Goal: Task Accomplishment & Management: Use online tool/utility

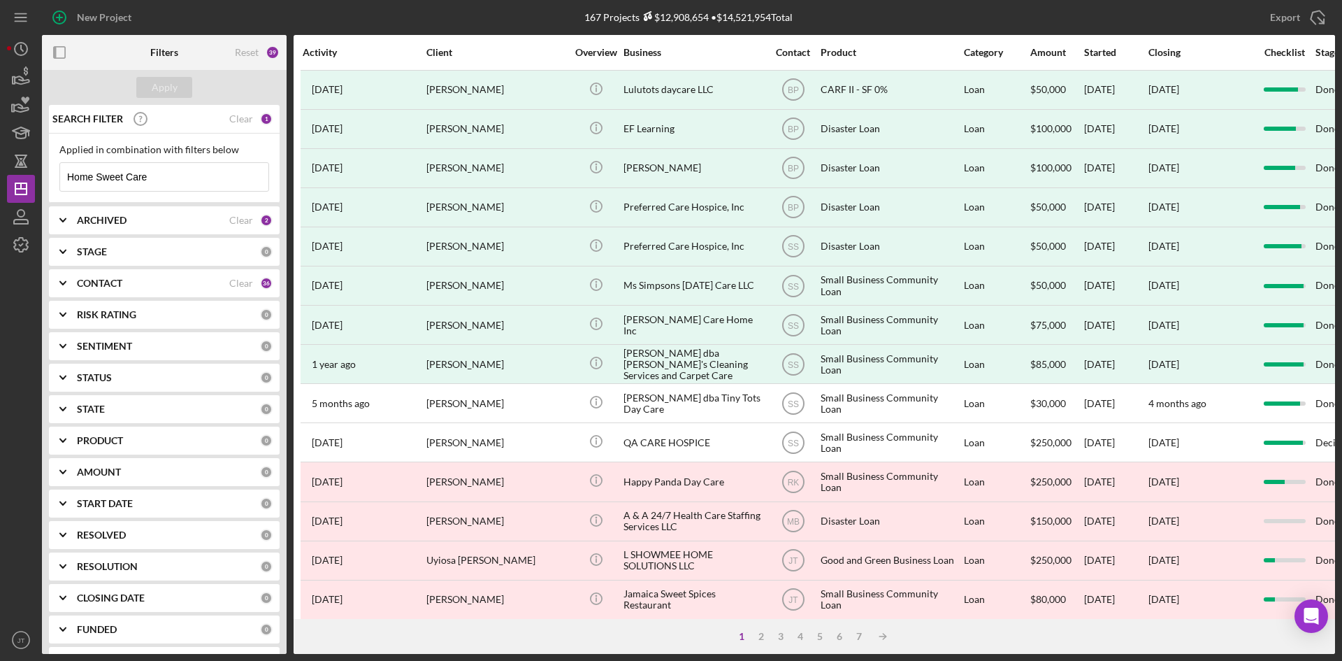
click at [161, 178] on input "Home Sweet Care" at bounding box center [164, 177] width 208 height 28
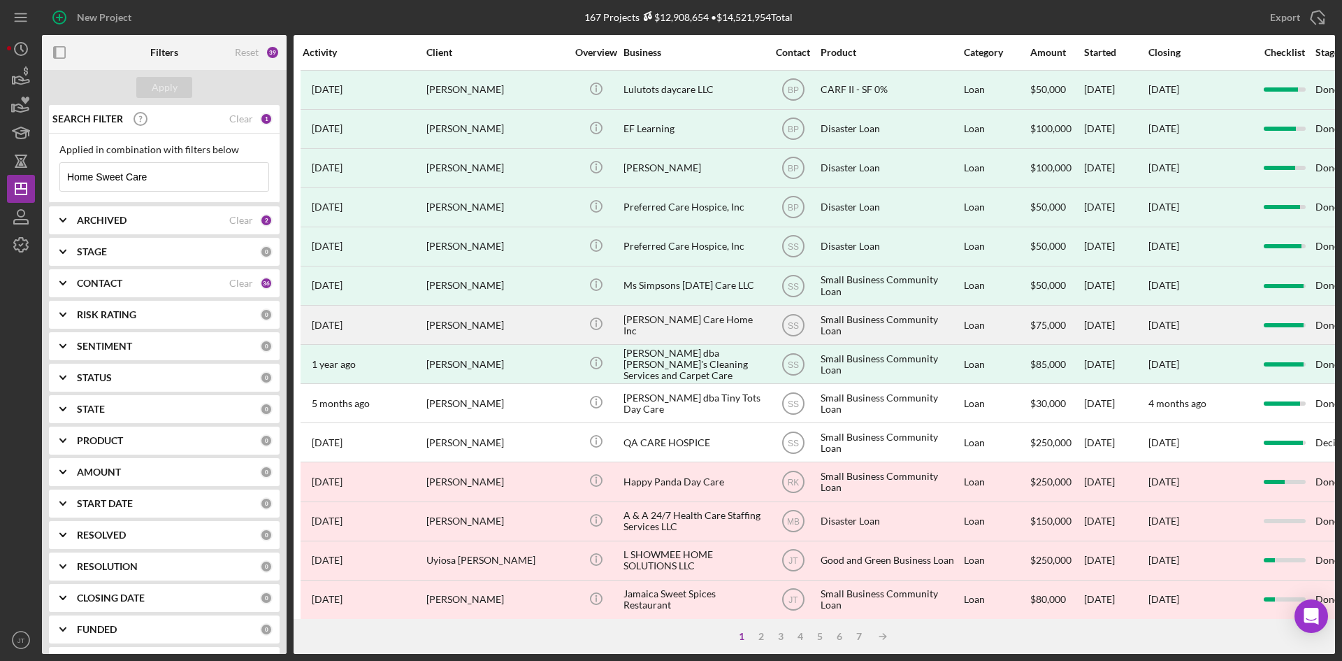
click at [541, 322] on div "[PERSON_NAME]" at bounding box center [496, 324] width 140 height 37
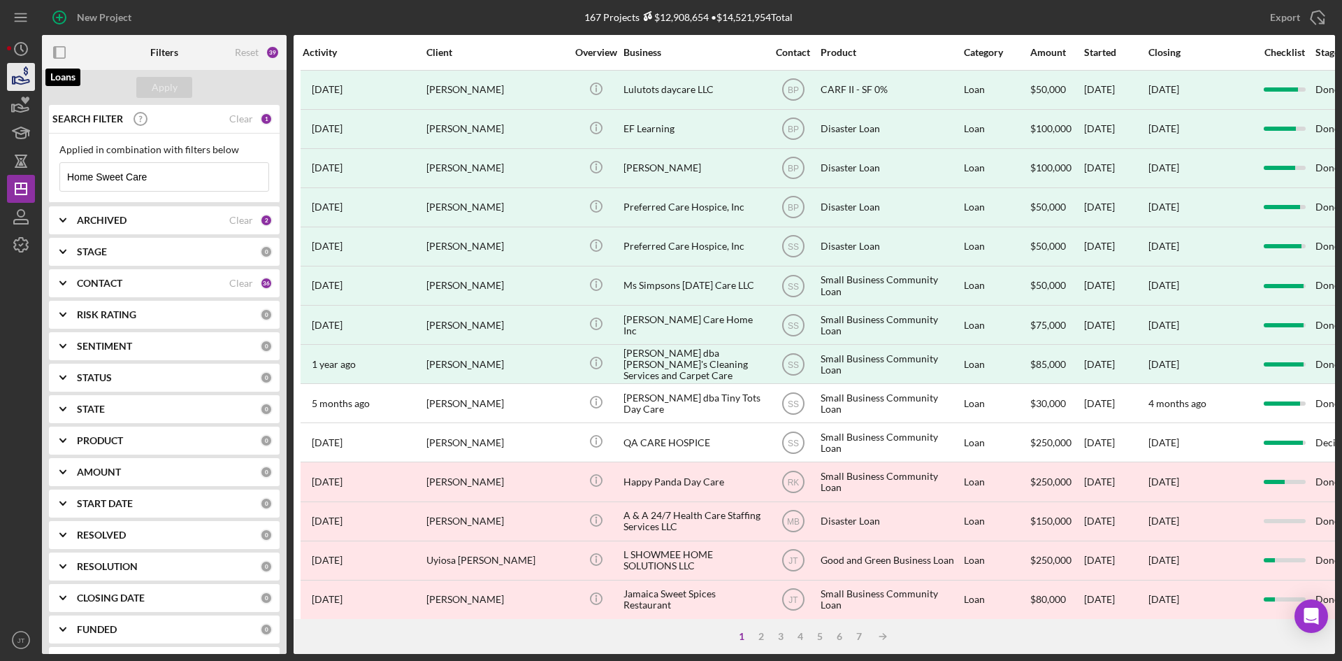
click at [17, 73] on icon "button" at bounding box center [20, 76] width 35 height 35
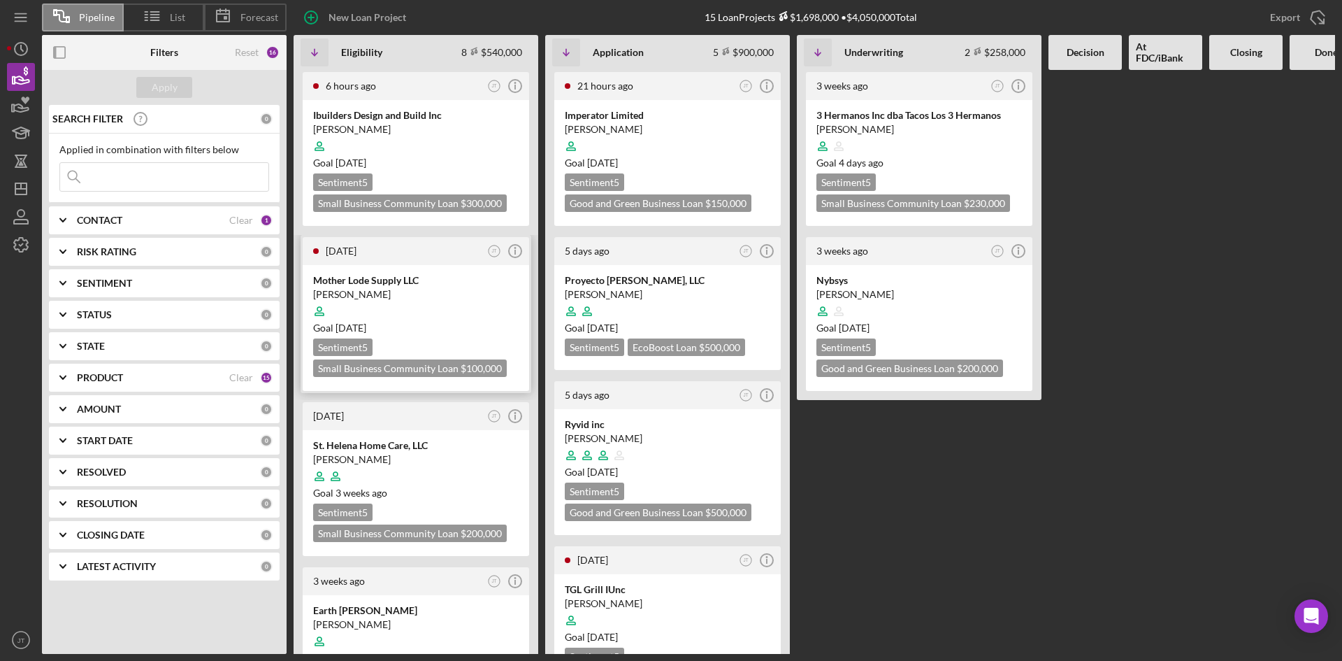
drag, startPoint x: 486, startPoint y: 21, endPoint x: 430, endPoint y: 295, distance: 279.7
click at [486, 21] on div "New Loan Project 15 Loan Projects $1,698,000 • $4,050,000 Total Export Icon/Exp…" at bounding box center [811, 17] width 1049 height 35
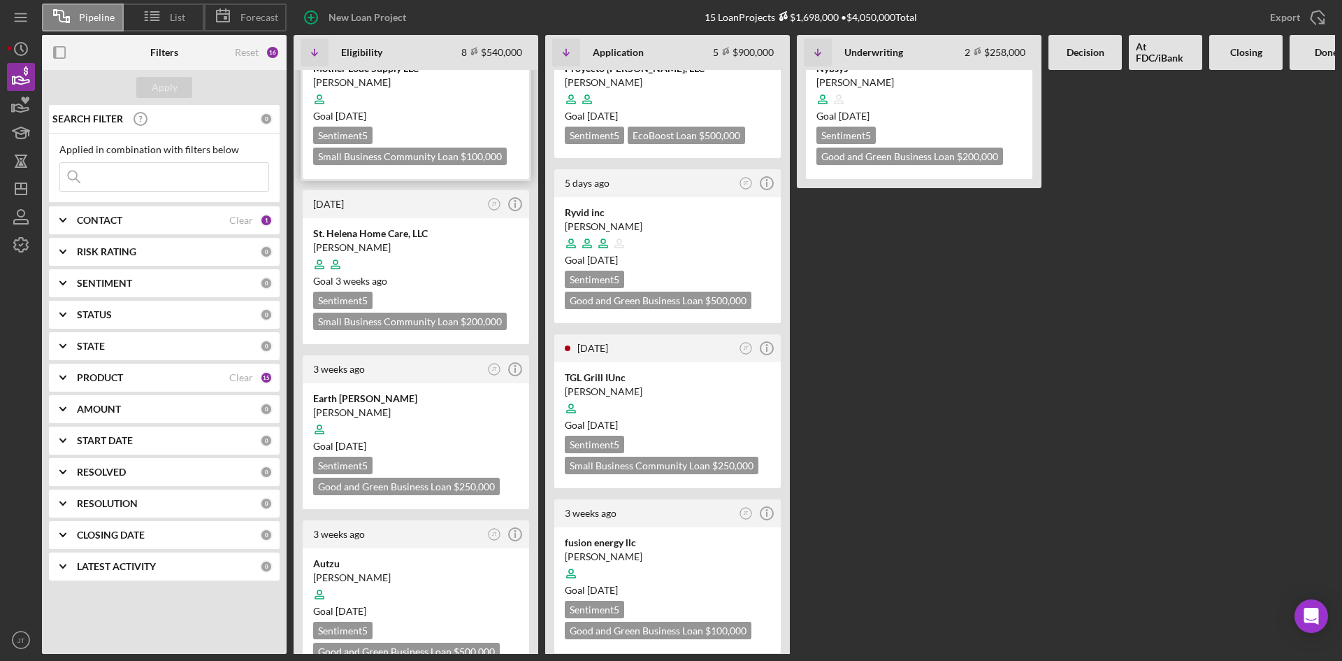
scroll to position [211, 0]
click at [433, 271] on div at bounding box center [416, 265] width 206 height 27
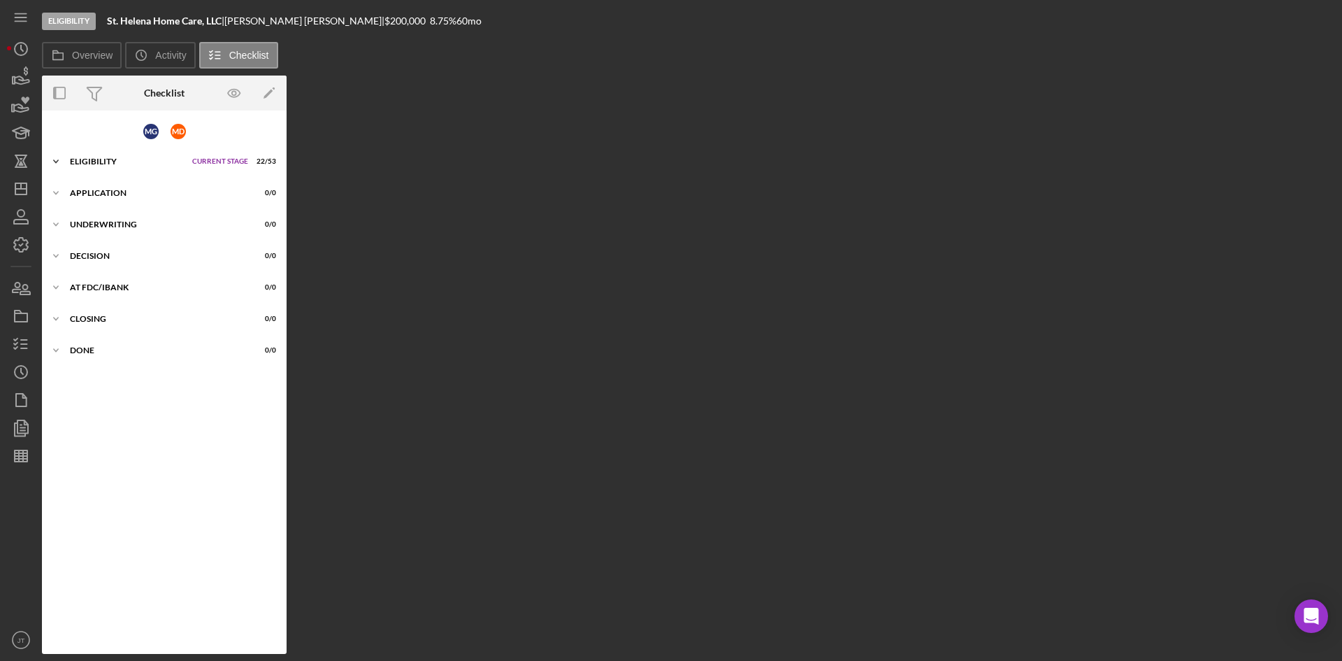
click at [134, 160] on div "Eligibility" at bounding box center [127, 161] width 115 height 8
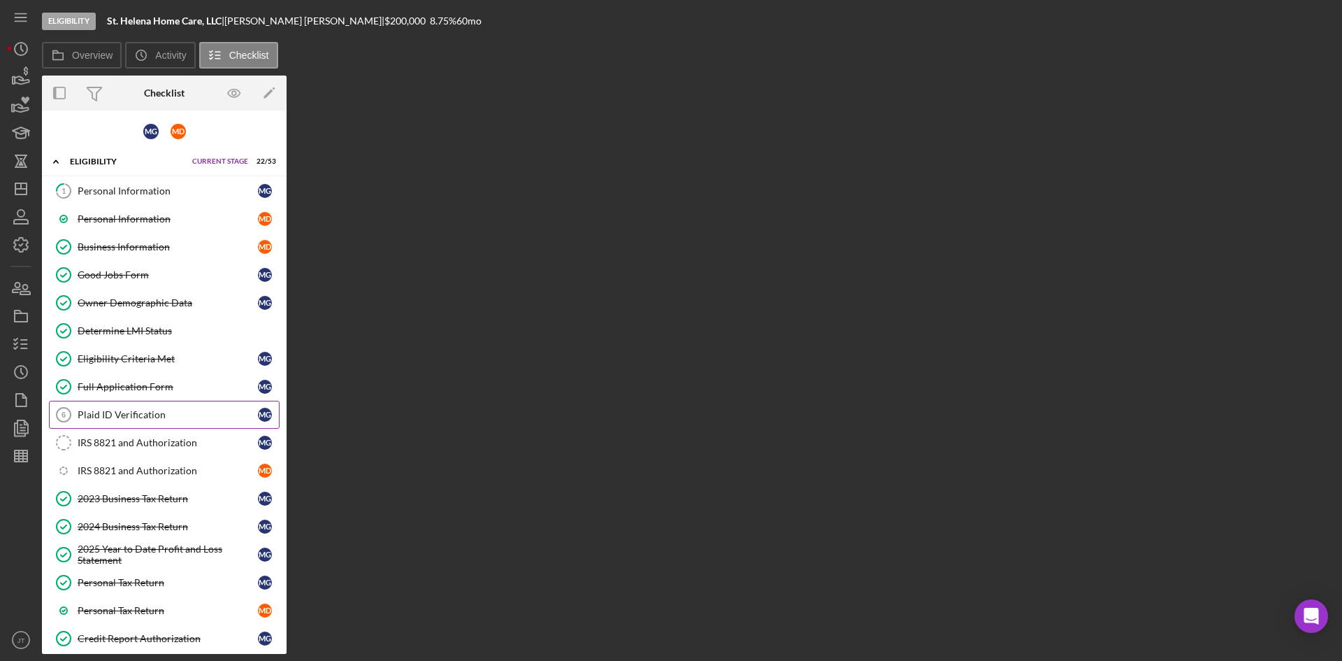
click at [125, 420] on div "Plaid ID Verification" at bounding box center [168, 414] width 180 height 11
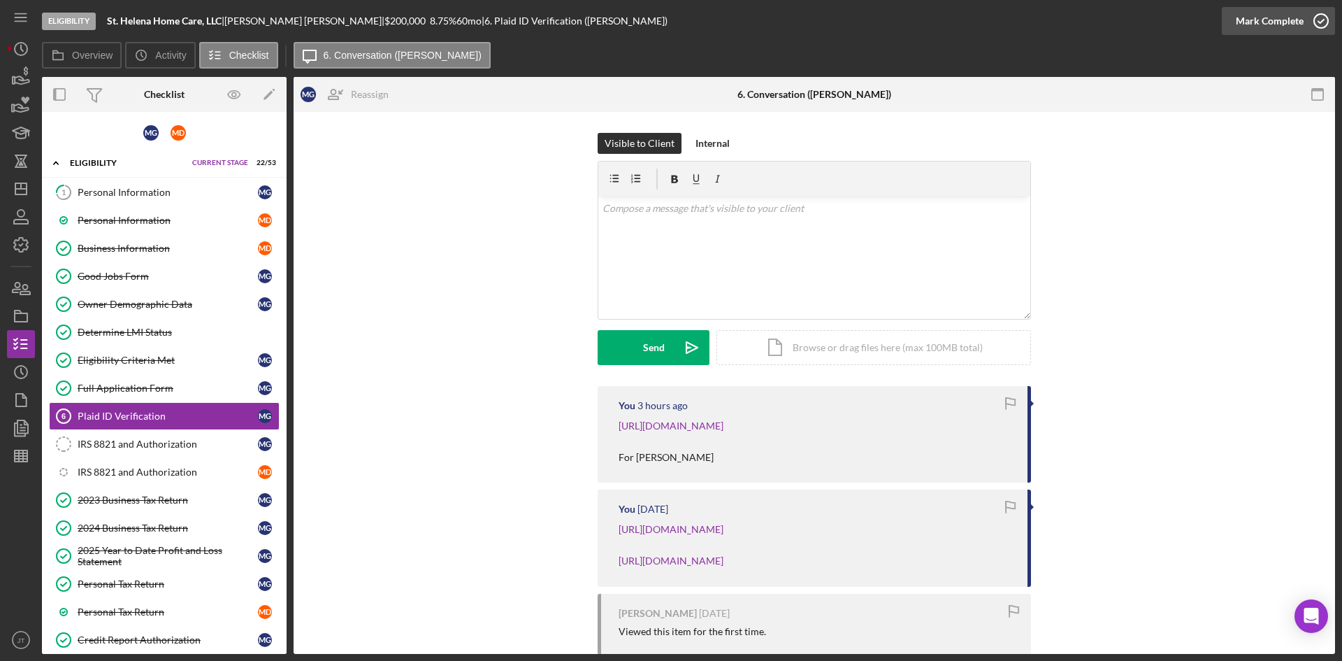
click at [1280, 32] on div "Mark Complete" at bounding box center [1270, 21] width 68 height 28
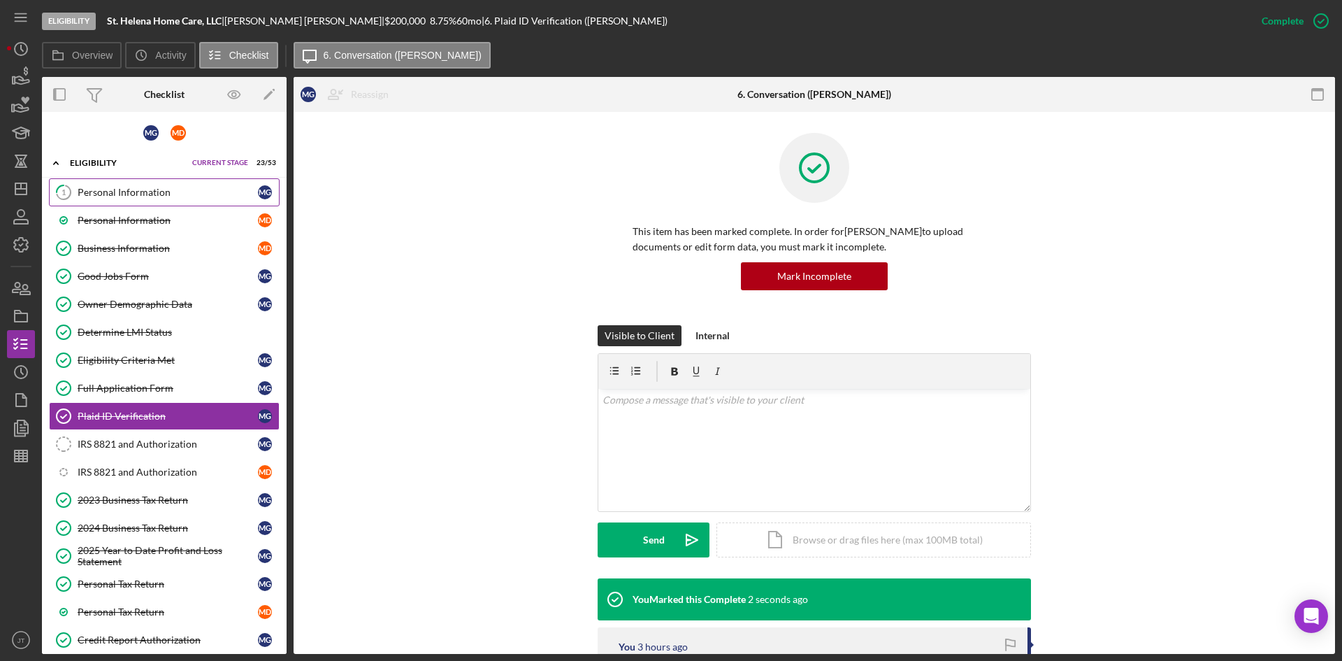
click at [134, 195] on div "Personal Information" at bounding box center [168, 192] width 180 height 11
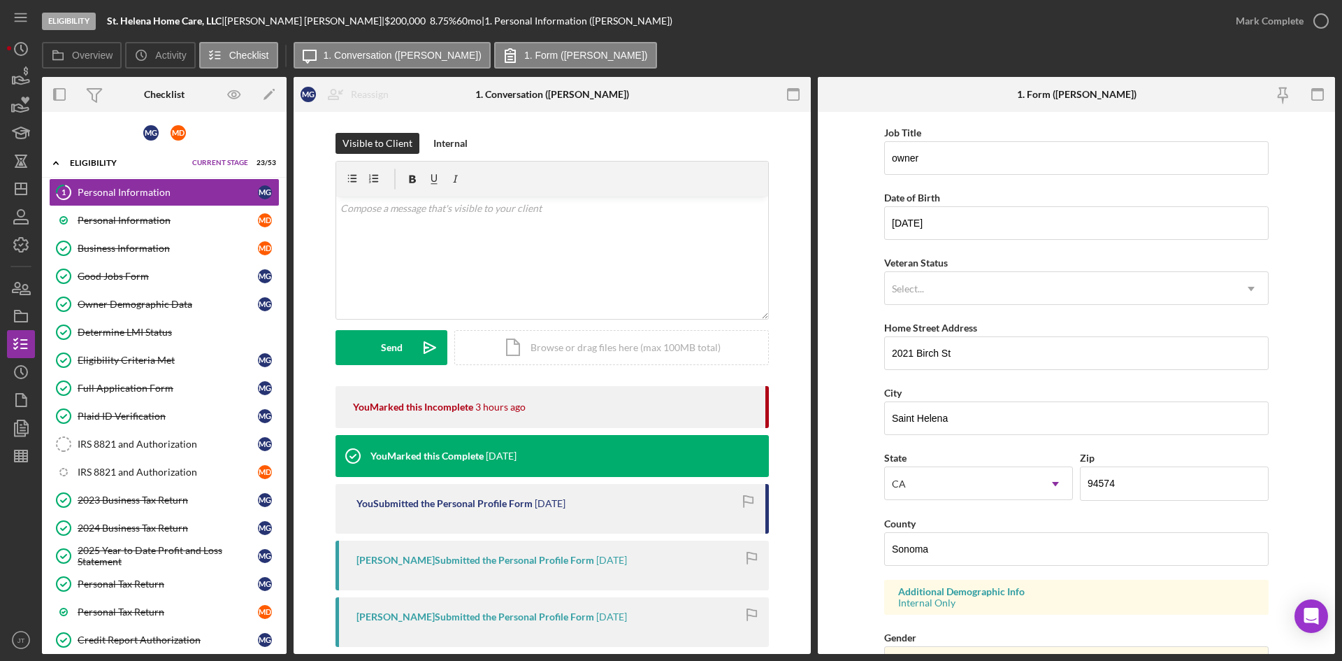
scroll to position [391, 0]
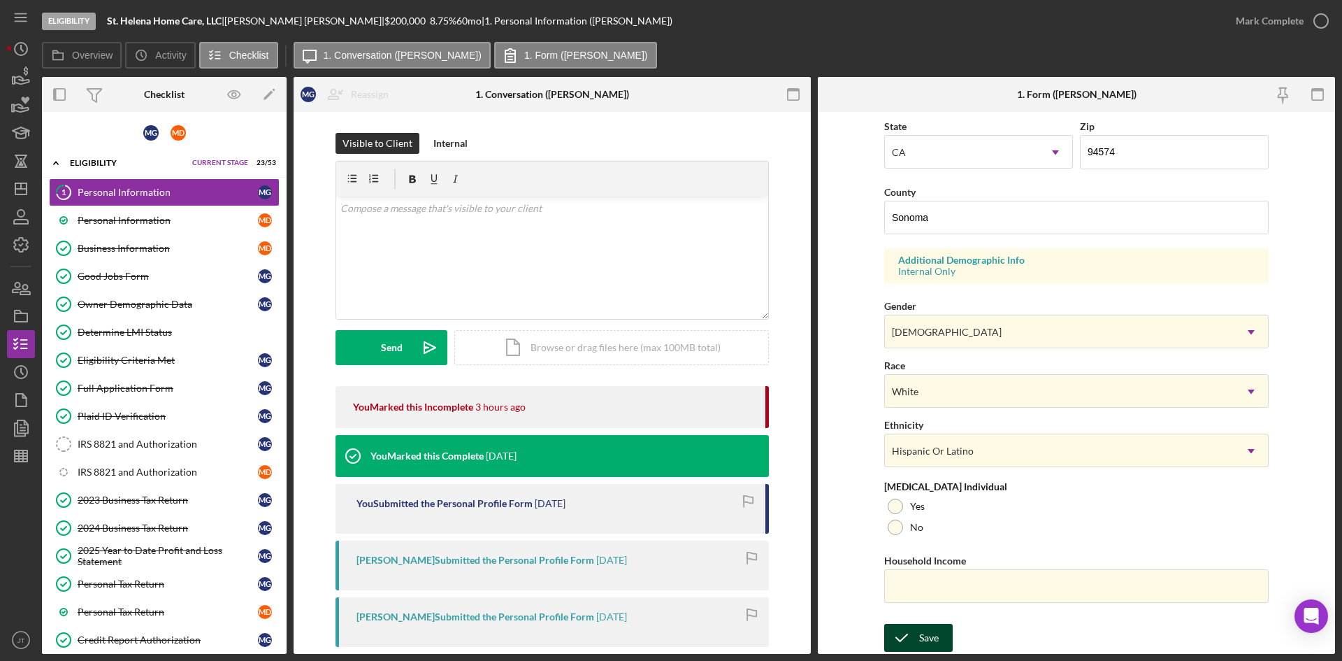
click at [923, 633] on div "Save" at bounding box center [929, 638] width 20 height 28
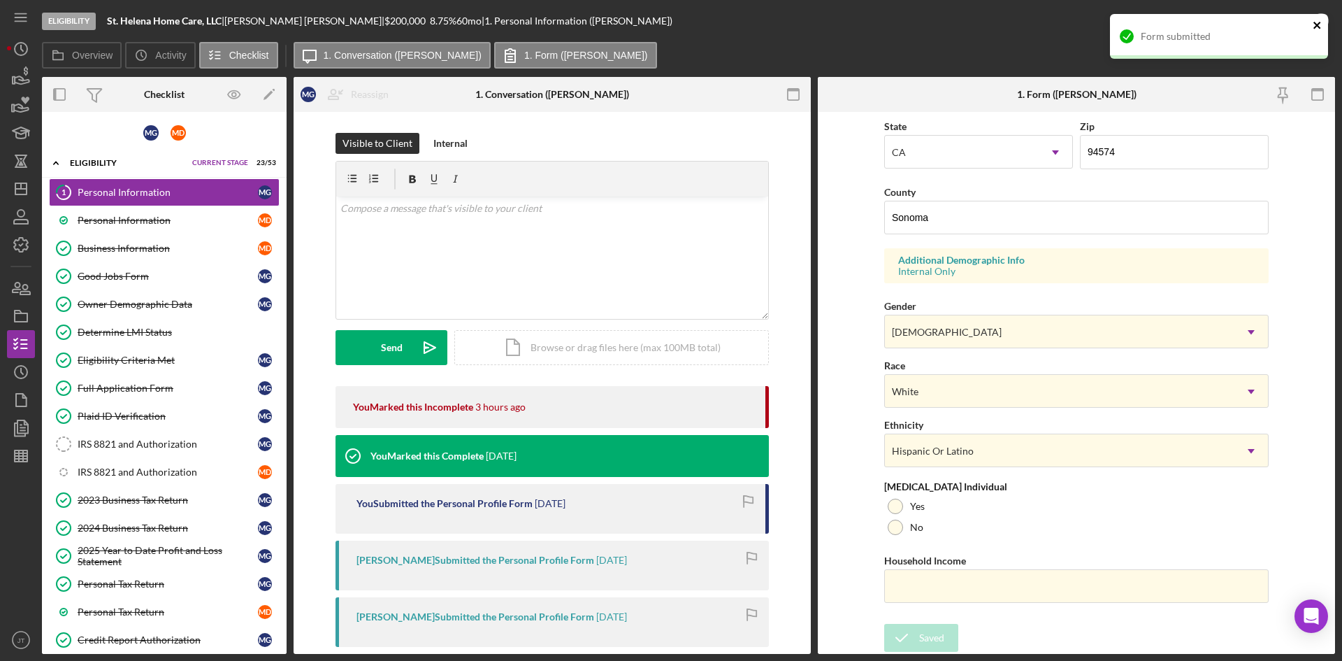
click at [1322, 26] on icon "close" at bounding box center [1318, 25] width 10 height 11
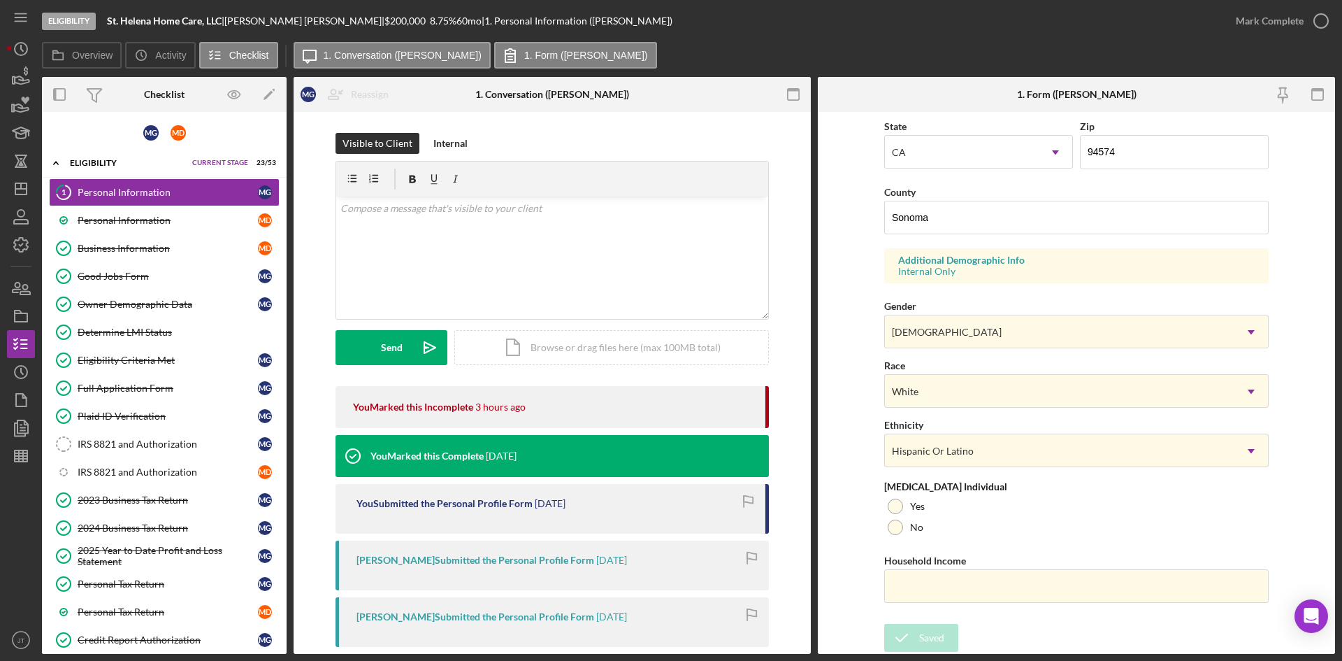
click at [1302, 27] on div "Form submitted" at bounding box center [1219, 42] width 224 height 62
click at [1296, 23] on div "Mark Complete" at bounding box center [1270, 21] width 68 height 28
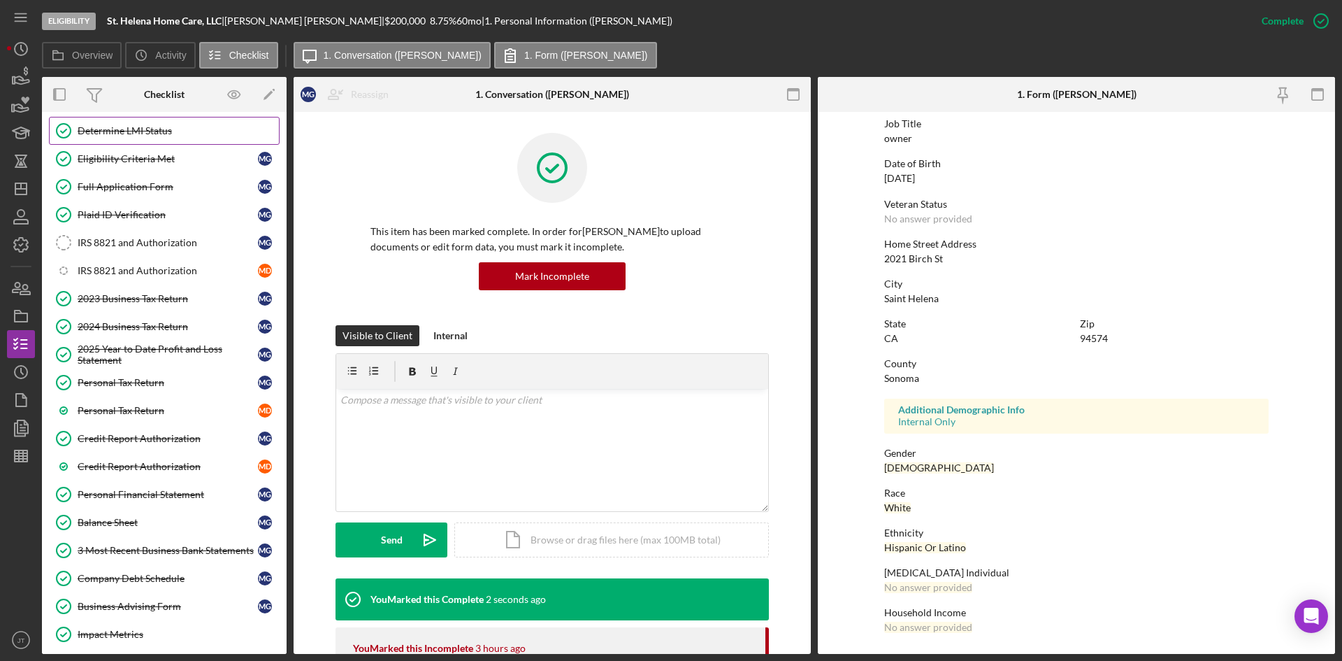
scroll to position [202, 0]
click at [147, 236] on div "IRS 8821 and Authorization" at bounding box center [168, 241] width 180 height 11
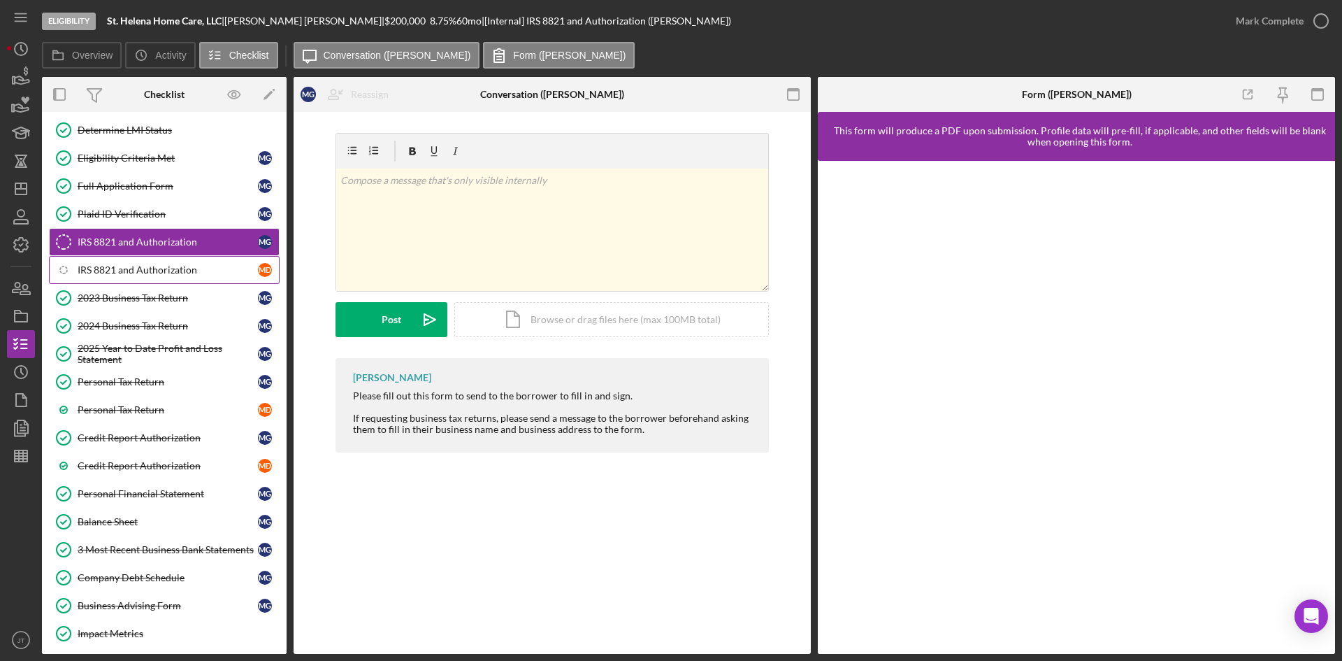
click at [146, 267] on div "IRS 8821 and Authorization" at bounding box center [168, 269] width 180 height 11
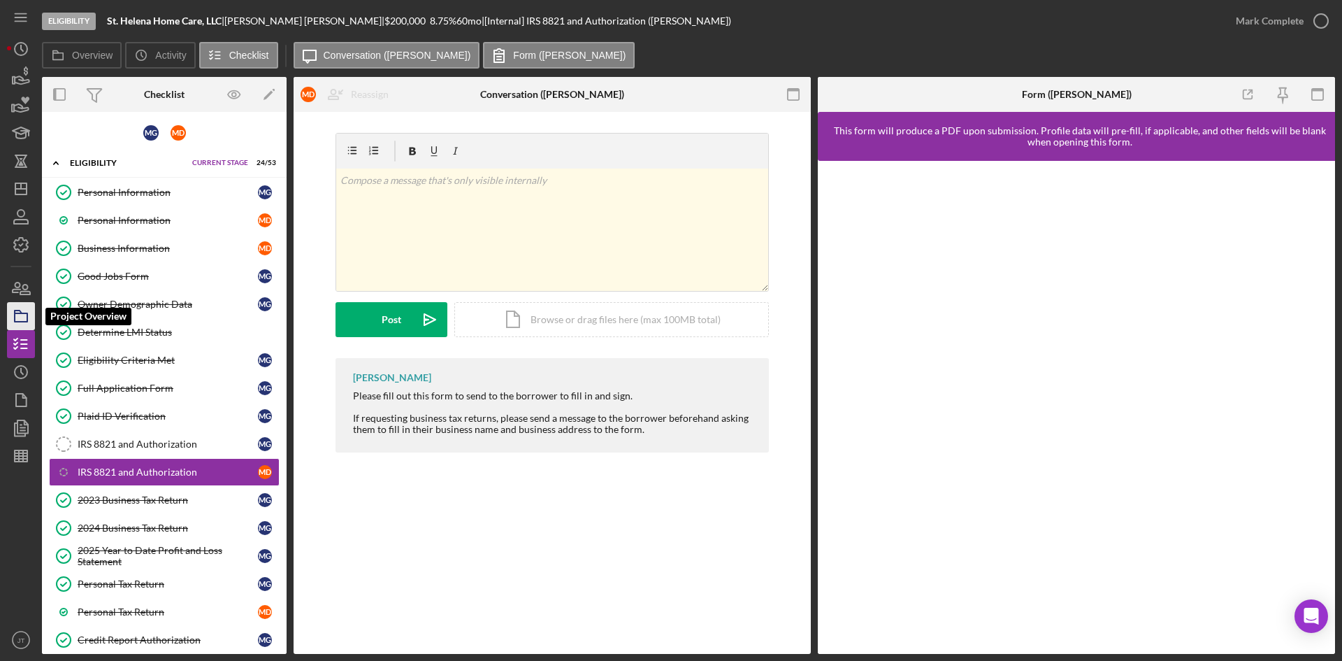
click at [23, 308] on icon "button" at bounding box center [20, 316] width 35 height 35
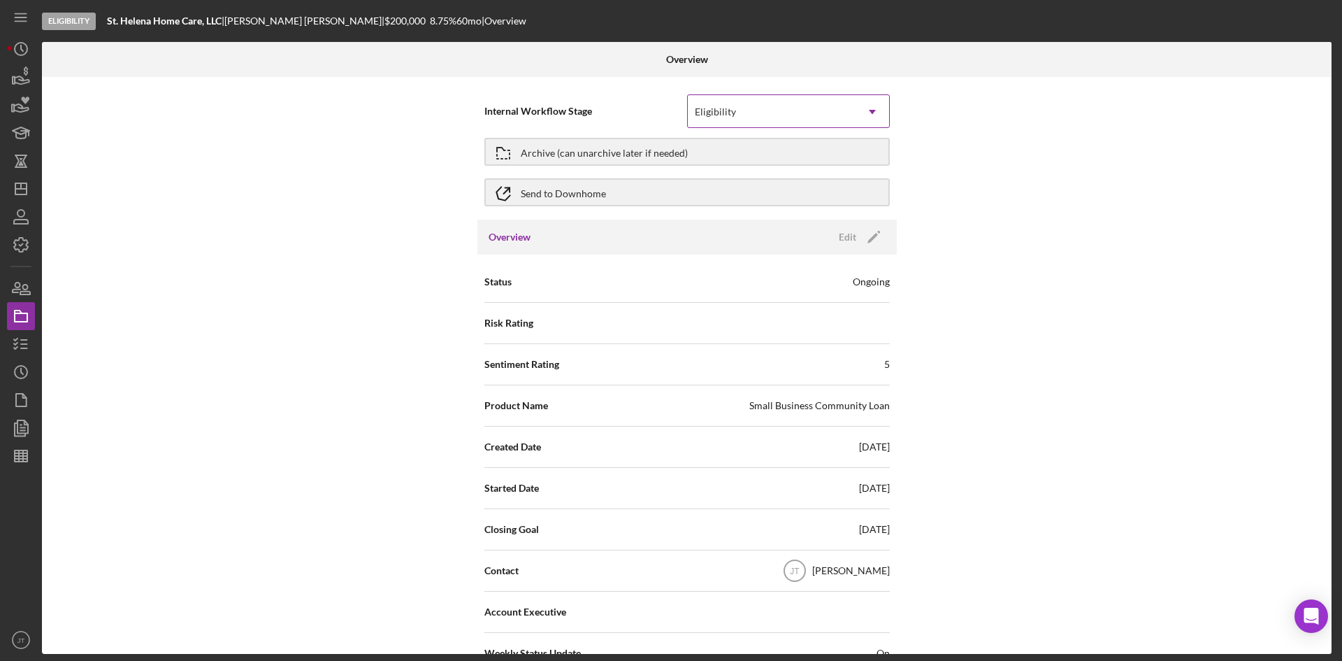
click at [724, 119] on div "Eligibility" at bounding box center [772, 112] width 168 height 32
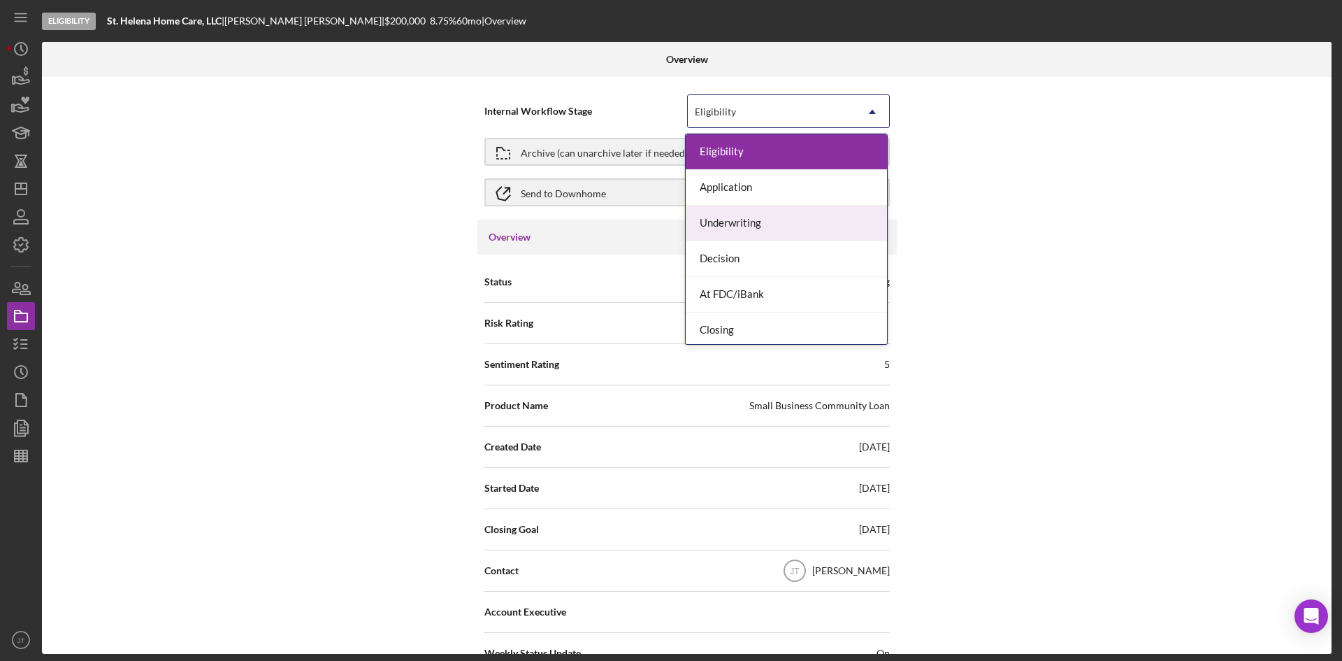
click at [740, 234] on div "Underwriting" at bounding box center [786, 224] width 201 height 36
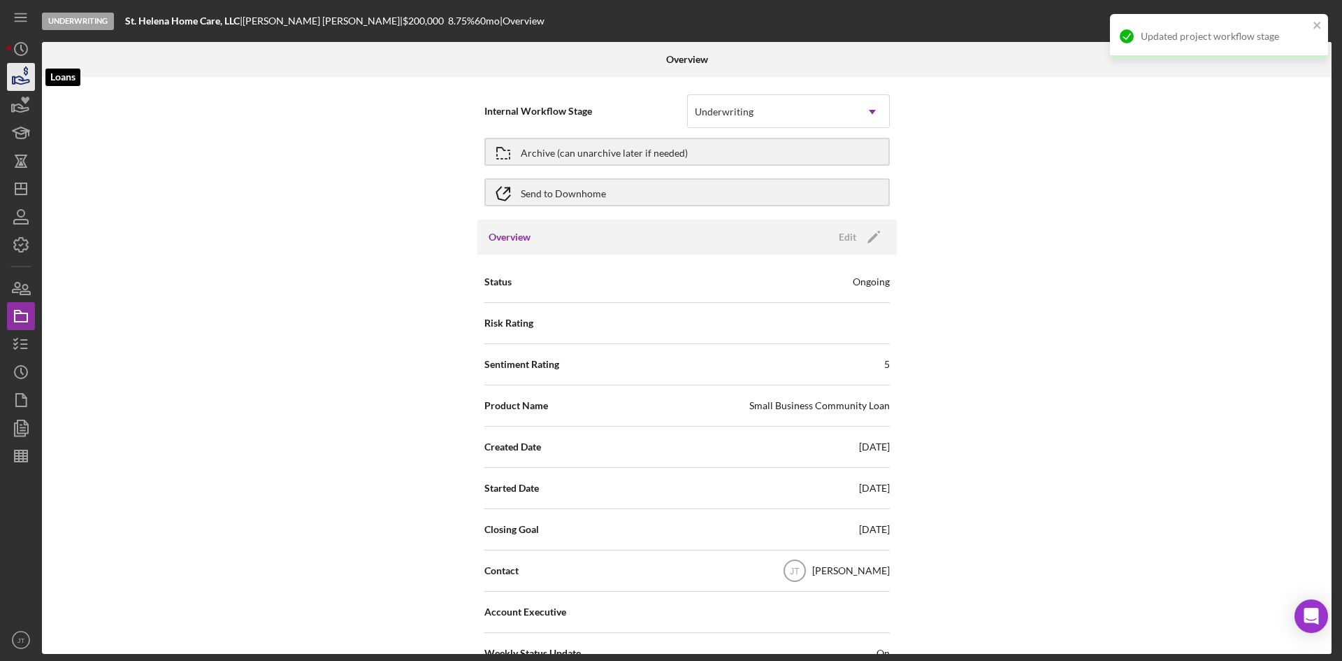
click at [25, 71] on icon "button" at bounding box center [26, 70] width 4 height 9
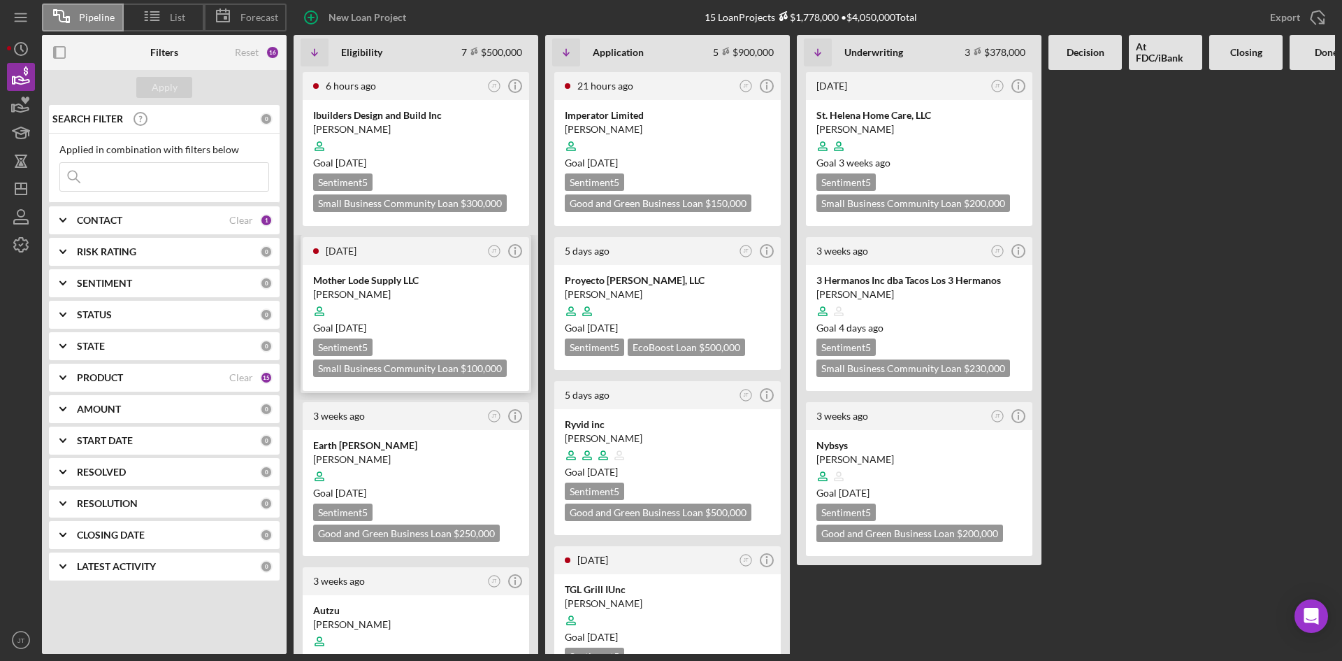
click at [440, 308] on div at bounding box center [416, 311] width 206 height 27
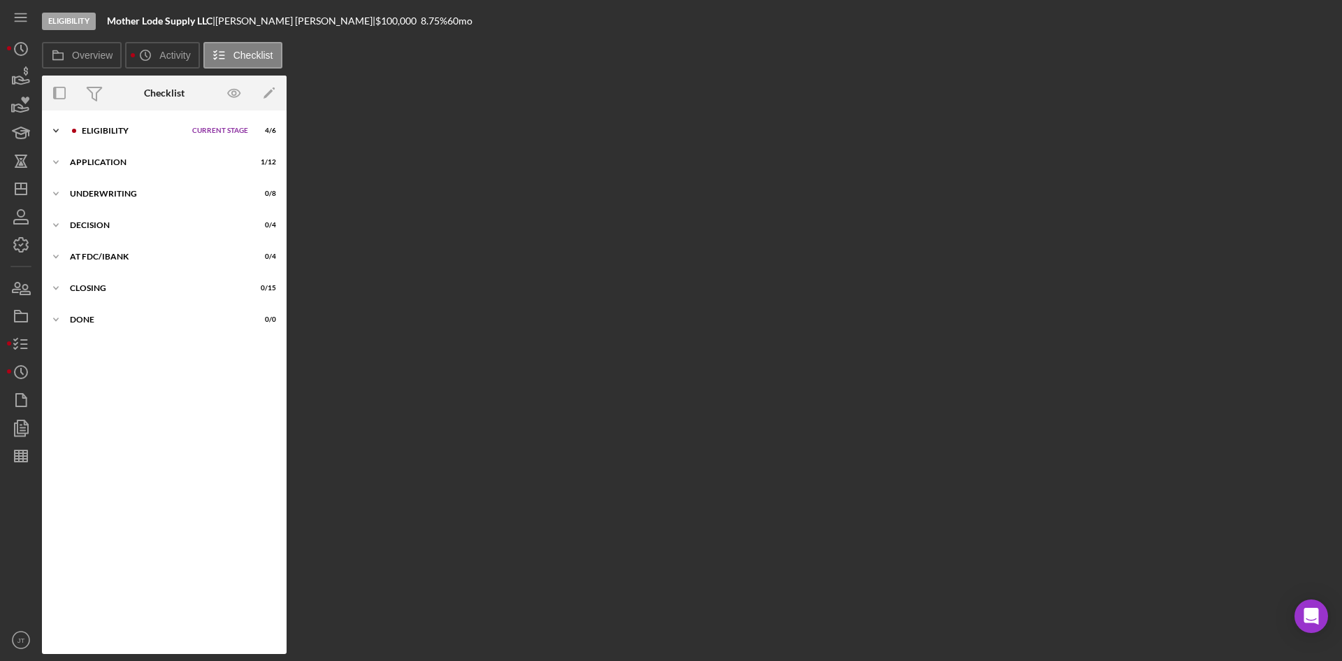
click at [136, 132] on div "Eligibility" at bounding box center [133, 131] width 103 height 8
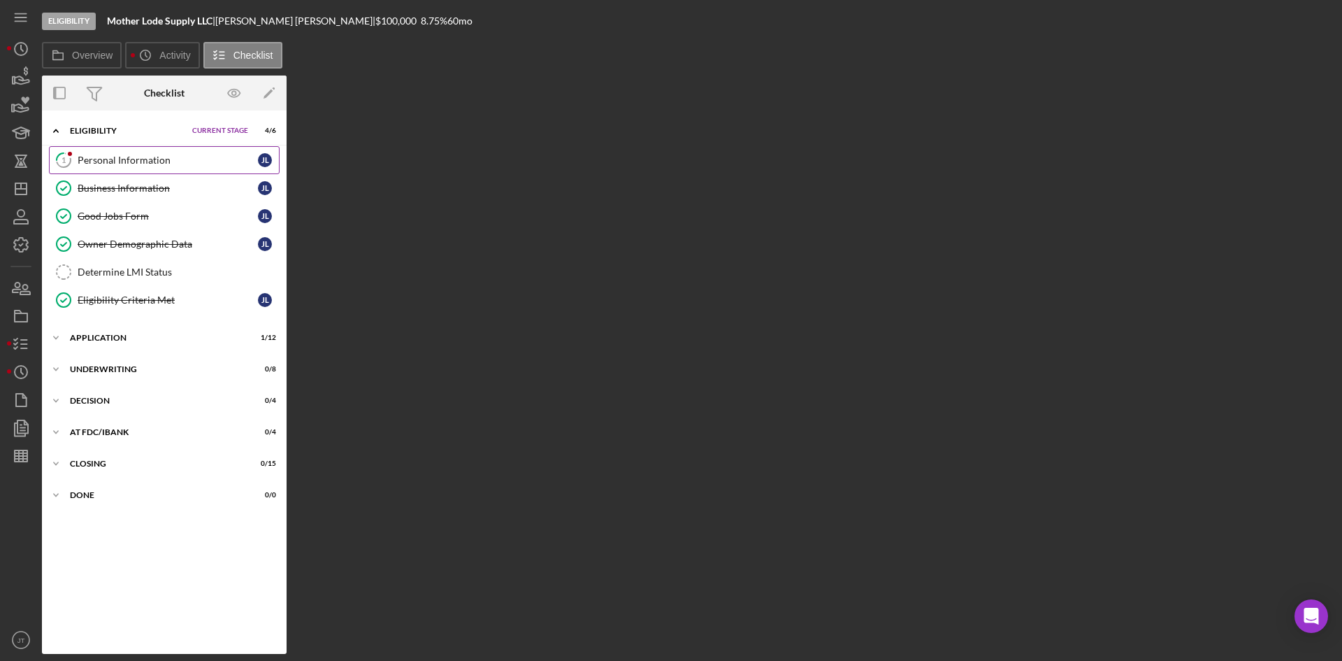
click at [133, 167] on link "1 Personal Information [PERSON_NAME]" at bounding box center [164, 160] width 231 height 28
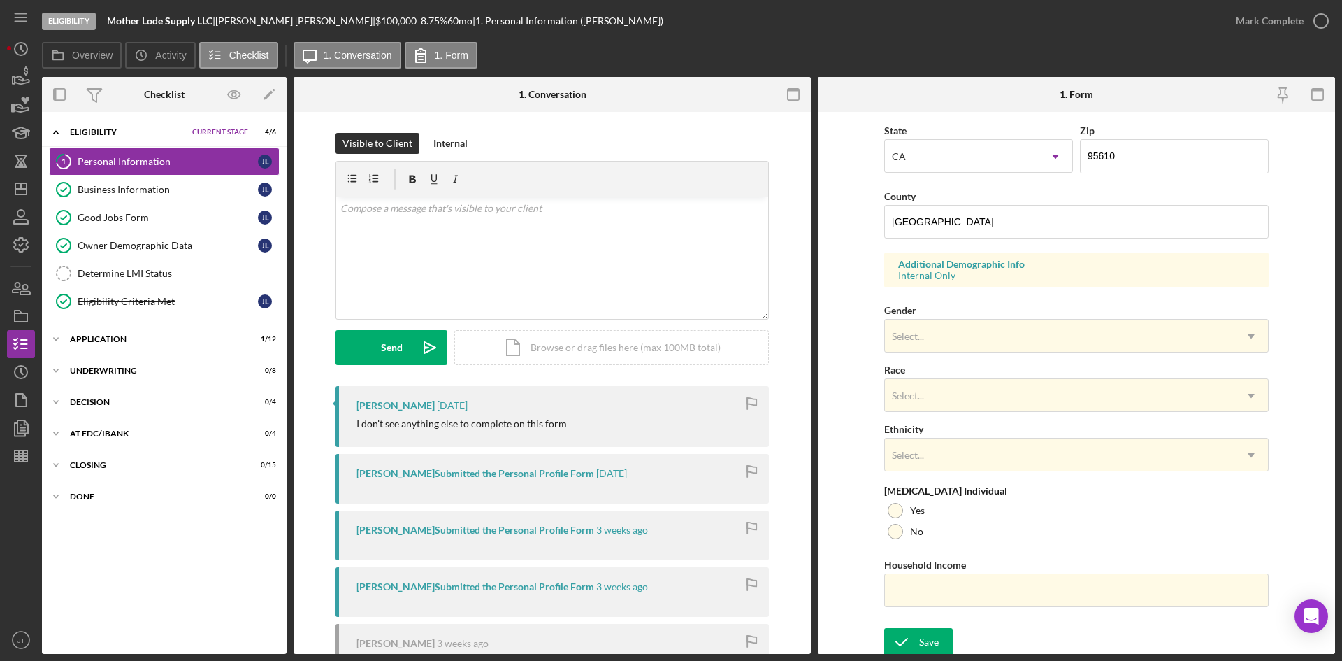
scroll to position [391, 0]
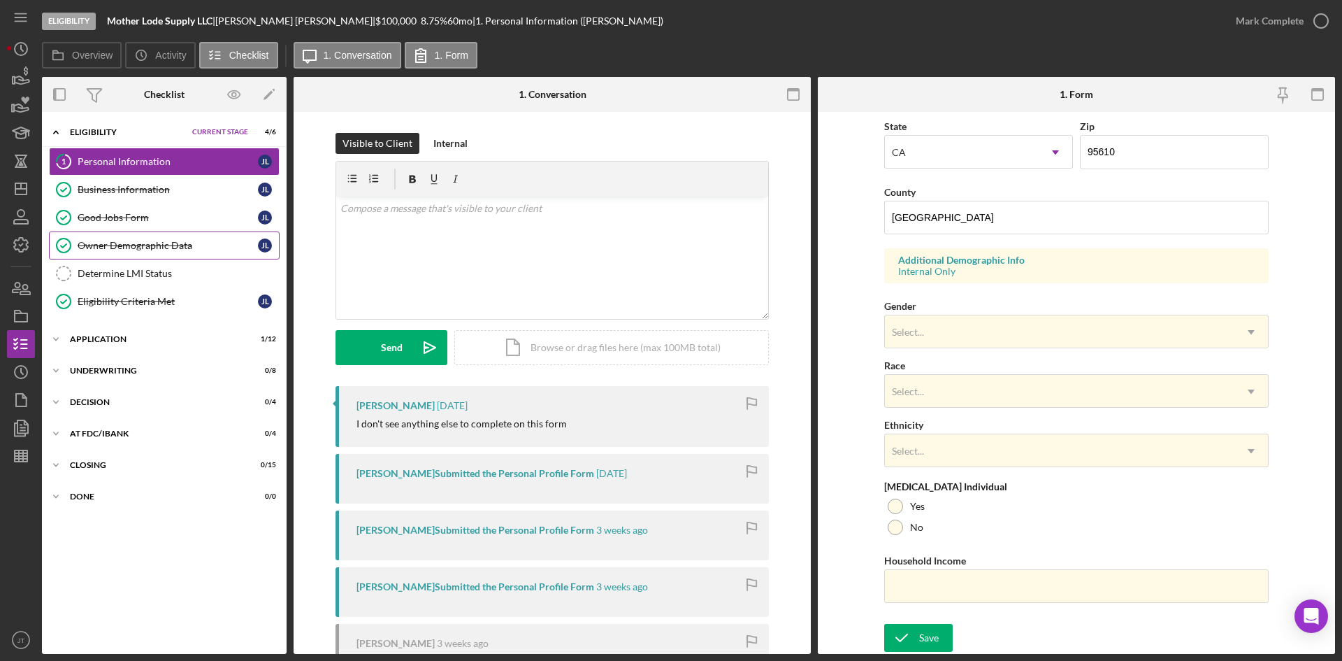
click at [126, 250] on div "Owner Demographic Data" at bounding box center [168, 245] width 180 height 11
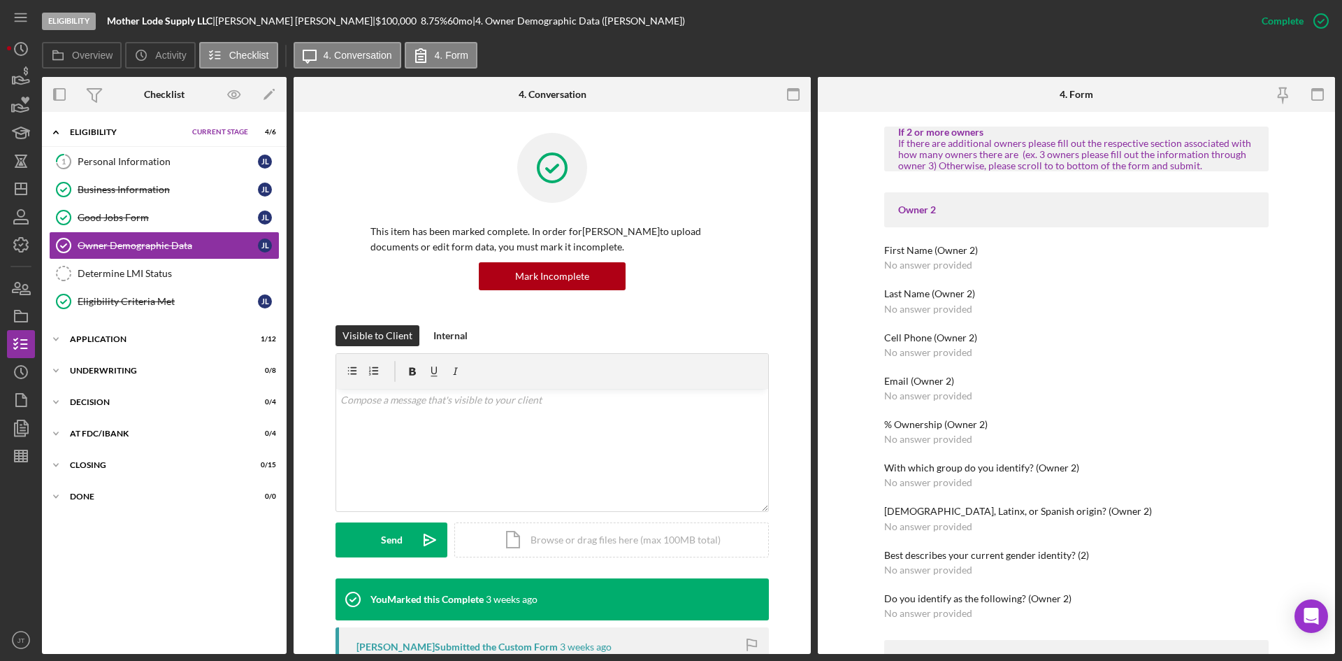
scroll to position [735, 0]
click at [153, 163] on div "Personal Information" at bounding box center [168, 161] width 180 height 11
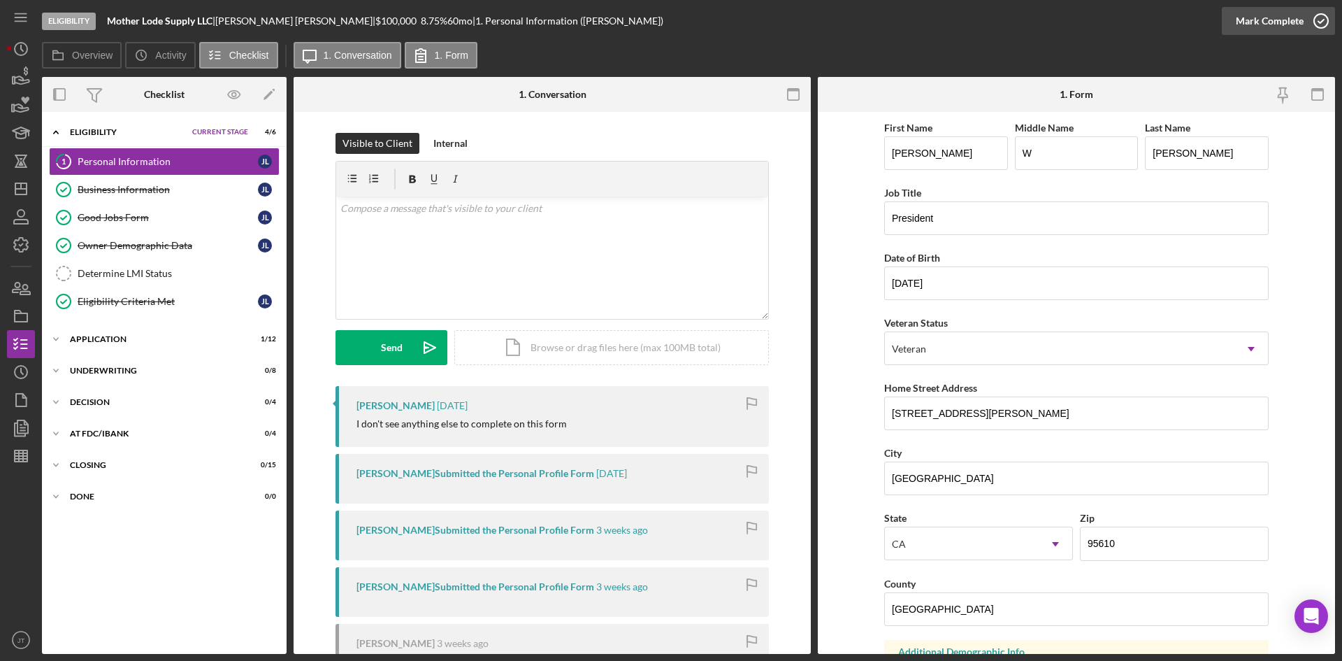
click at [1249, 17] on div "Mark Complete" at bounding box center [1270, 21] width 68 height 28
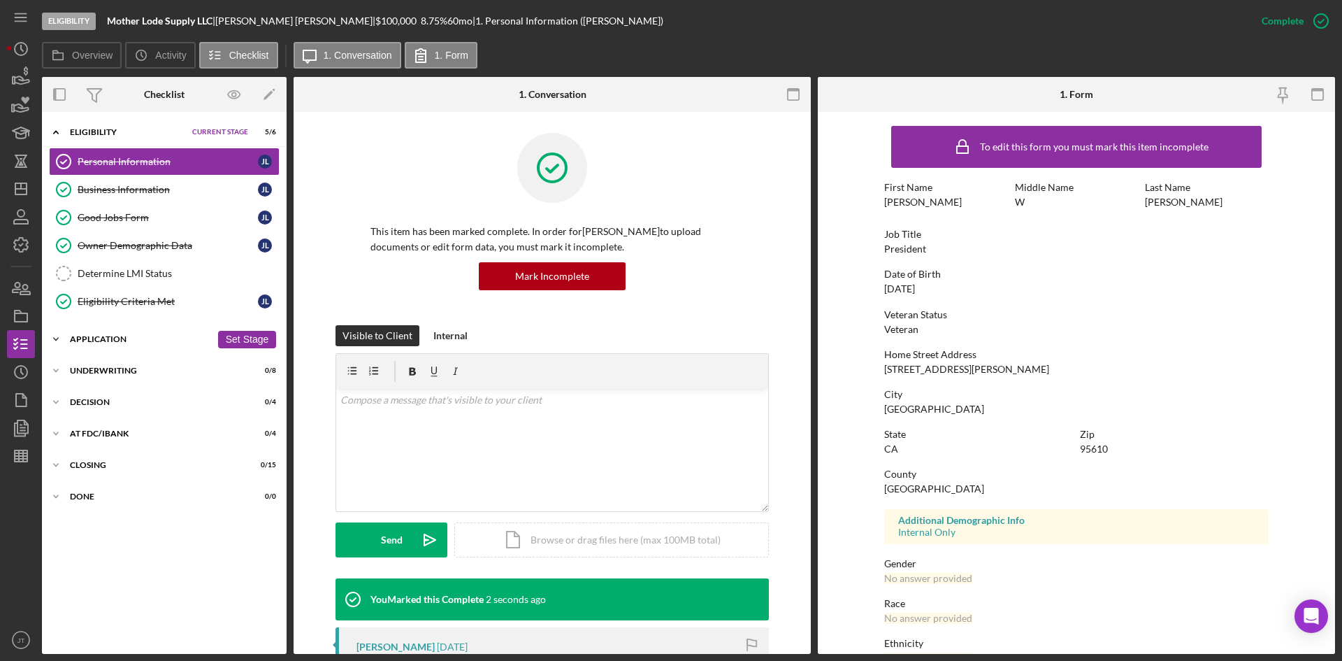
click at [91, 338] on div "Application" at bounding box center [140, 339] width 141 height 8
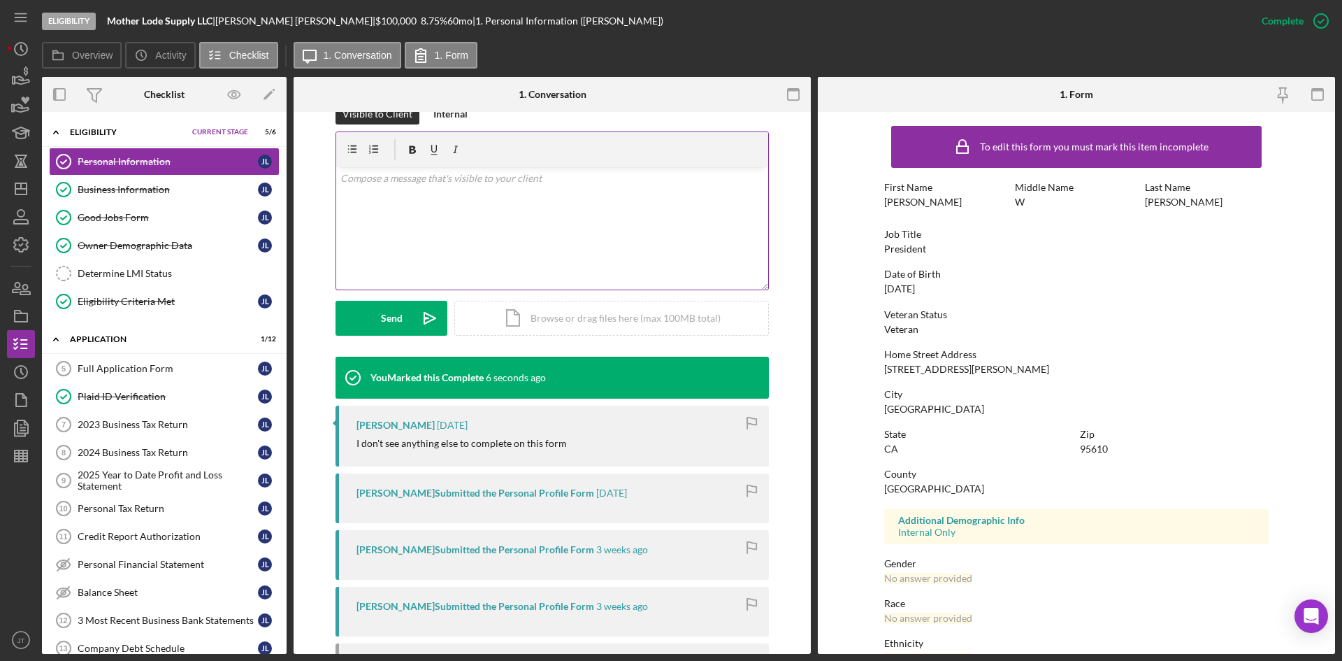
scroll to position [226, 0]
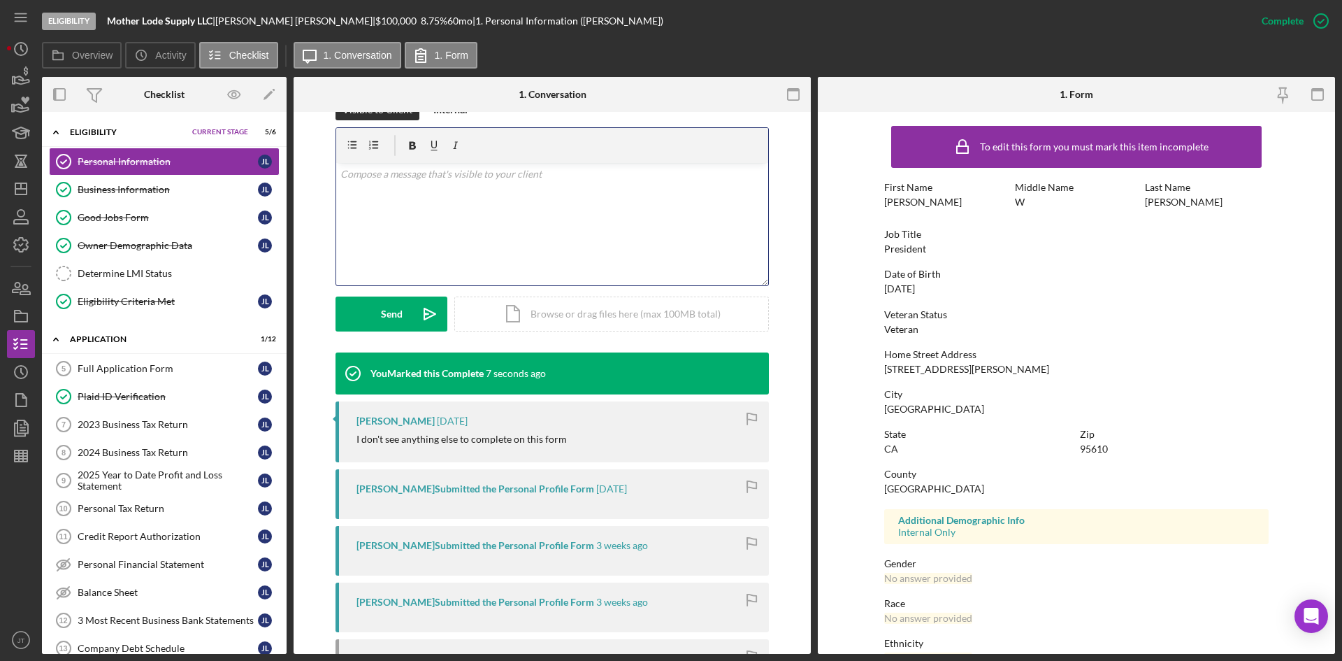
click at [470, 224] on div "v Color teal Color pink Remove color Add row above Add row below Add column bef…" at bounding box center [552, 224] width 432 height 122
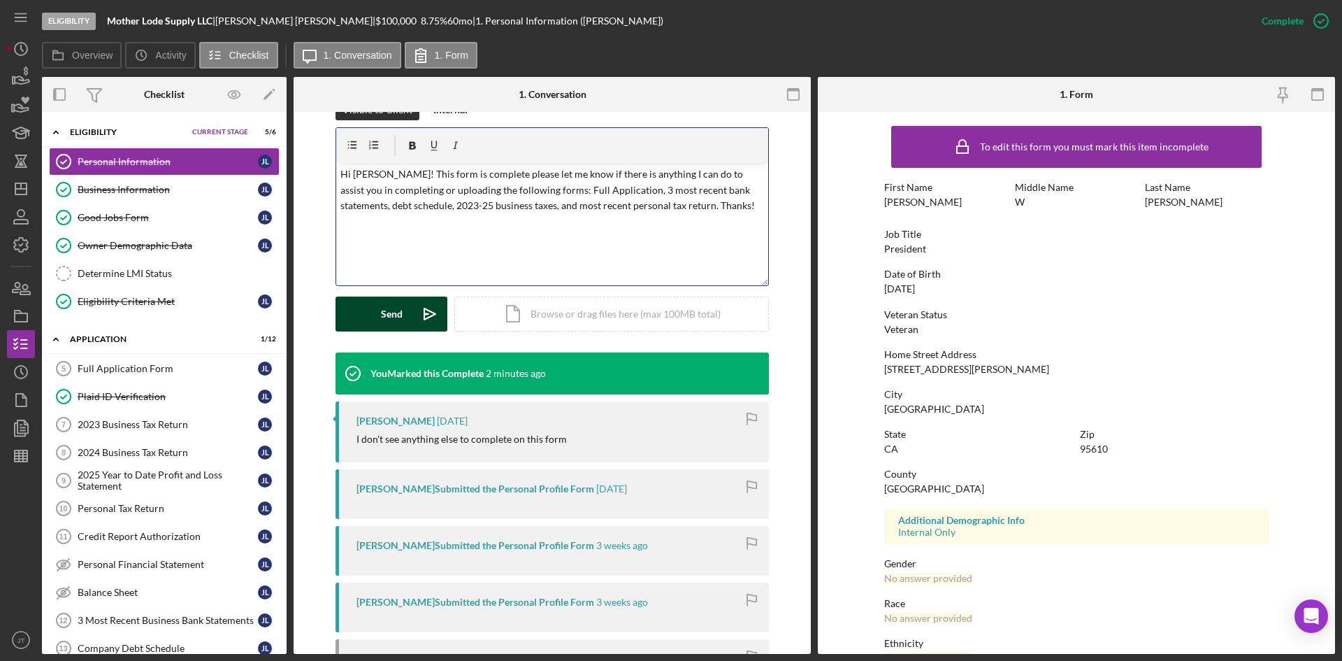
click at [396, 310] on div "Send" at bounding box center [392, 313] width 22 height 35
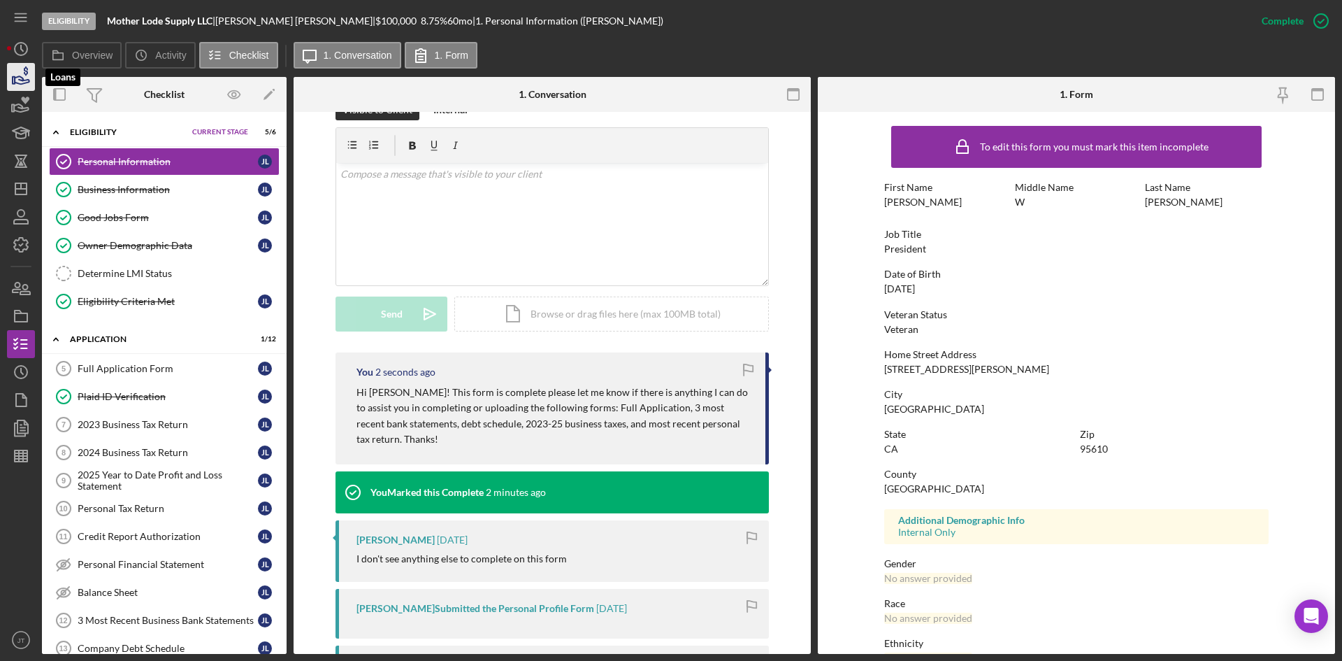
click at [24, 78] on icon "button" at bounding box center [20, 76] width 35 height 35
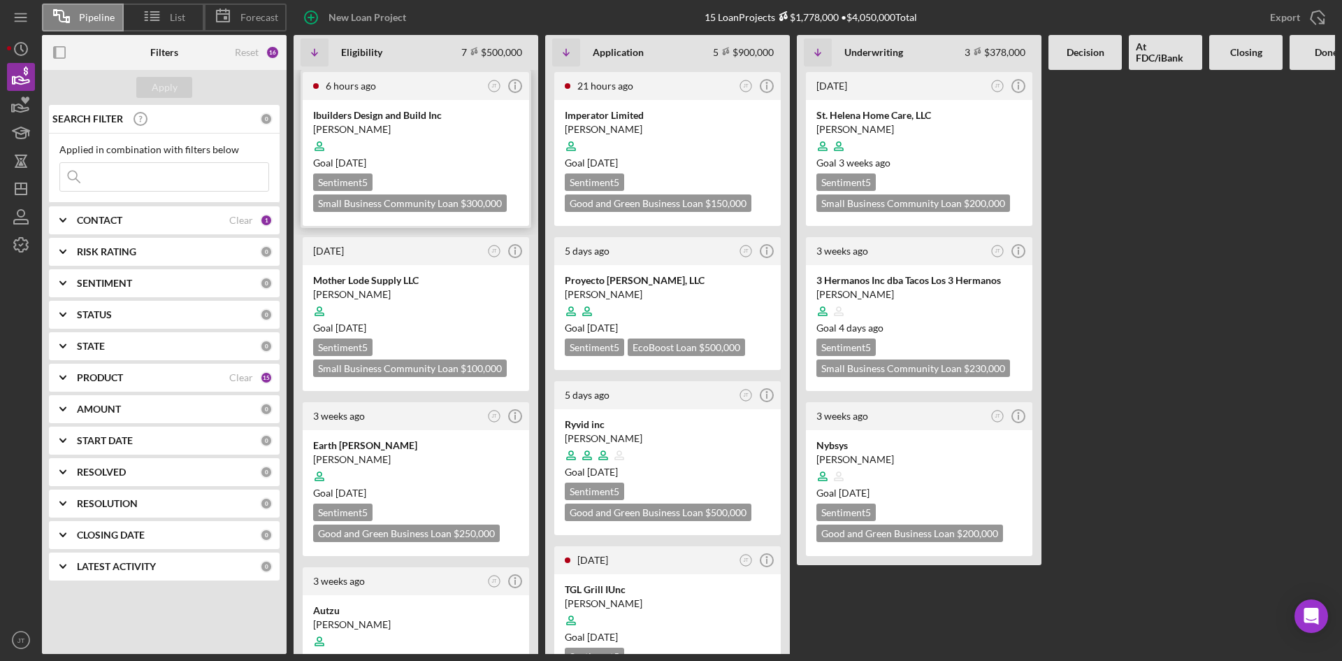
click at [424, 135] on div at bounding box center [416, 146] width 206 height 27
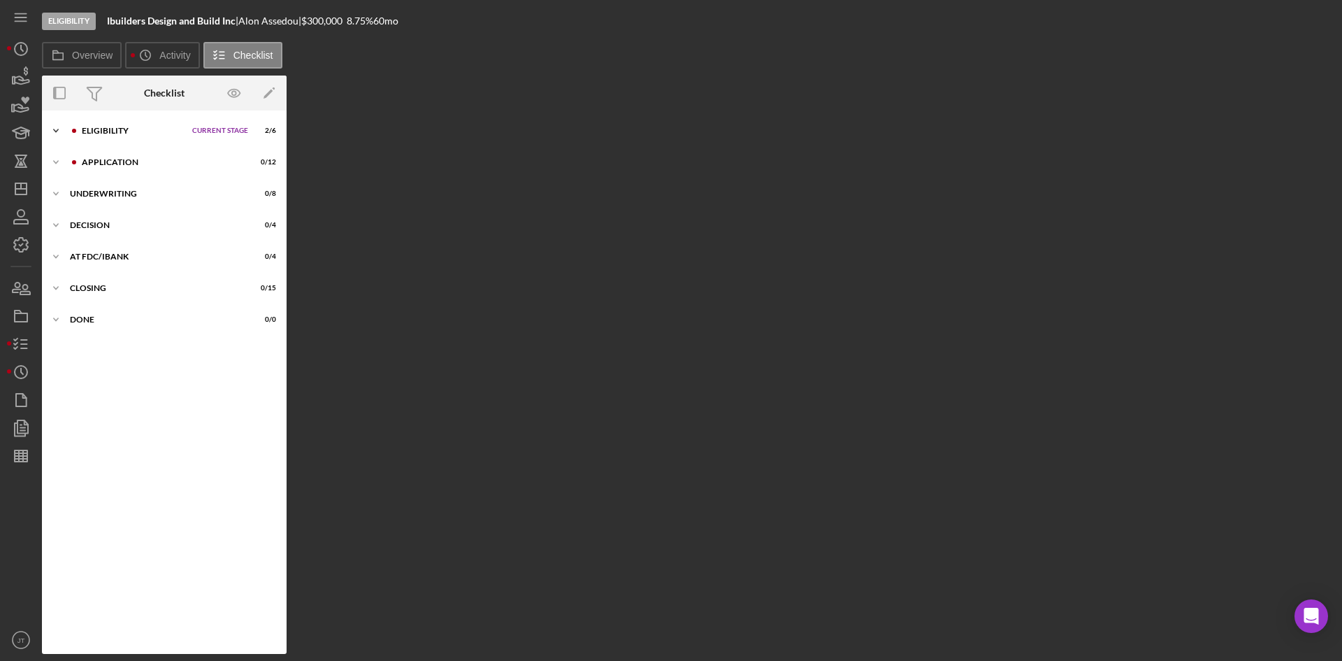
click at [148, 120] on div "Icon/Expander Eligibility Current Stage 2 / 6 Set Stage" at bounding box center [164, 131] width 245 height 28
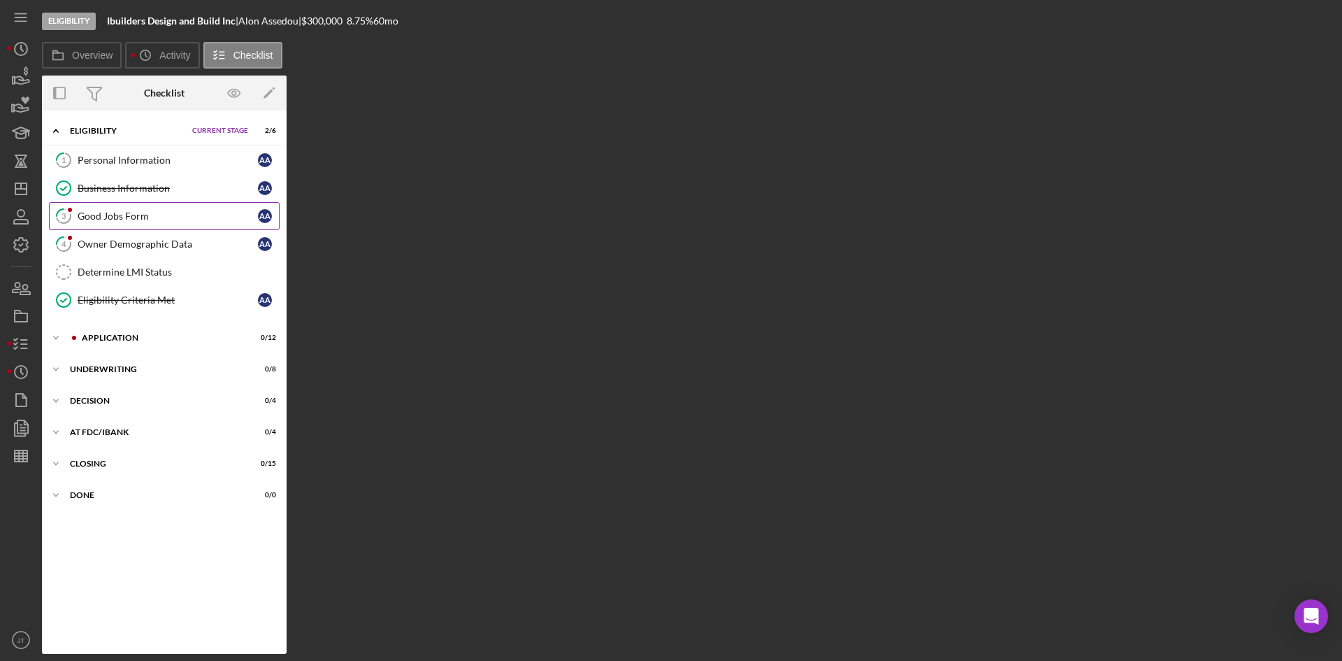
click at [116, 218] on div "Good Jobs Form" at bounding box center [168, 215] width 180 height 11
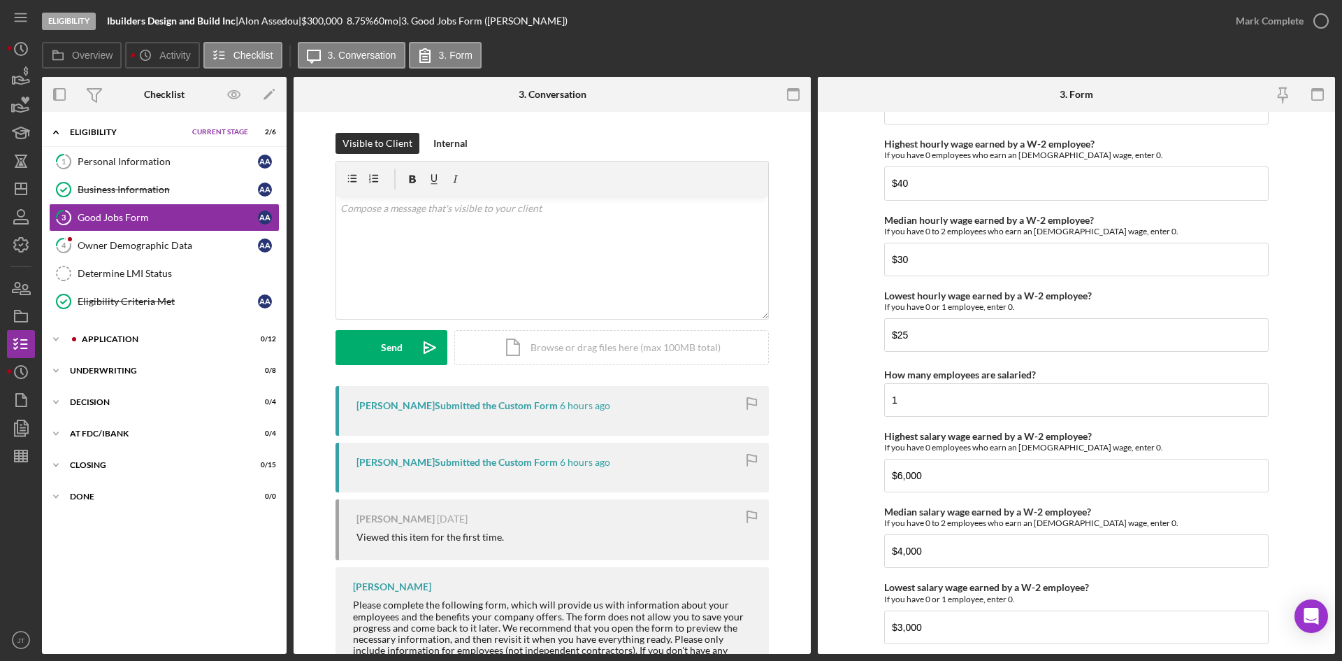
scroll to position [3012, 0]
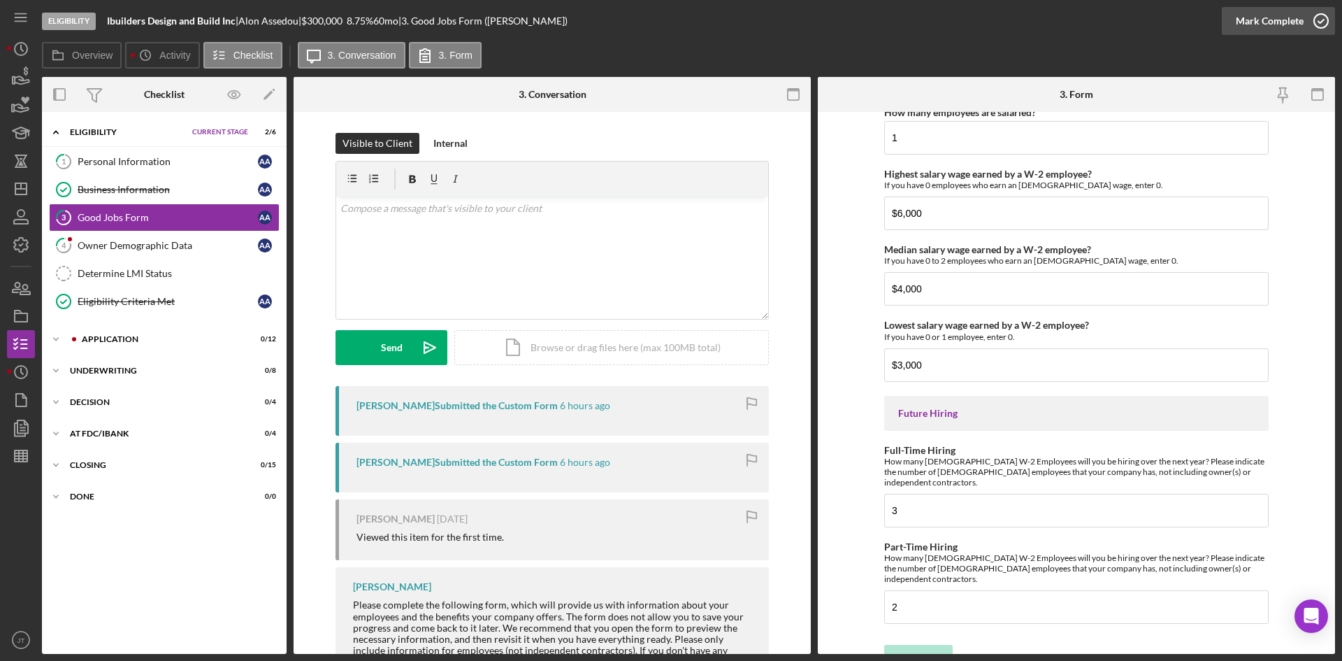
click at [1273, 15] on div "Mark Complete" at bounding box center [1270, 21] width 68 height 28
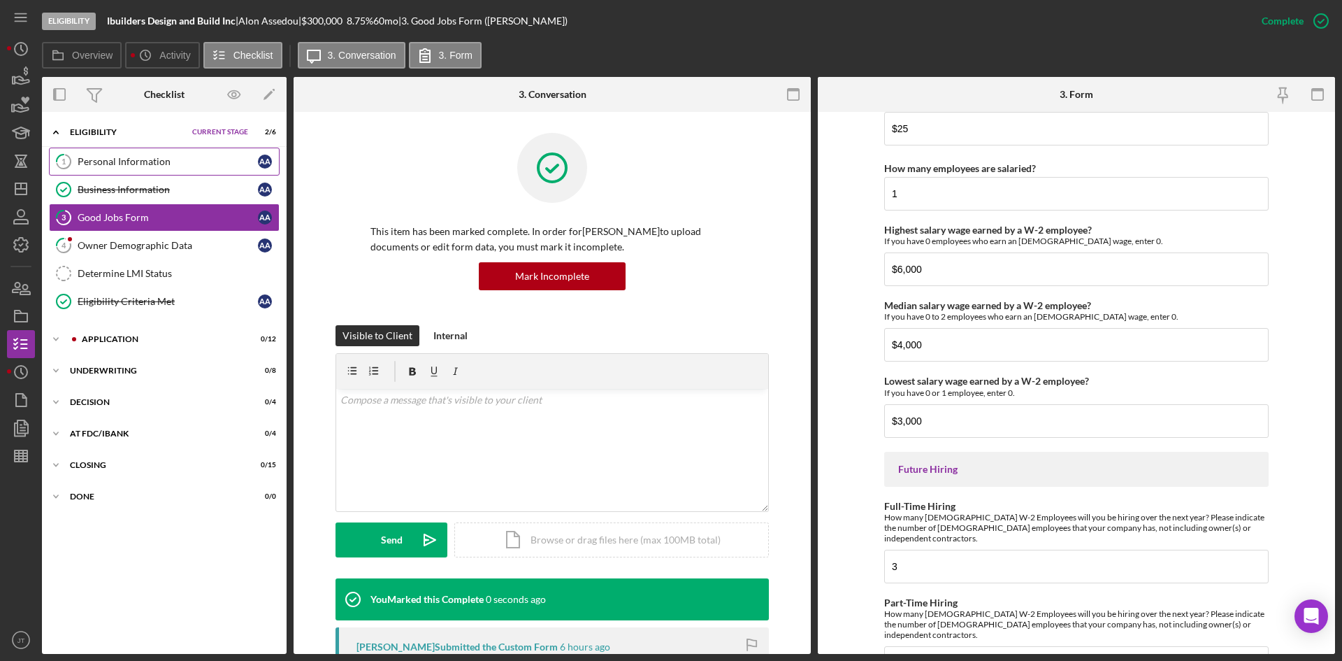
scroll to position [3068, 0]
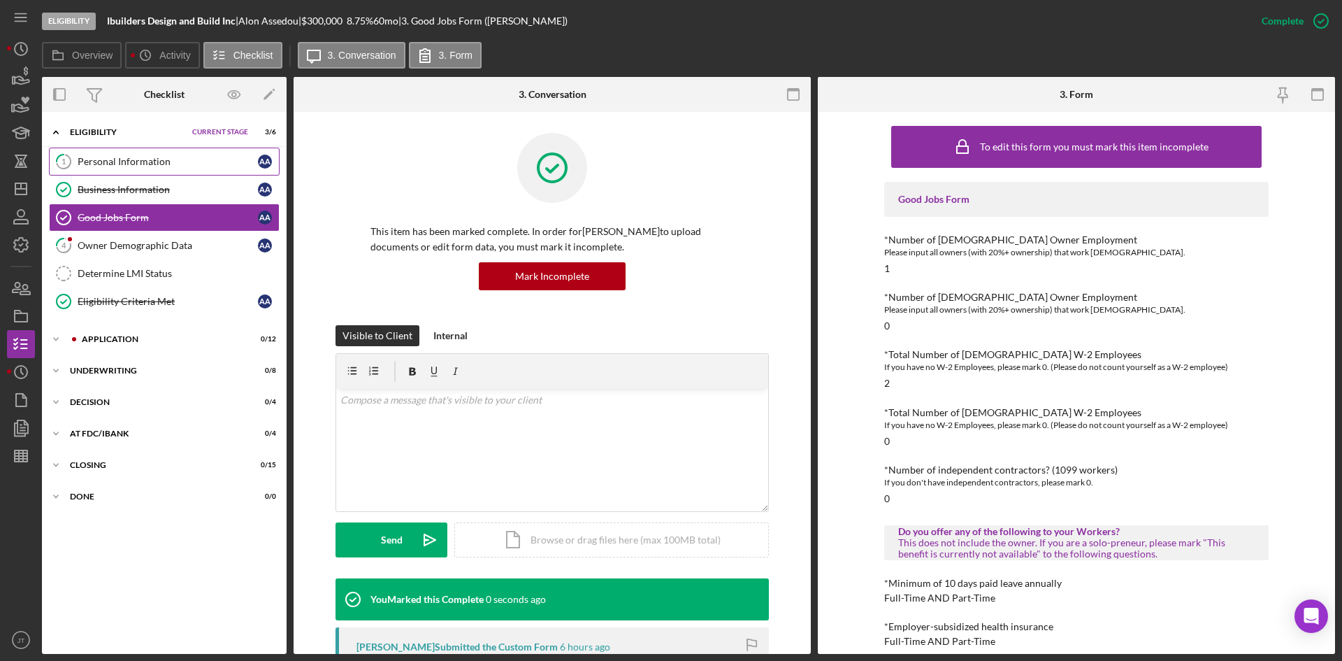
click at [142, 151] on link "1 Personal Information A A" at bounding box center [164, 162] width 231 height 28
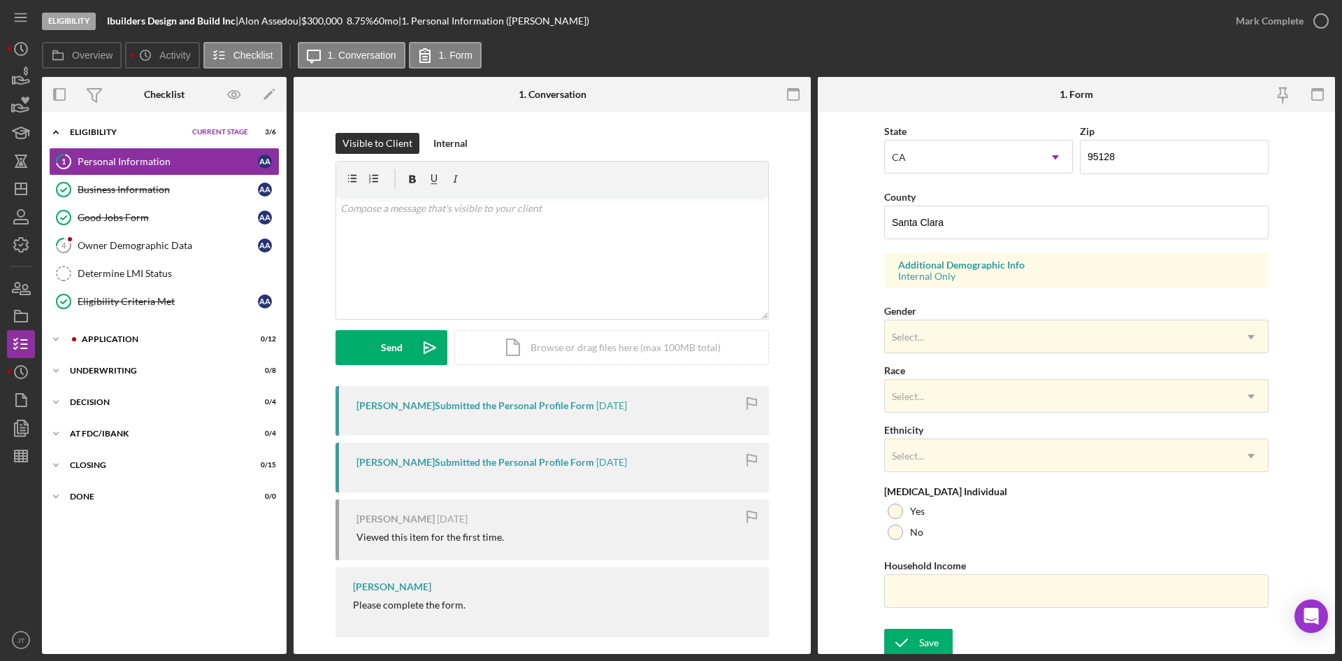
scroll to position [391, 0]
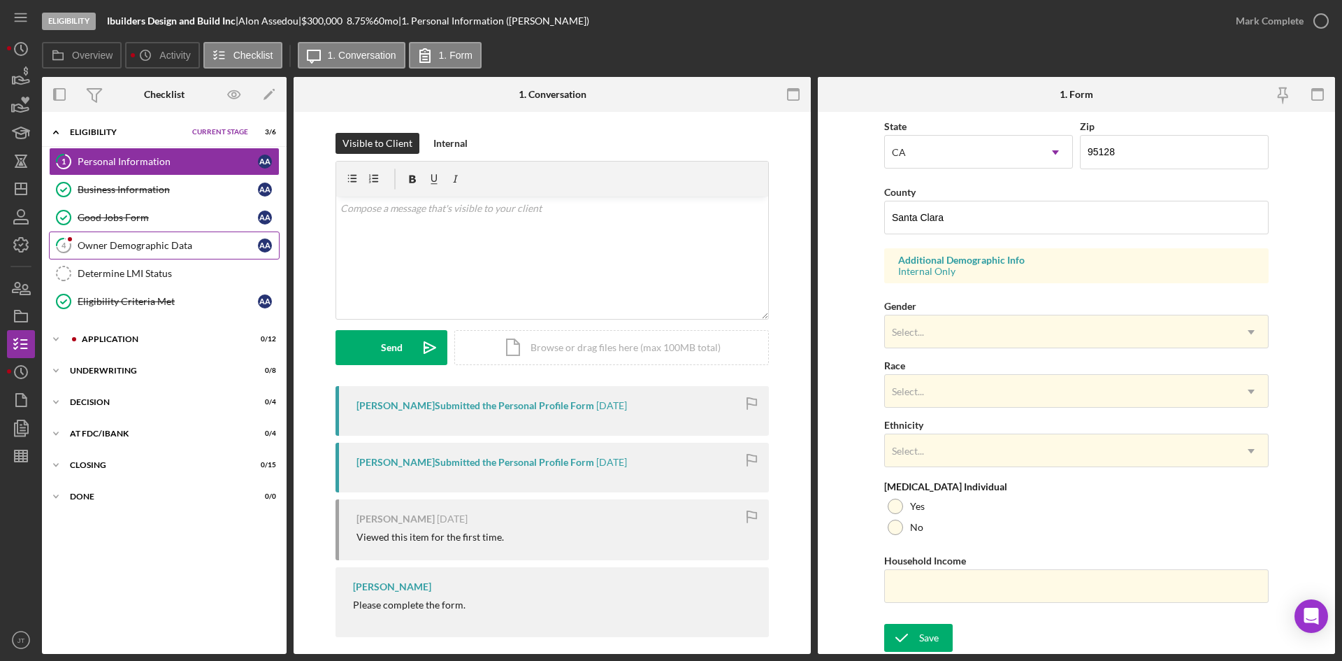
click at [142, 245] on div "Owner Demographic Data" at bounding box center [168, 245] width 180 height 11
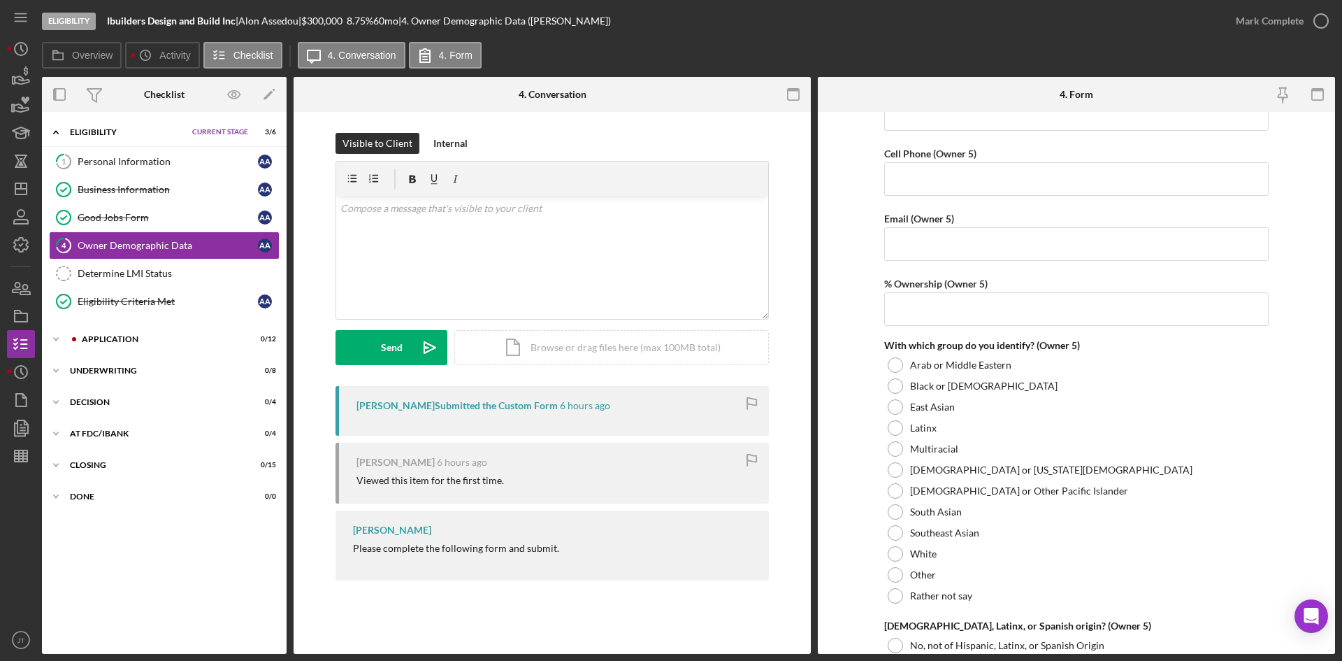
scroll to position [5262, 0]
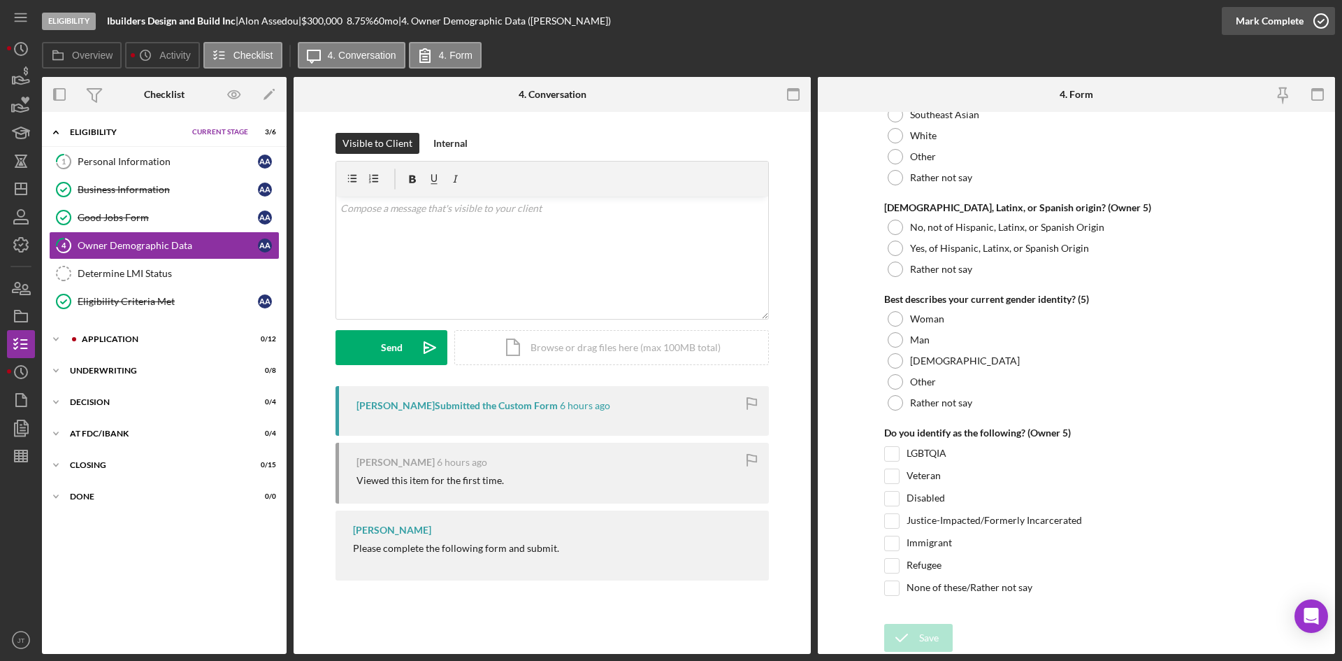
click at [1311, 24] on icon "button" at bounding box center [1321, 20] width 35 height 35
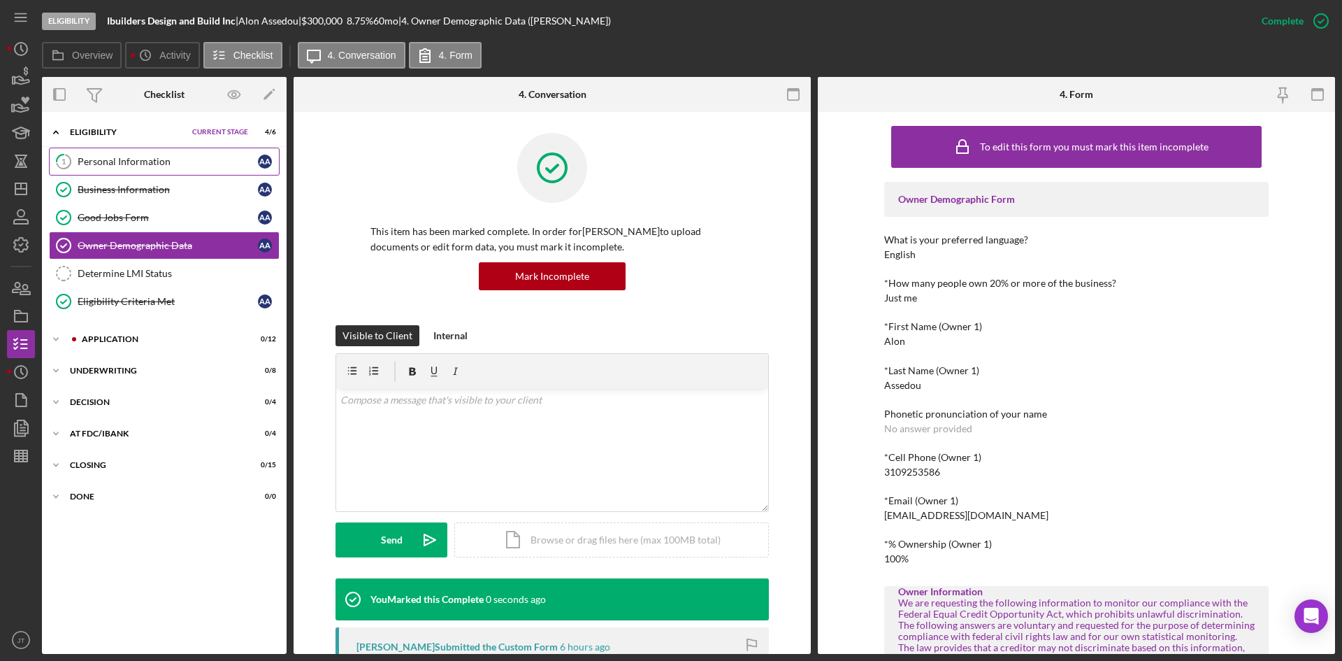
click at [120, 154] on link "1 Personal Information A A" at bounding box center [164, 162] width 231 height 28
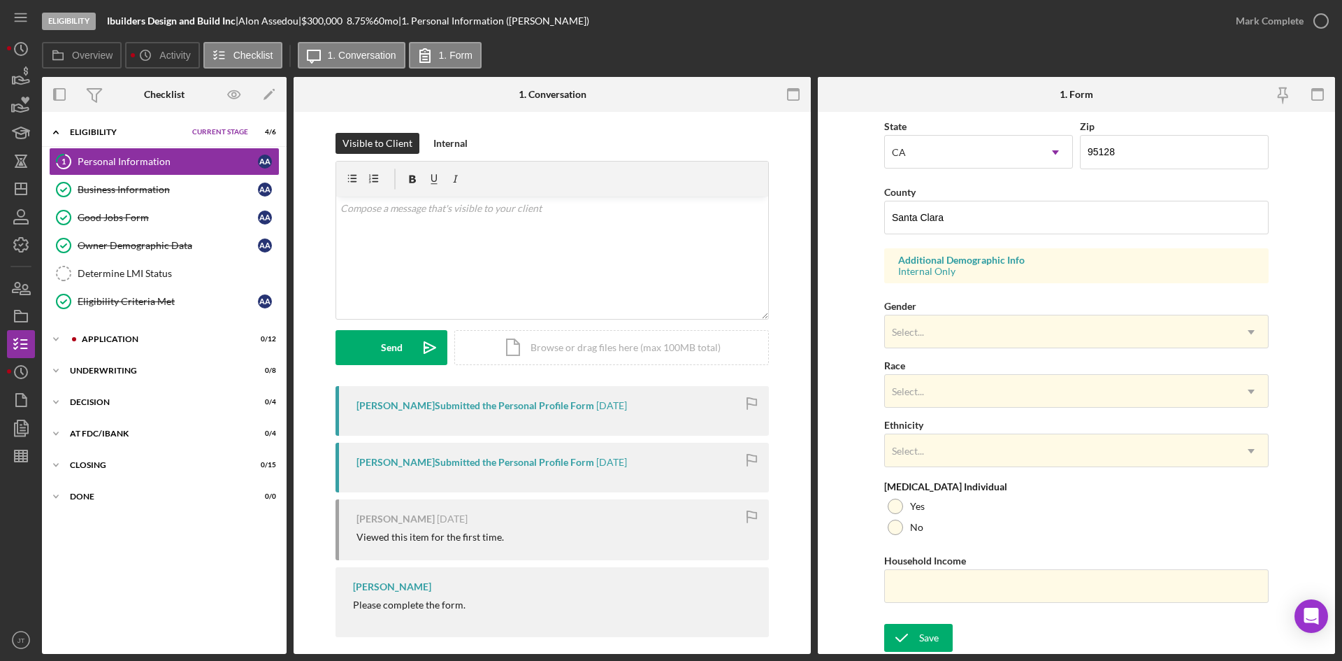
scroll to position [381, 0]
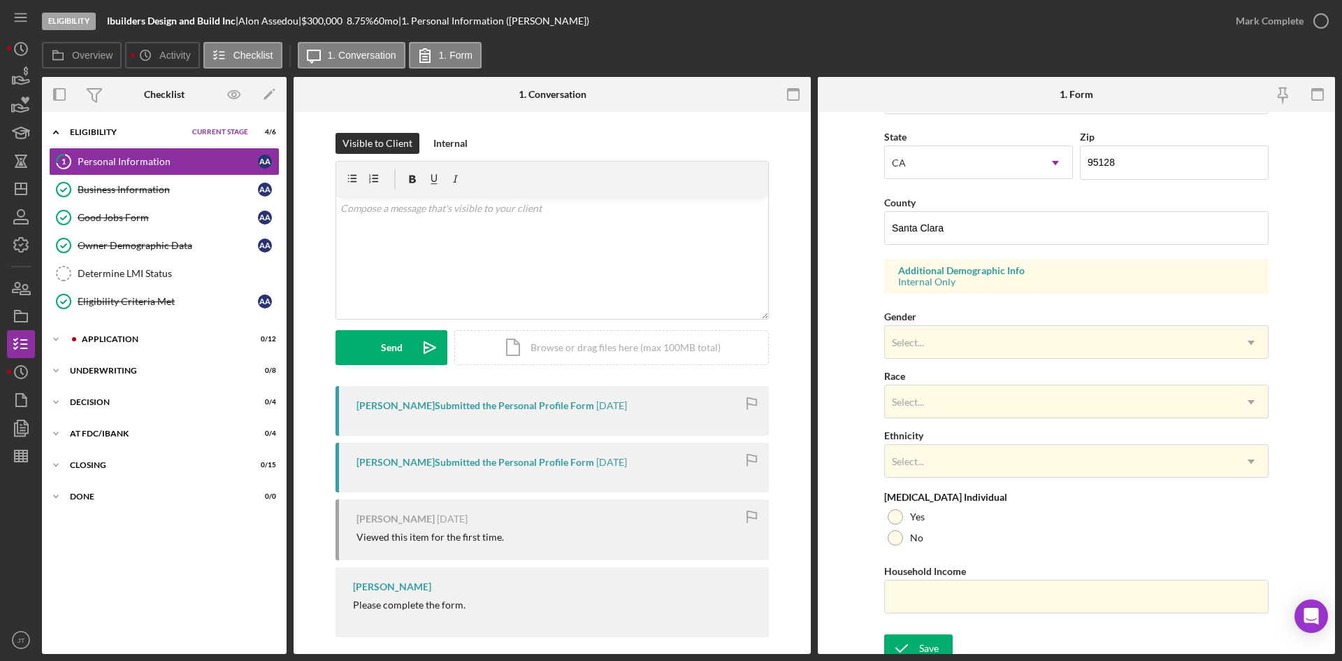
click at [942, 364] on div "First Name [PERSON_NAME] Middle Name Last Name Assedou Job Title owner Date of …" at bounding box center [1076, 182] width 384 height 889
click at [961, 329] on div "Select..." at bounding box center [1060, 342] width 350 height 32
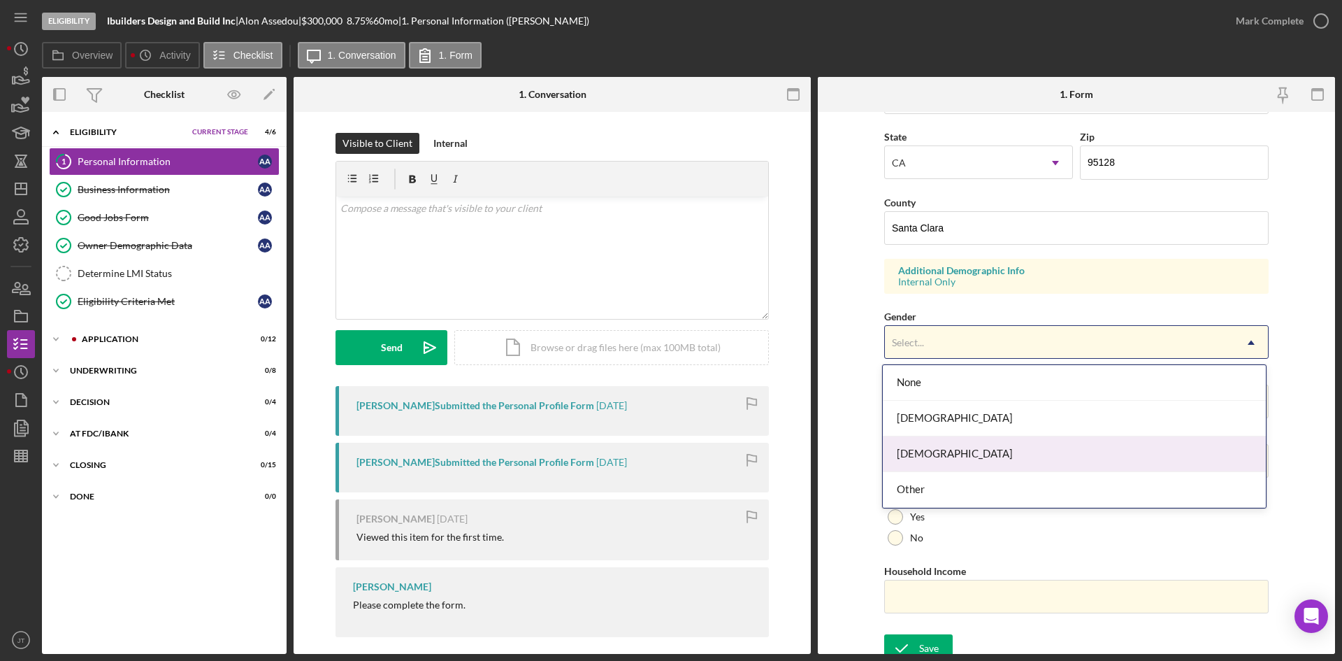
click at [914, 461] on div "[DEMOGRAPHIC_DATA]" at bounding box center [1074, 454] width 383 height 36
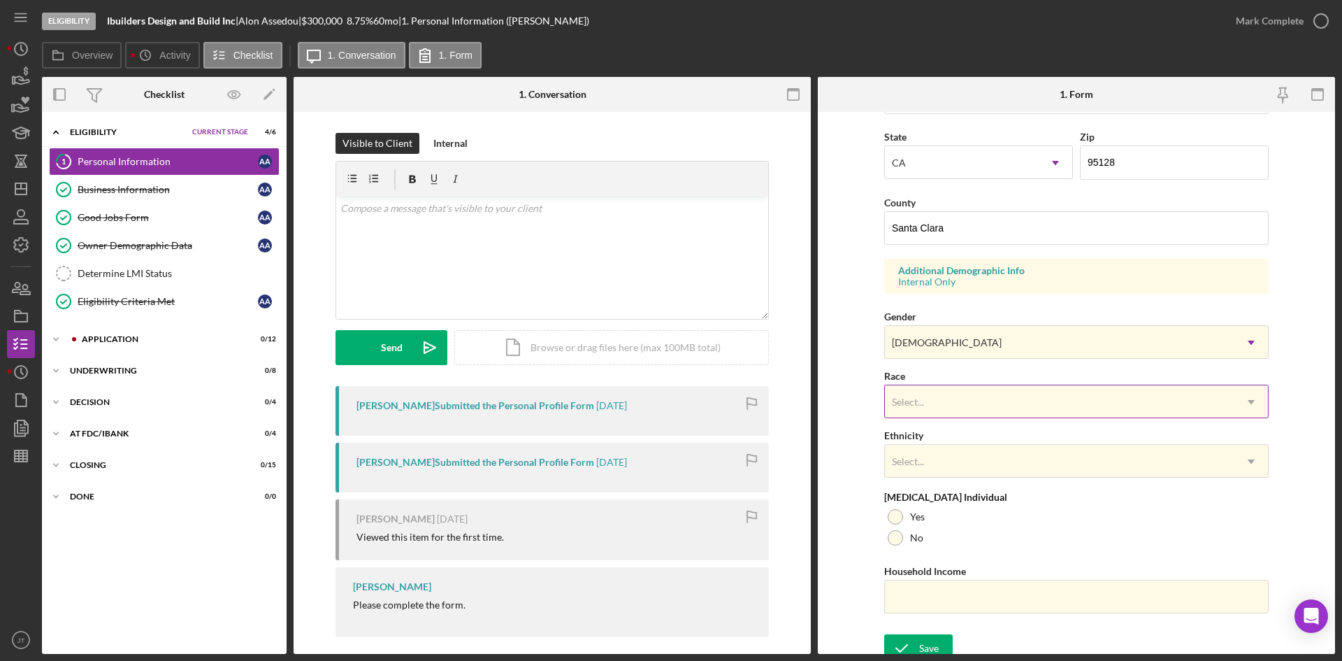
click at [947, 408] on div "Select..." at bounding box center [1060, 402] width 350 height 32
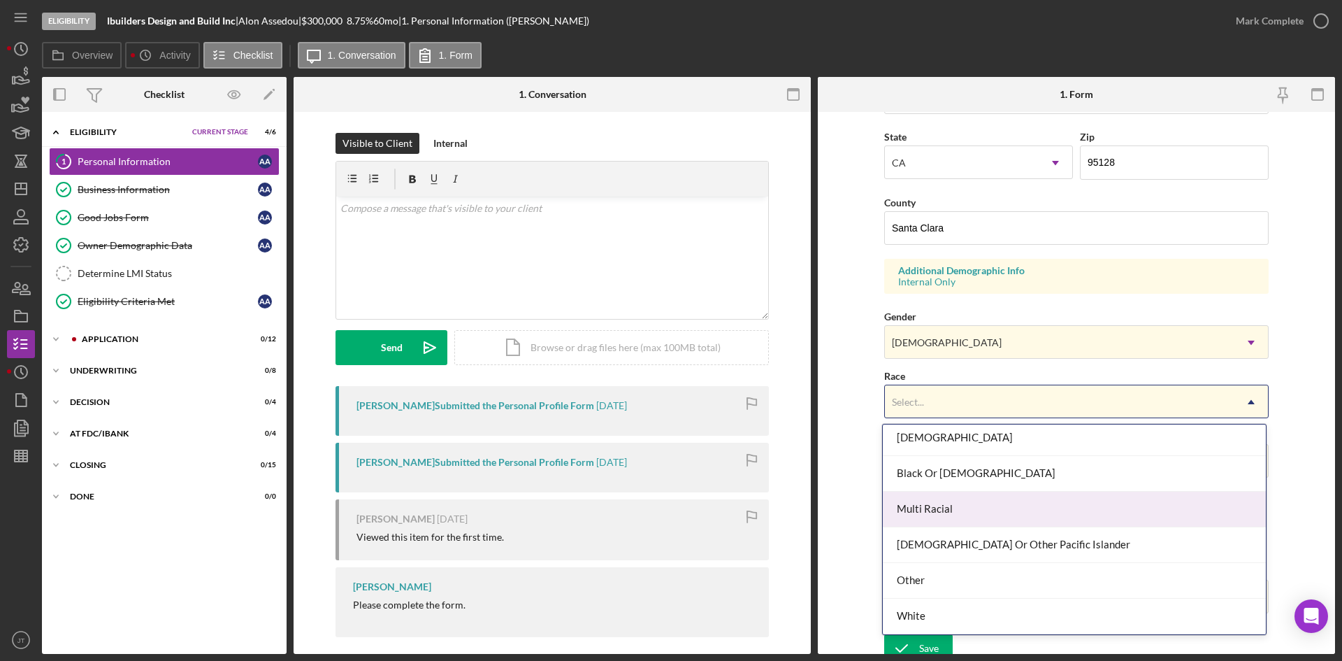
scroll to position [76, 0]
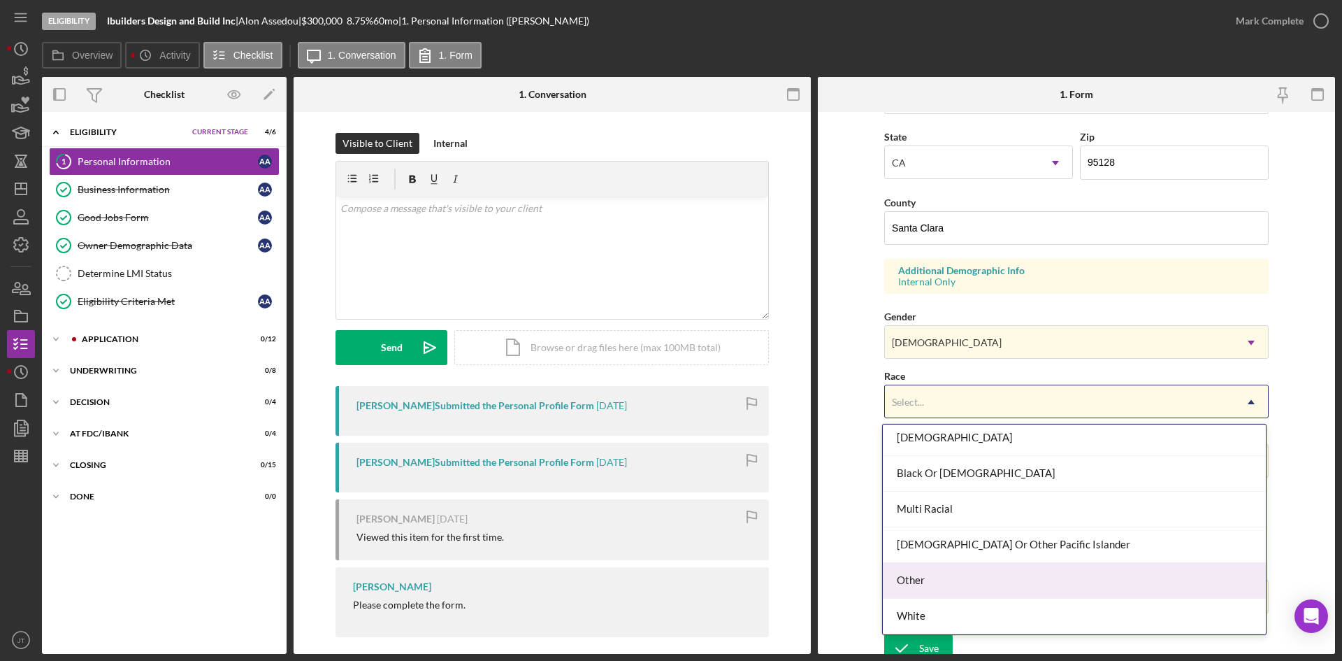
click at [939, 578] on div "Other" at bounding box center [1074, 581] width 383 height 36
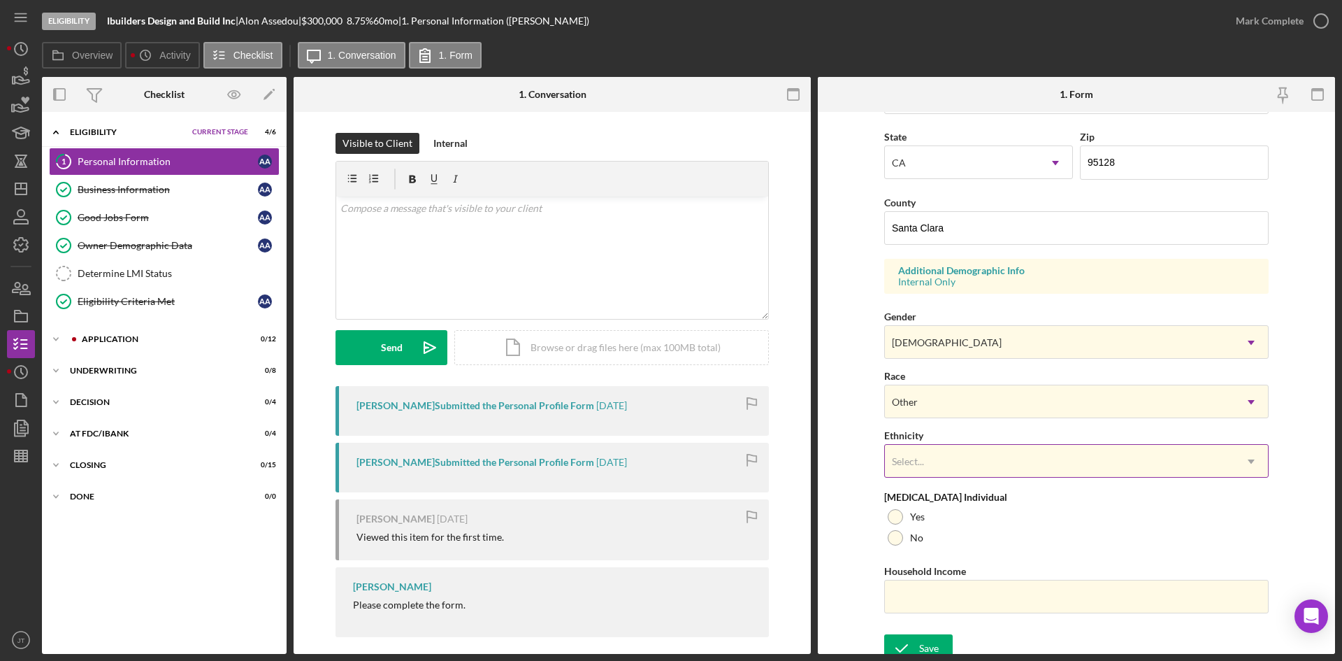
click at [972, 457] on div "Select..." at bounding box center [1060, 461] width 350 height 32
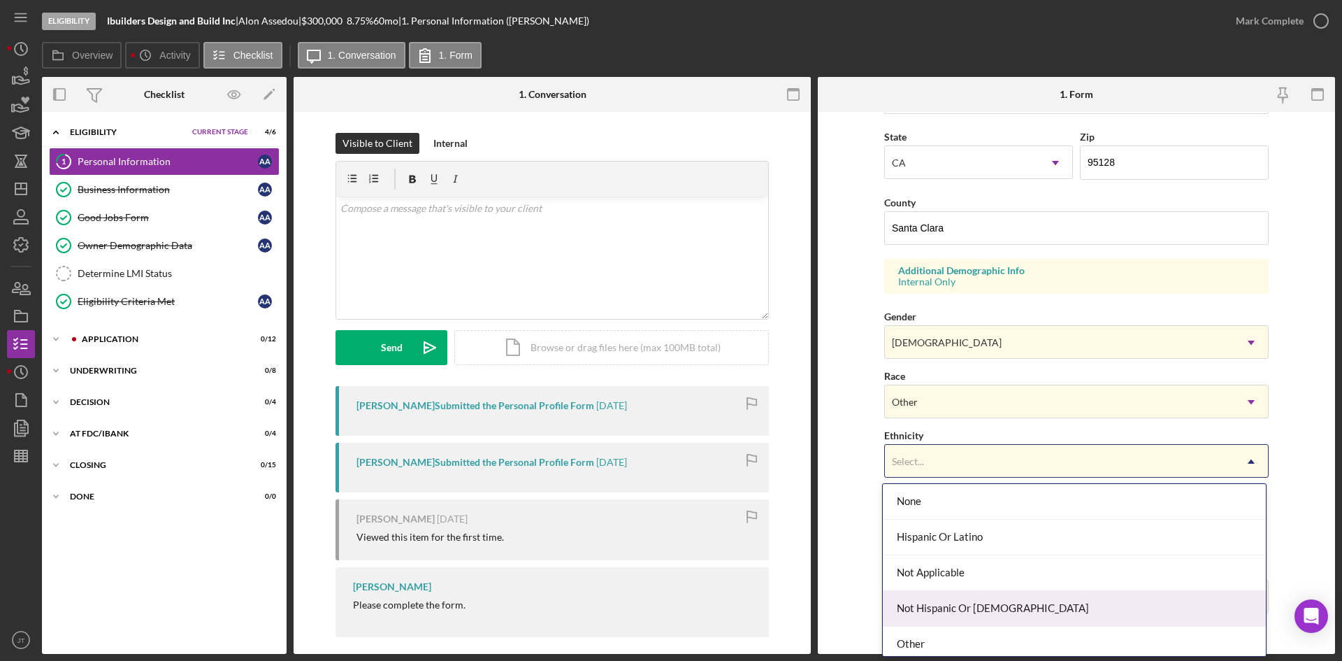
click at [947, 609] on div "Not Hispanic Or [DEMOGRAPHIC_DATA]" at bounding box center [1074, 609] width 383 height 36
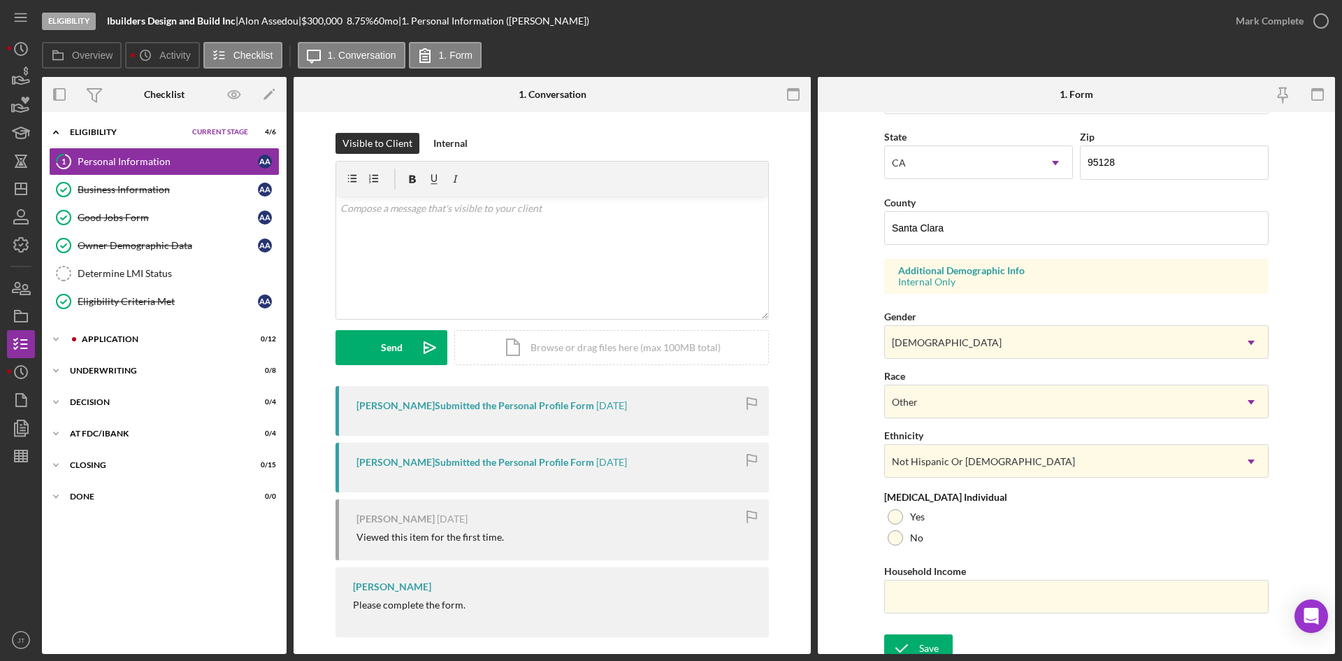
scroll to position [391, 0]
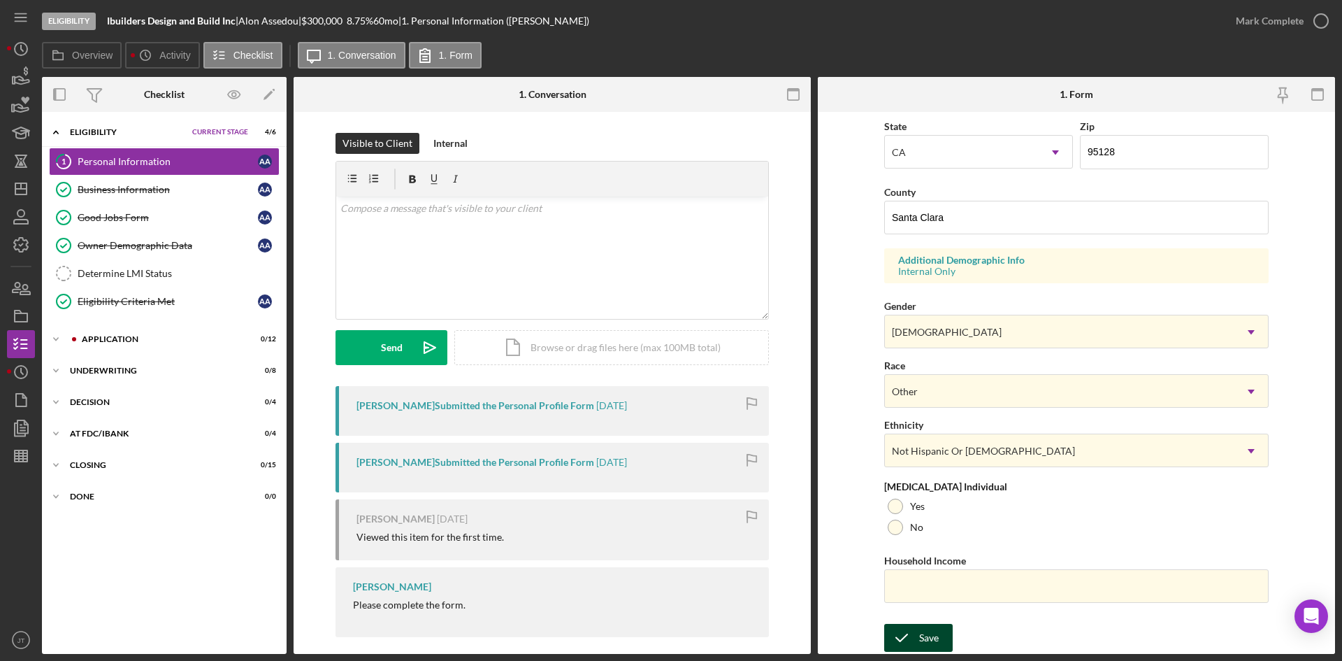
click at [915, 635] on icon "submit" at bounding box center [901, 637] width 35 height 35
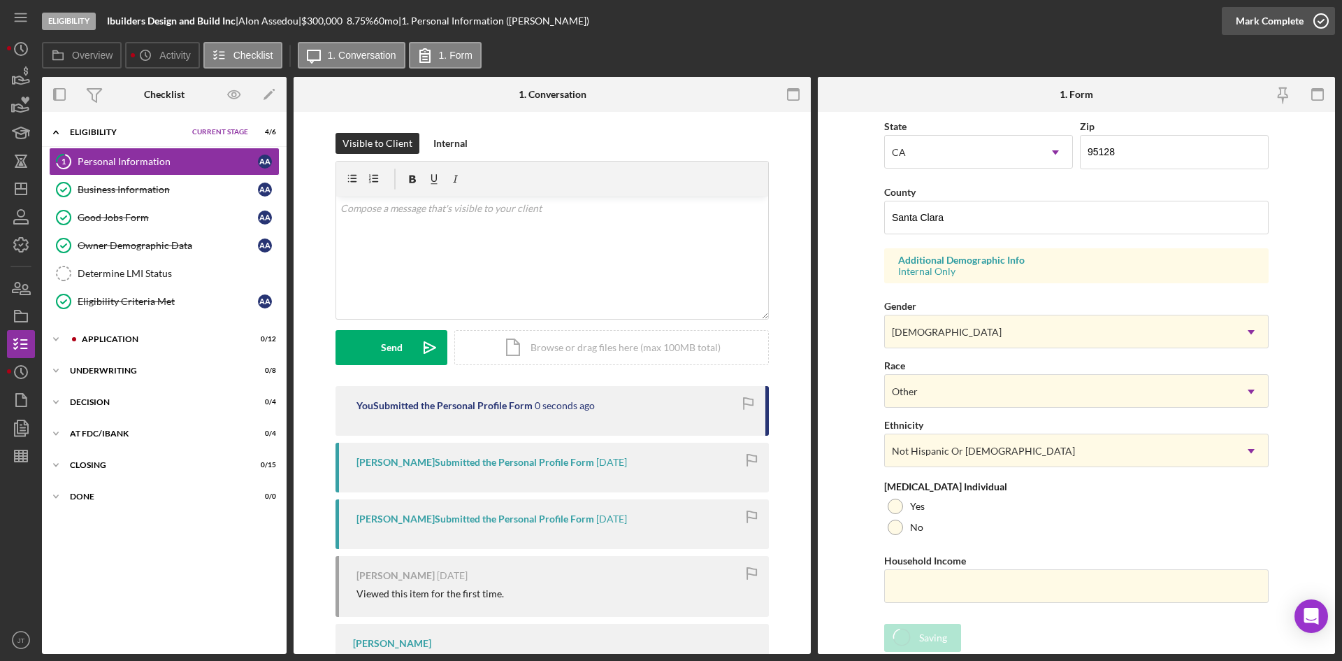
click at [1279, 24] on div "Mark Complete" at bounding box center [1270, 21] width 68 height 28
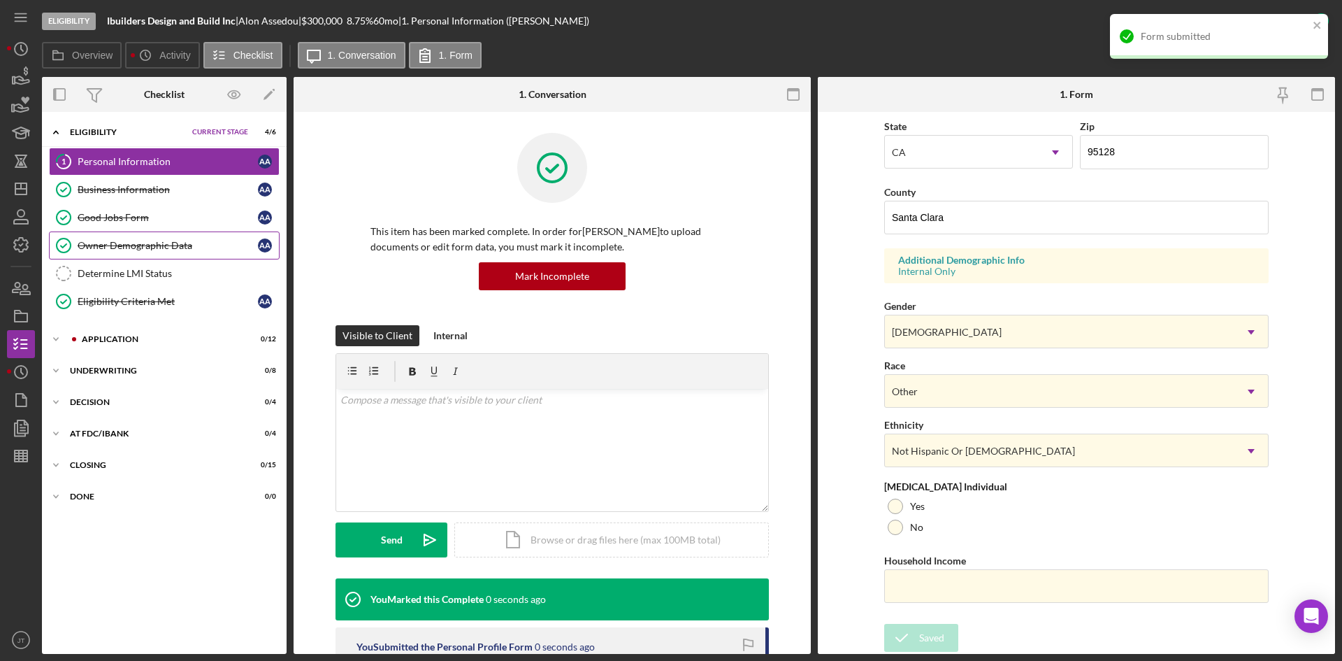
scroll to position [110, 0]
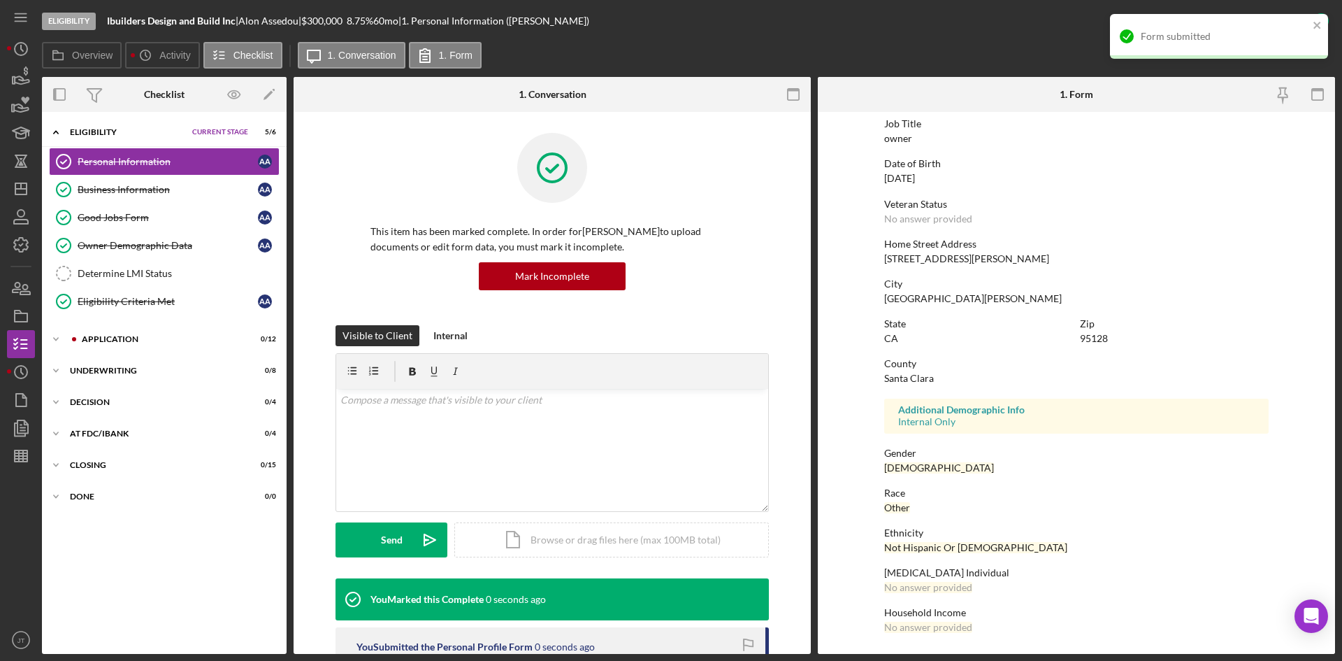
click at [116, 317] on div "Personal Information Personal Information A A Business Information Business Inf…" at bounding box center [164, 235] width 245 height 175
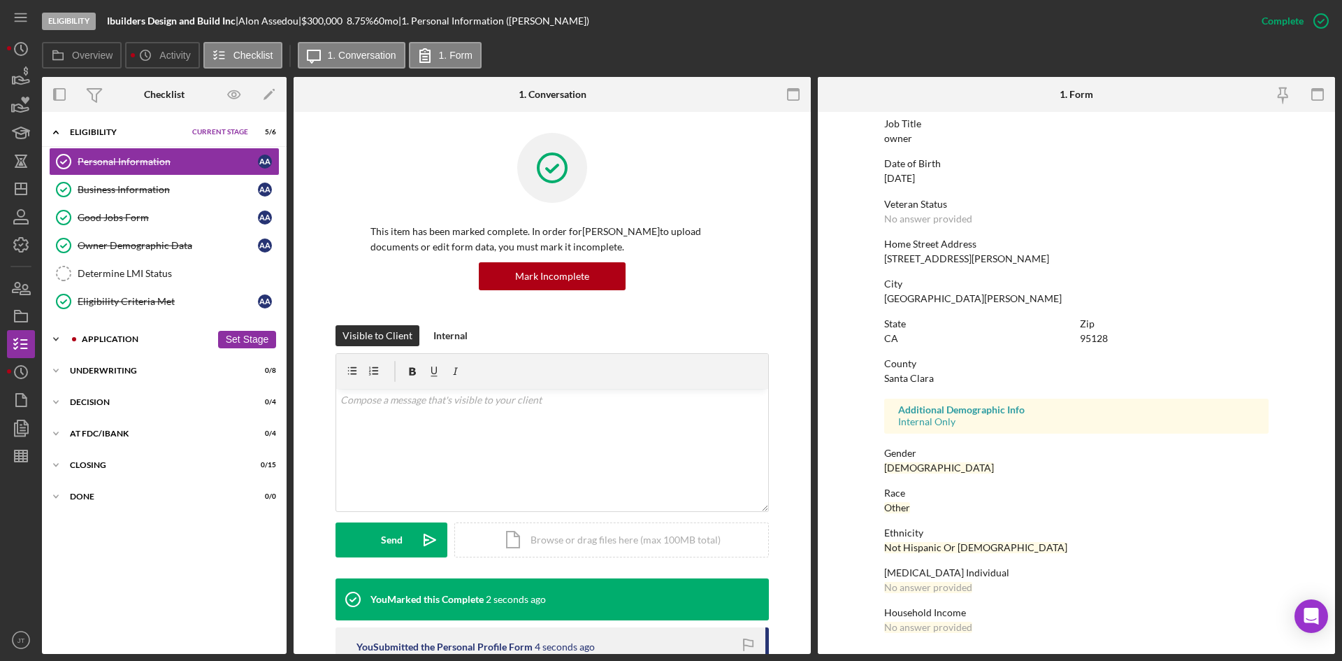
click at [115, 336] on div "Application" at bounding box center [146, 339] width 129 height 8
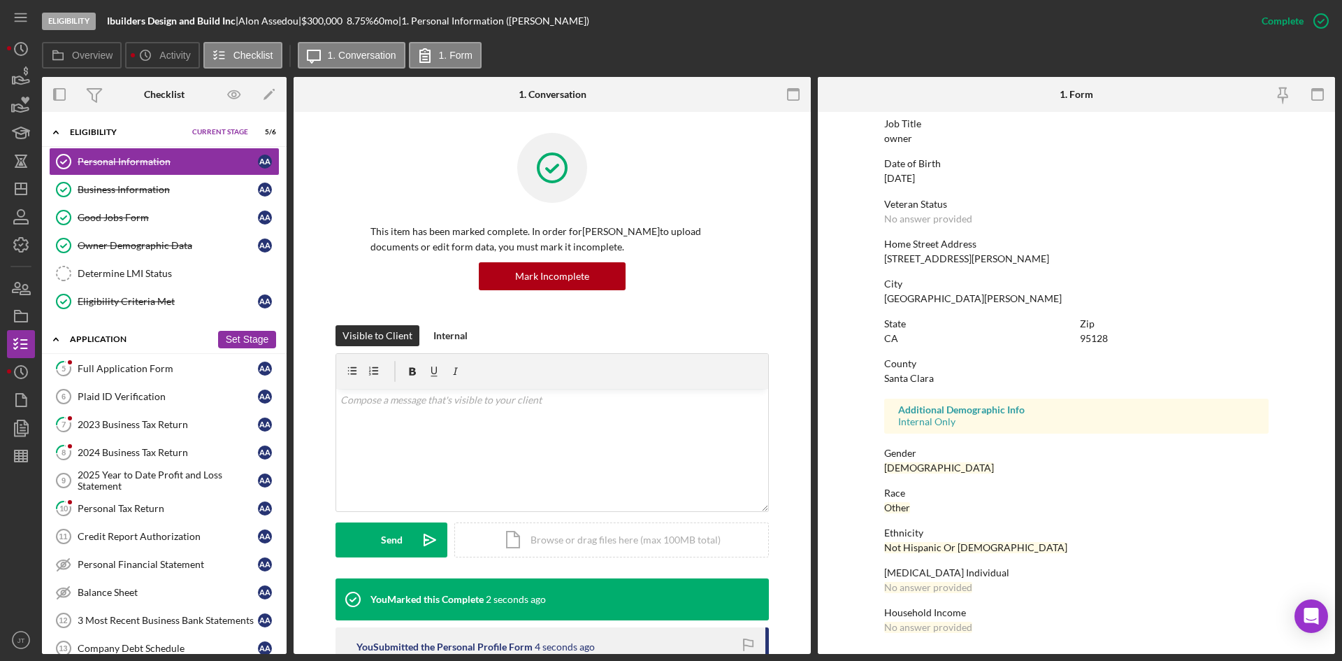
scroll to position [113, 0]
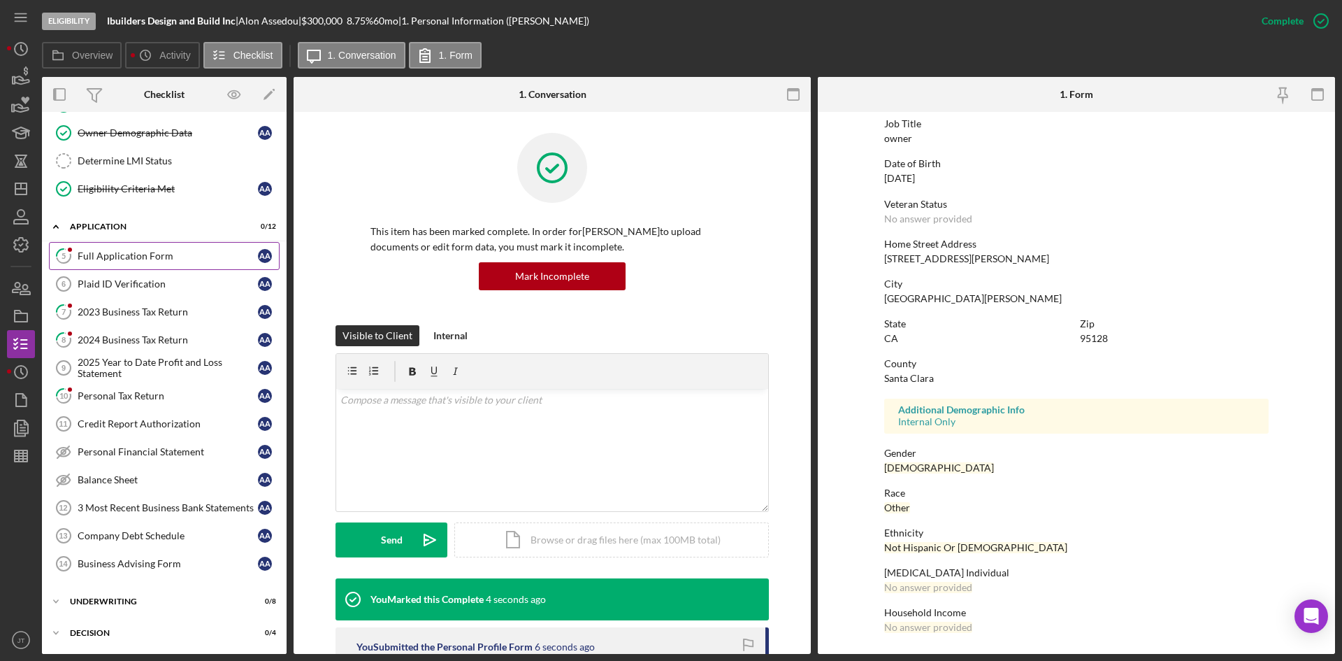
click at [121, 253] on div "Full Application Form" at bounding box center [168, 255] width 180 height 11
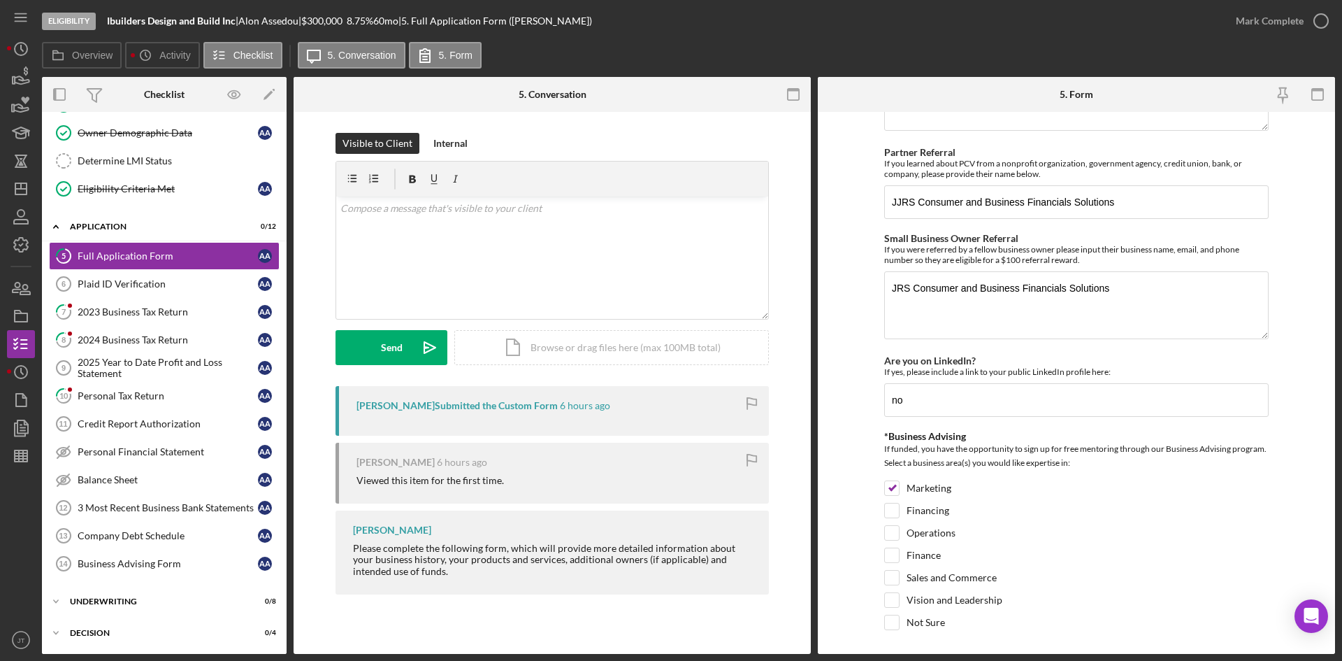
scroll to position [1846, 0]
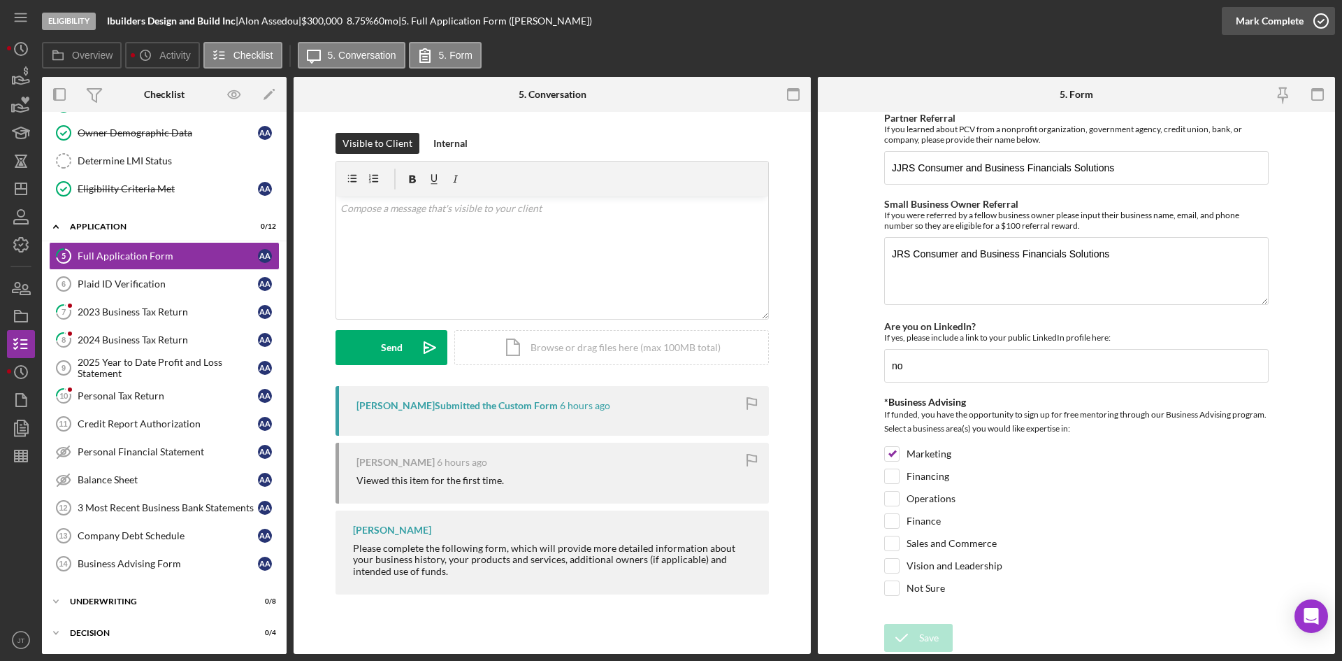
click at [1271, 20] on div "Mark Complete" at bounding box center [1270, 21] width 68 height 28
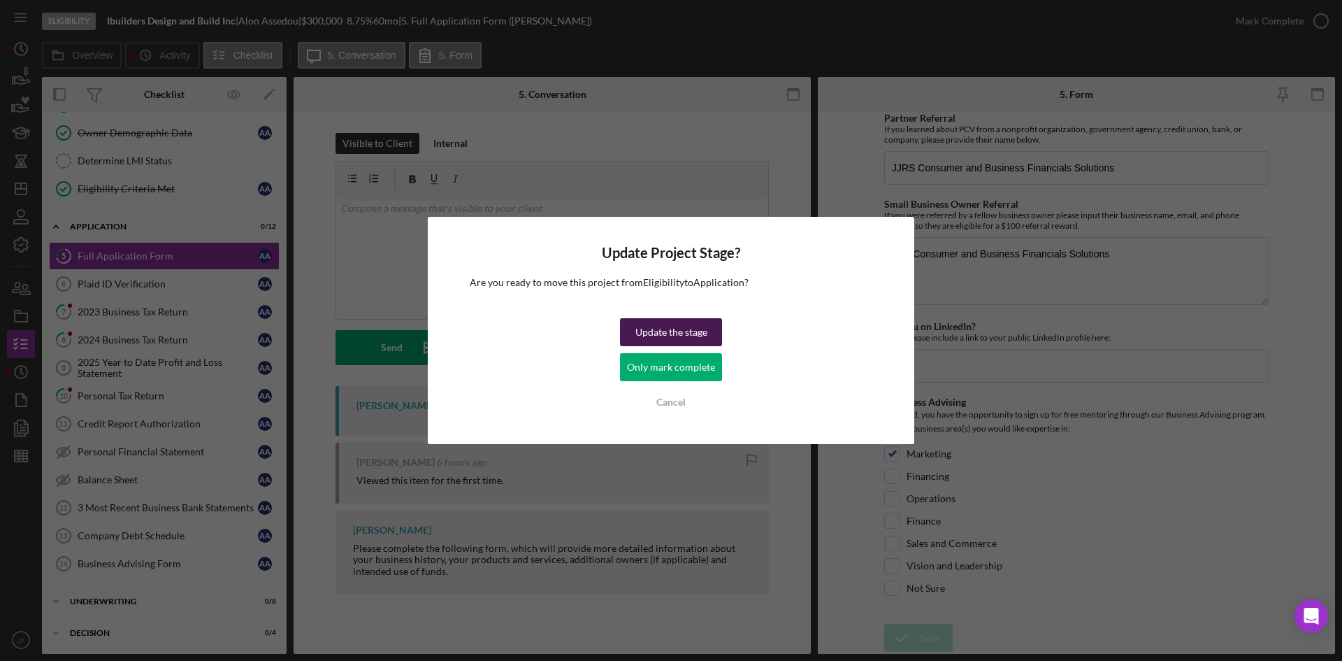
click at [680, 326] on div "Update the stage" at bounding box center [671, 332] width 72 height 28
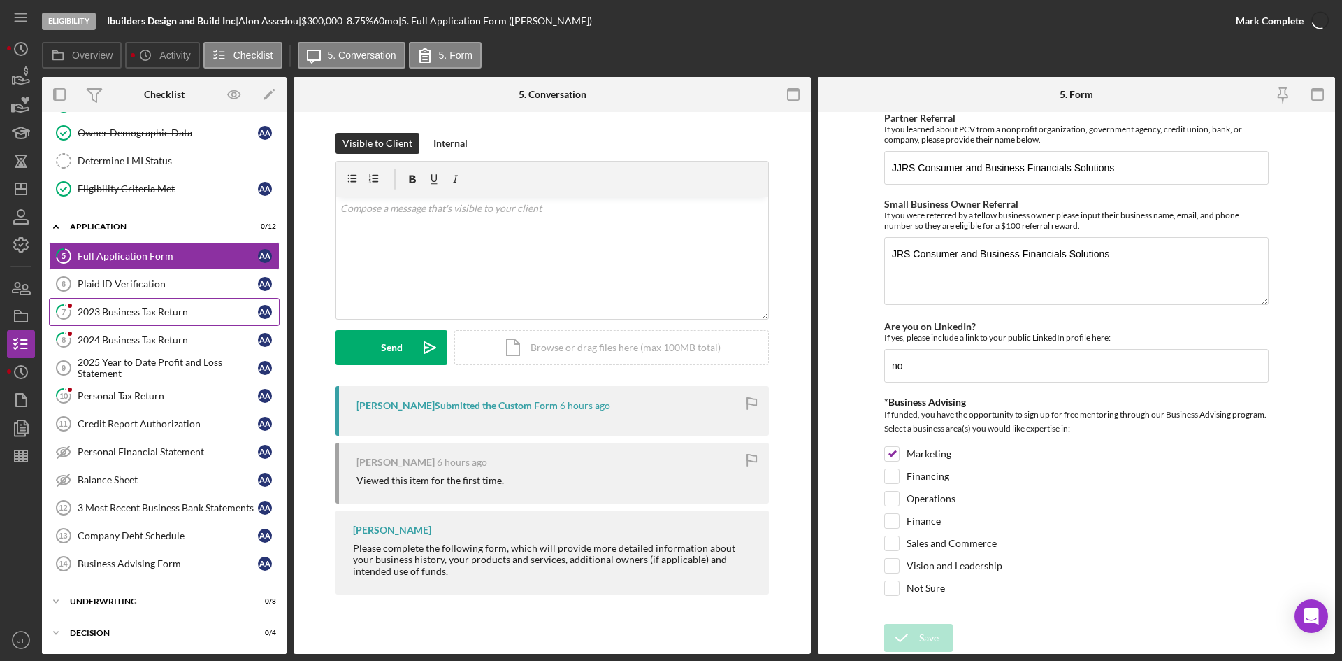
scroll to position [1902, 0]
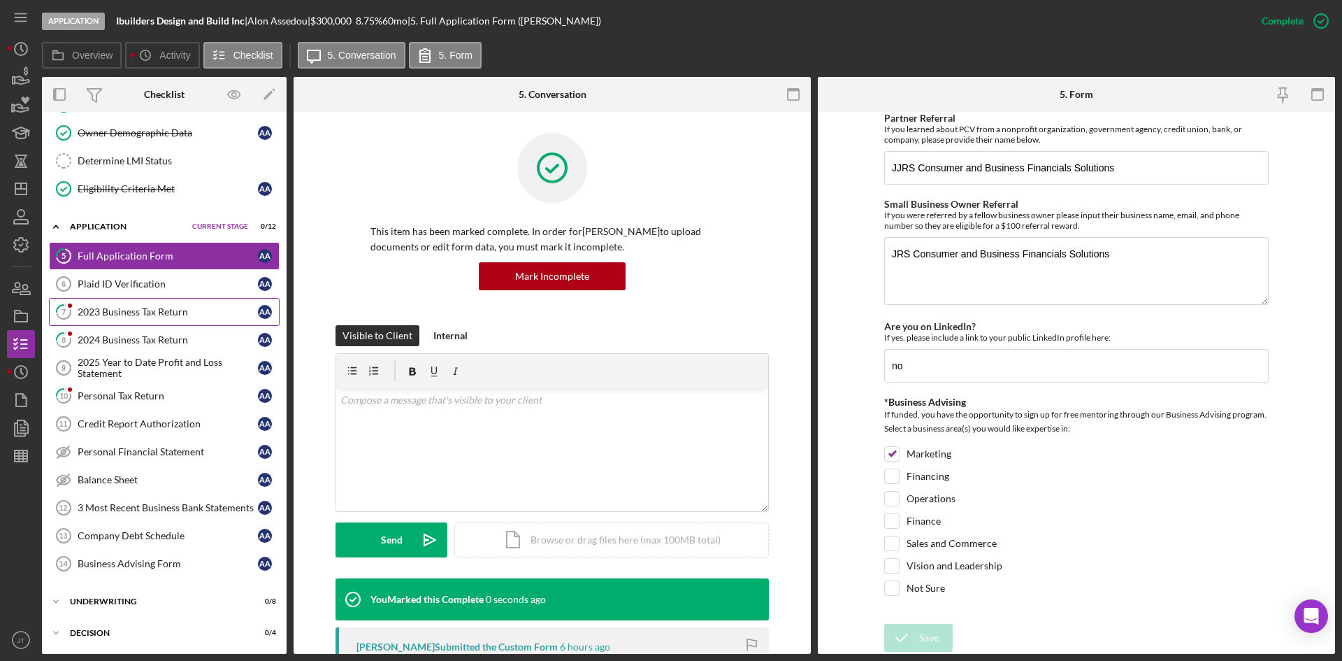
click at [140, 313] on div "2023 Business Tax Return" at bounding box center [168, 311] width 180 height 11
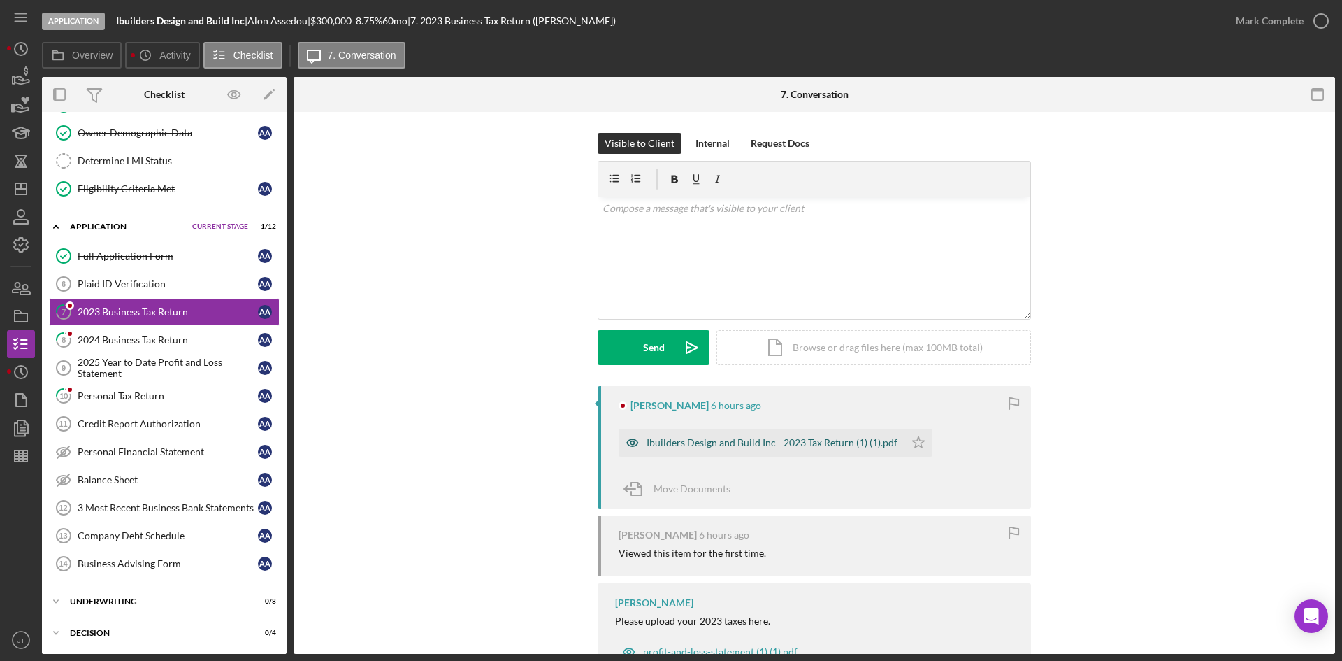
click at [819, 445] on div "Ibuilders Design and Build Inc - 2023 Tax Return (1) (1).pdf" at bounding box center [772, 442] width 251 height 11
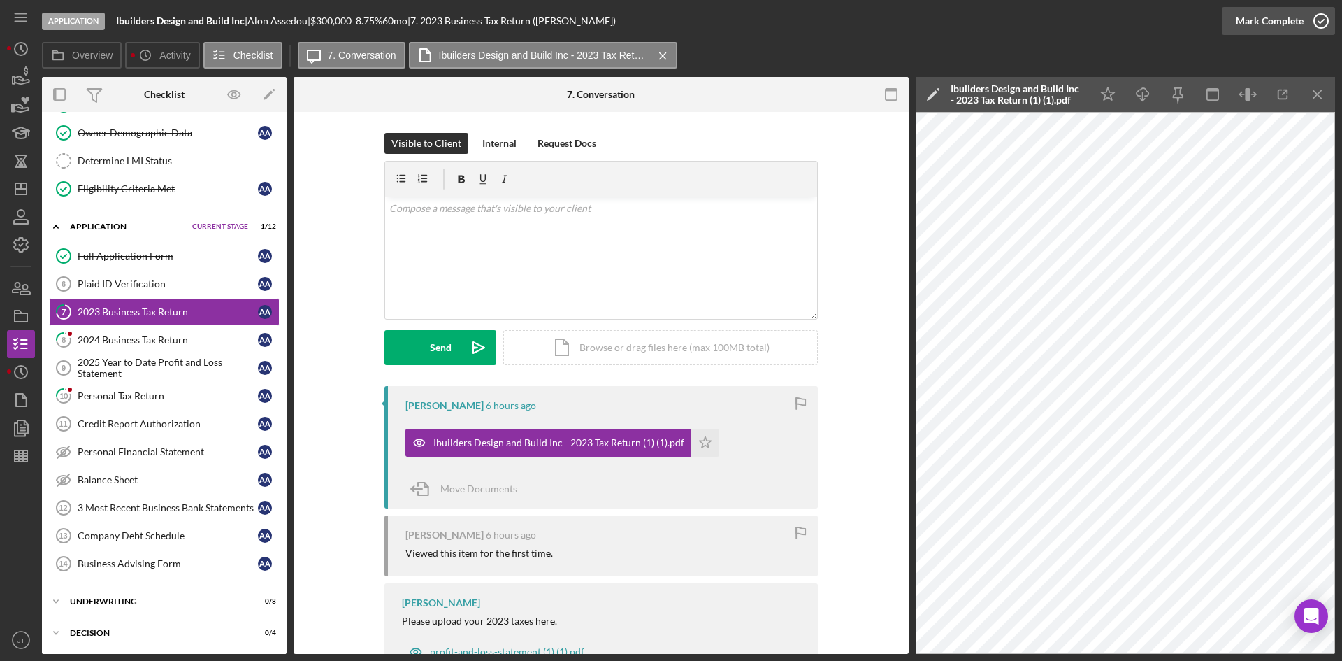
click at [1279, 22] on div "Mark Complete" at bounding box center [1270, 21] width 68 height 28
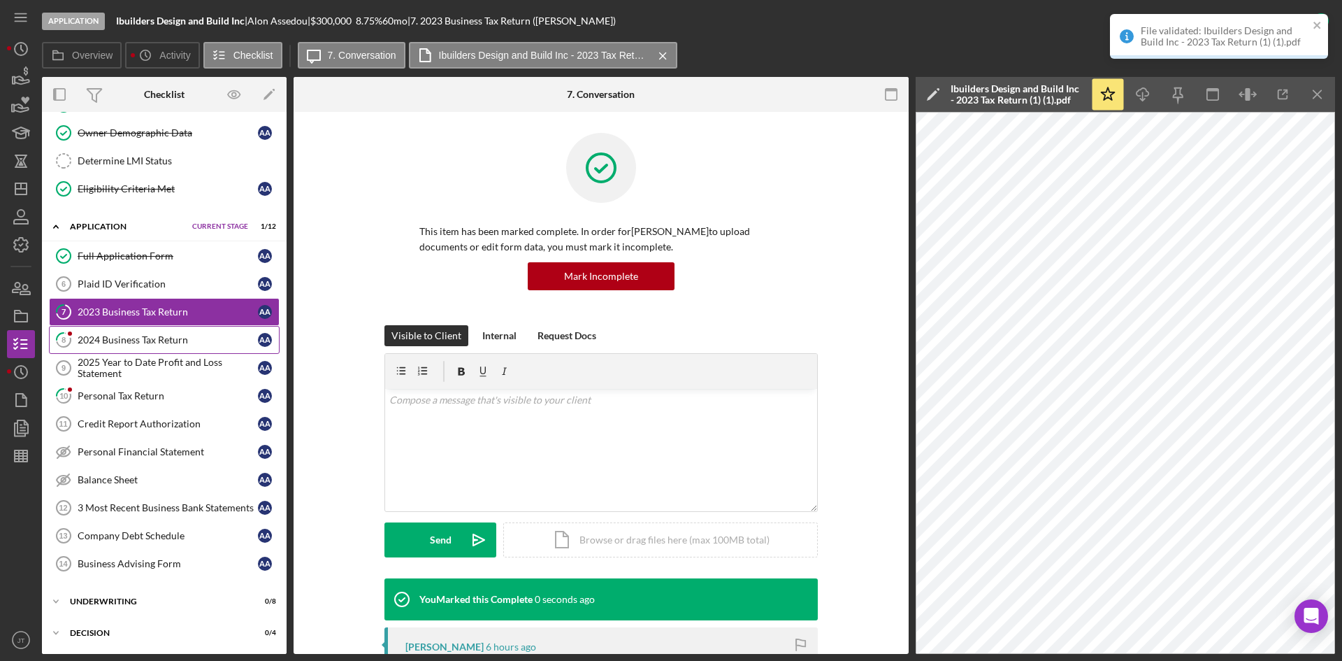
click at [116, 345] on div "2024 Business Tax Return" at bounding box center [168, 339] width 180 height 11
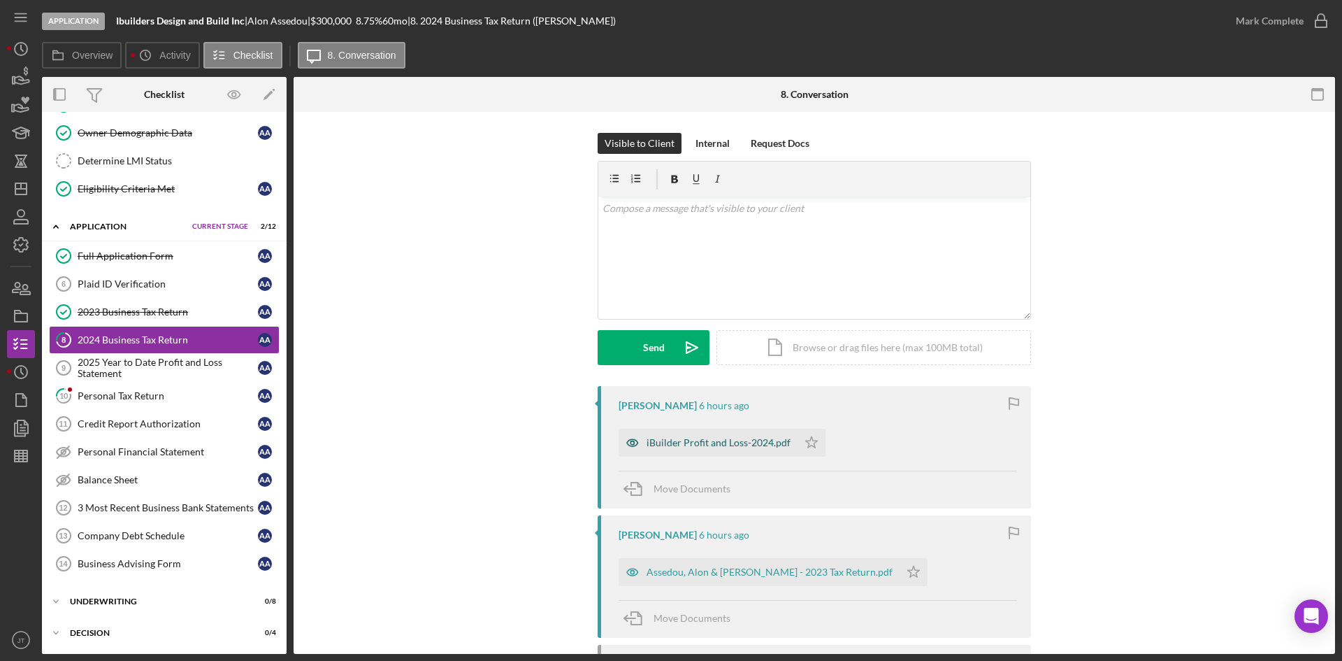
click at [708, 445] on div "iBuilder Profit and Loss-2024.pdf" at bounding box center [719, 442] width 144 height 11
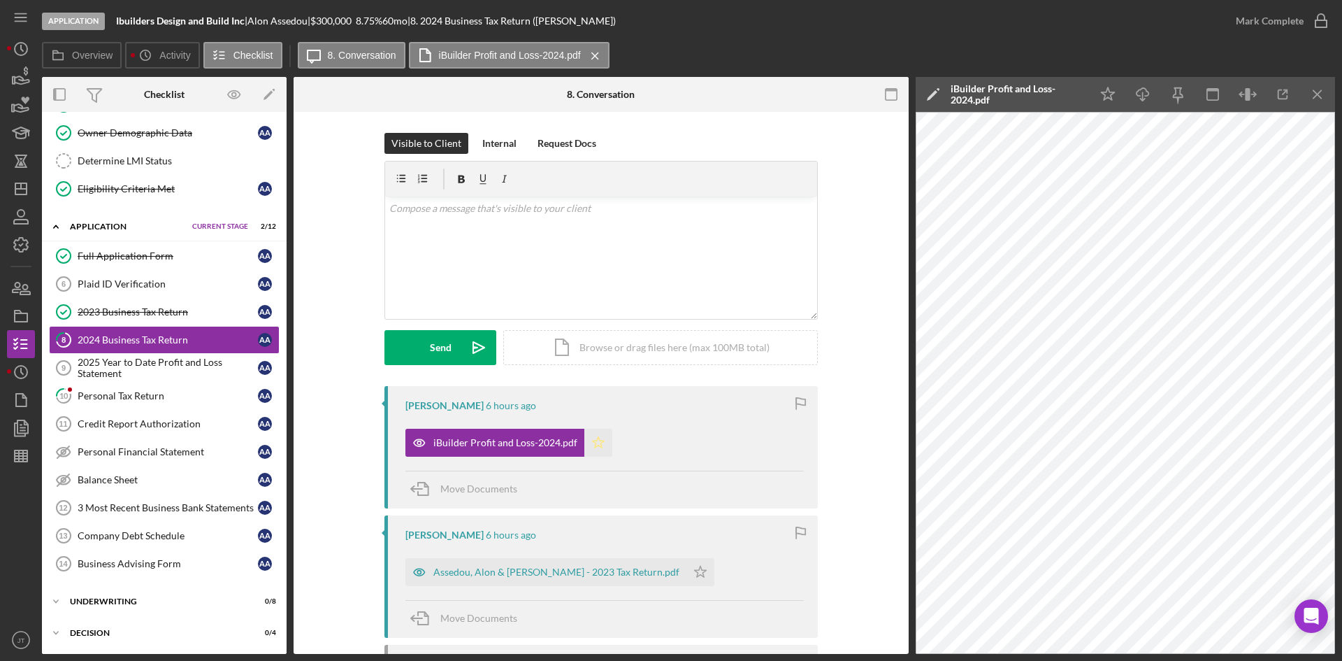
click at [600, 447] on icon "Icon/Star" at bounding box center [598, 443] width 28 height 28
click at [1264, 19] on div "Mark Complete" at bounding box center [1270, 21] width 68 height 28
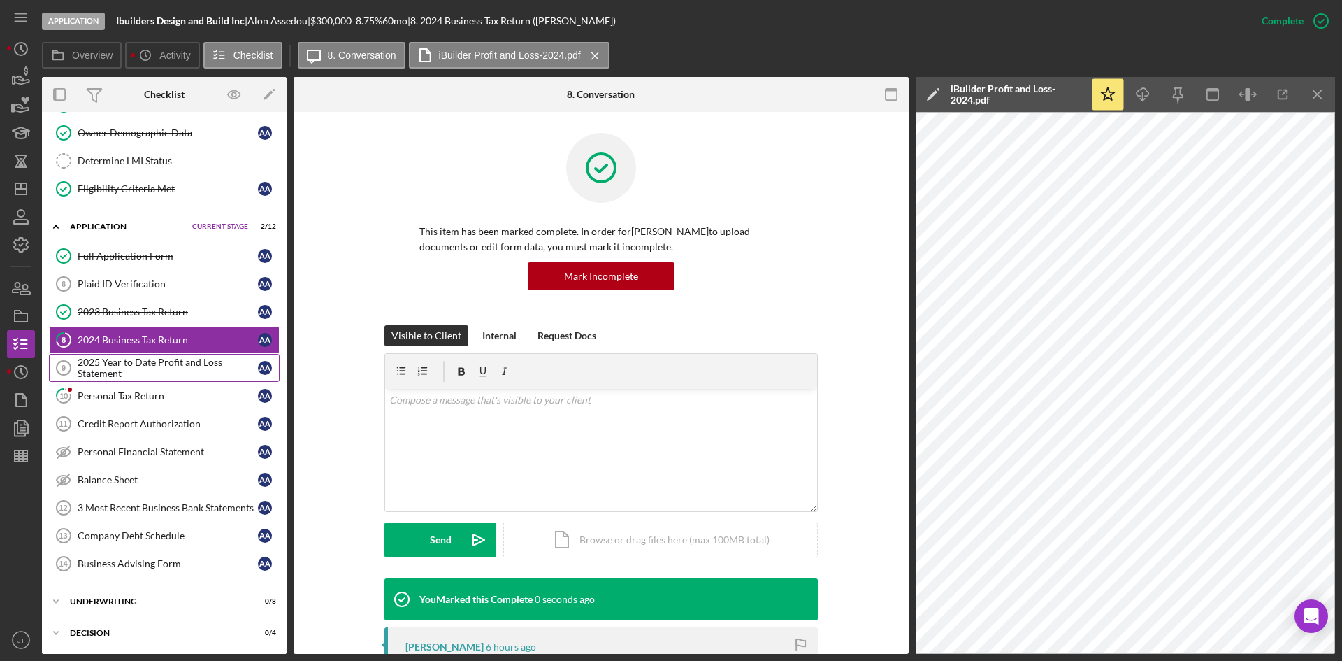
click at [110, 364] on div "2025 Year to Date Profit and Loss Statement" at bounding box center [168, 368] width 180 height 22
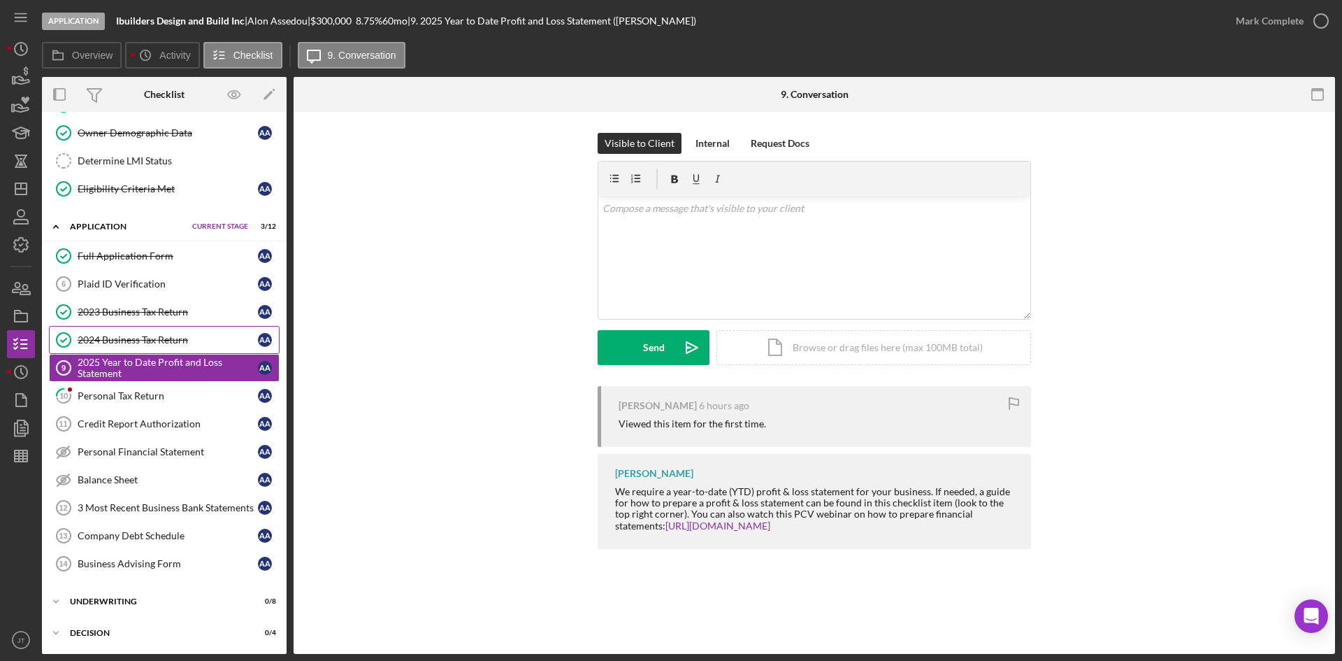
click at [156, 335] on div "2024 Business Tax Return" at bounding box center [168, 339] width 180 height 11
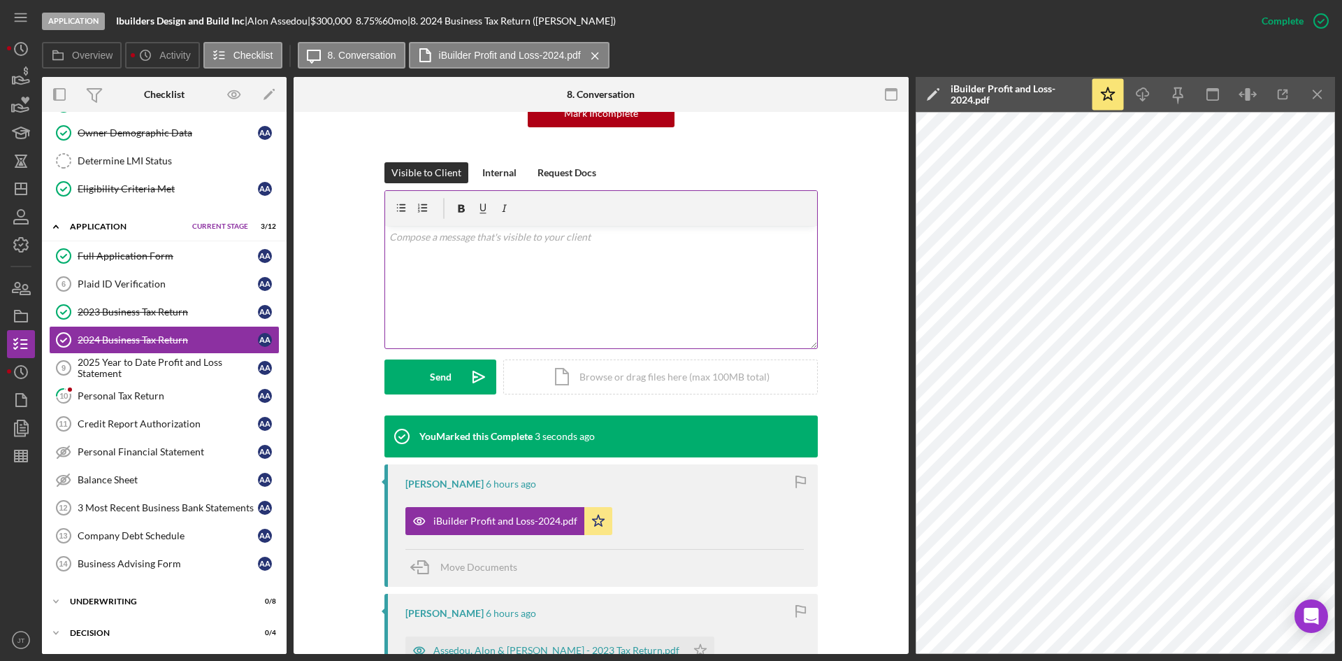
scroll to position [164, 0]
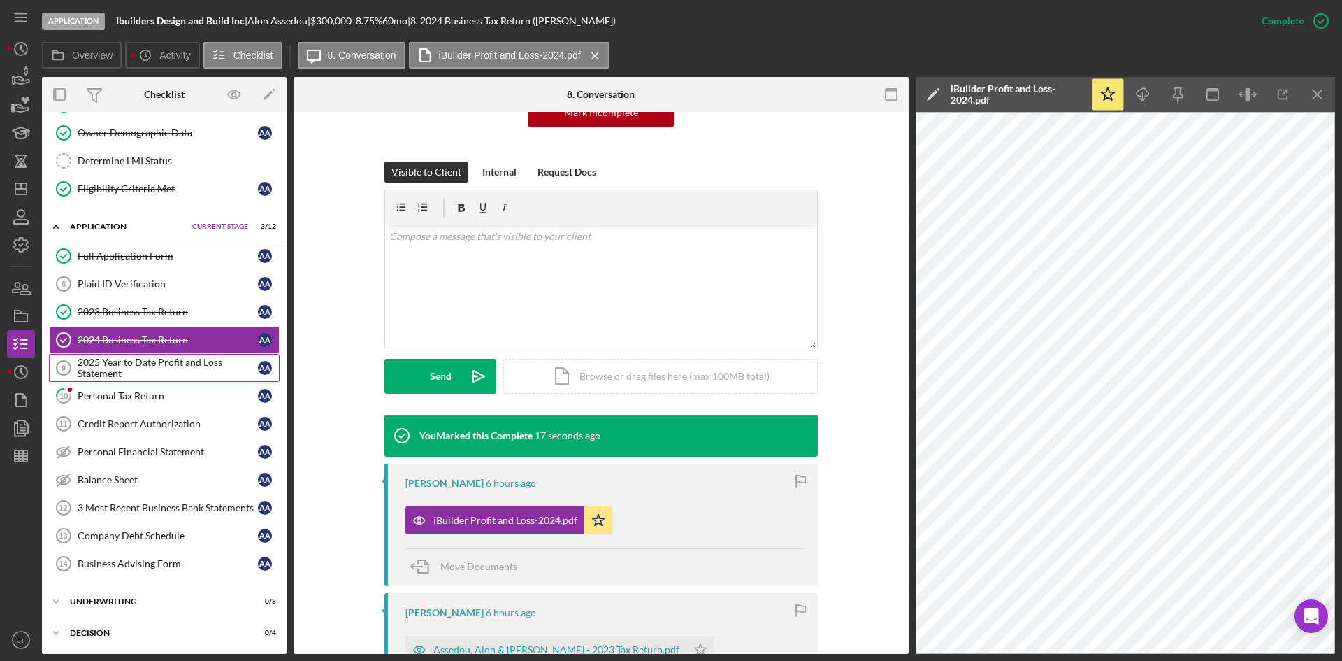
click at [145, 371] on div "2025 Year to Date Profit and Loss Statement" at bounding box center [168, 368] width 180 height 22
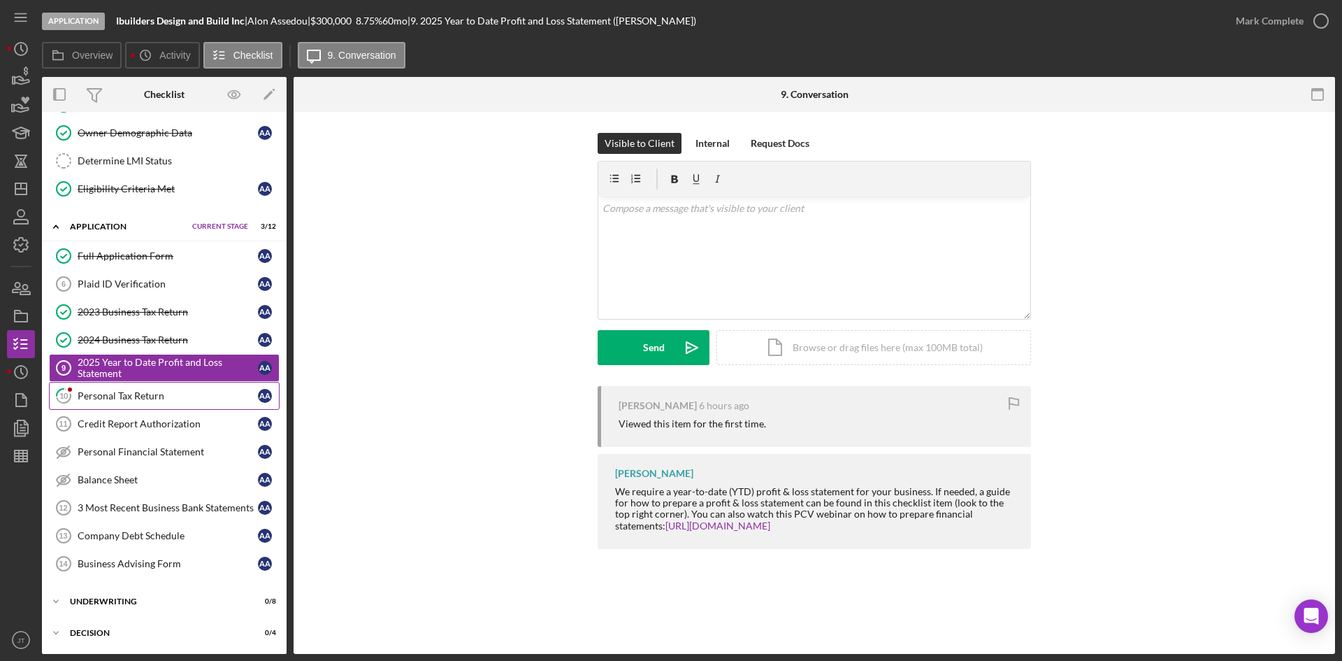
click at [148, 407] on link "10 Personal Tax Return A A" at bounding box center [164, 396] width 231 height 28
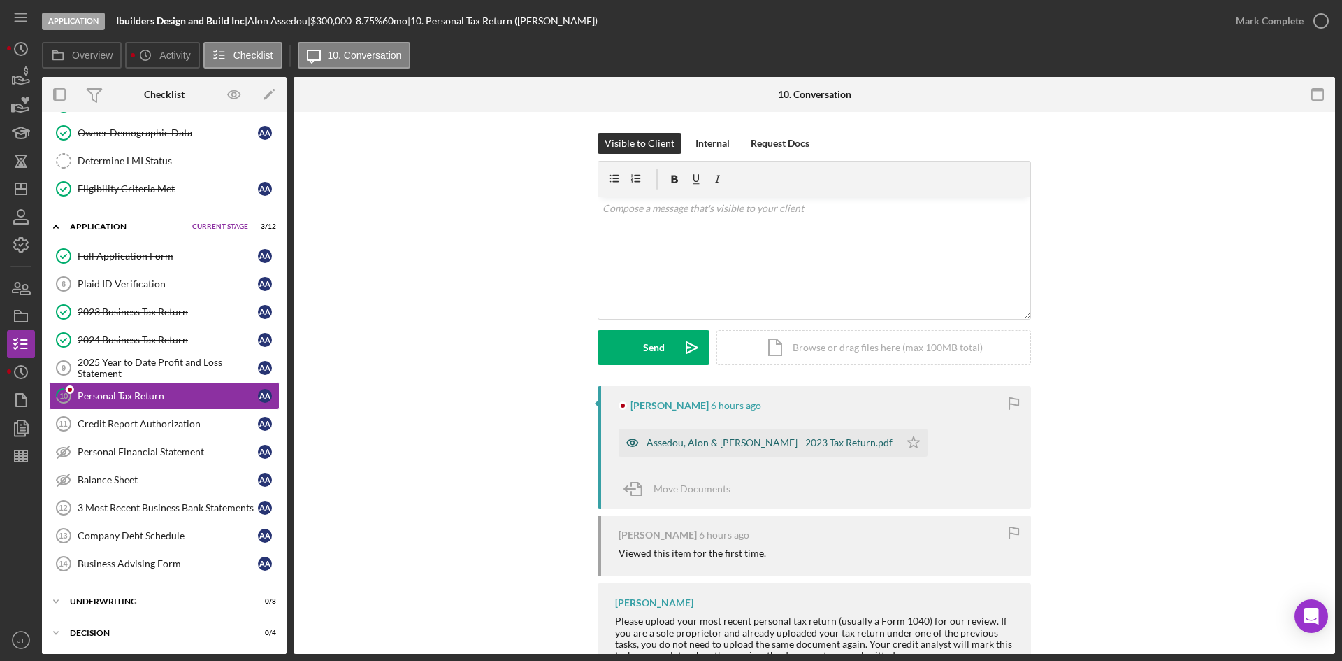
click at [738, 445] on div "Assedou, Alon & [PERSON_NAME] - 2023 Tax Return.pdf" at bounding box center [770, 442] width 246 height 11
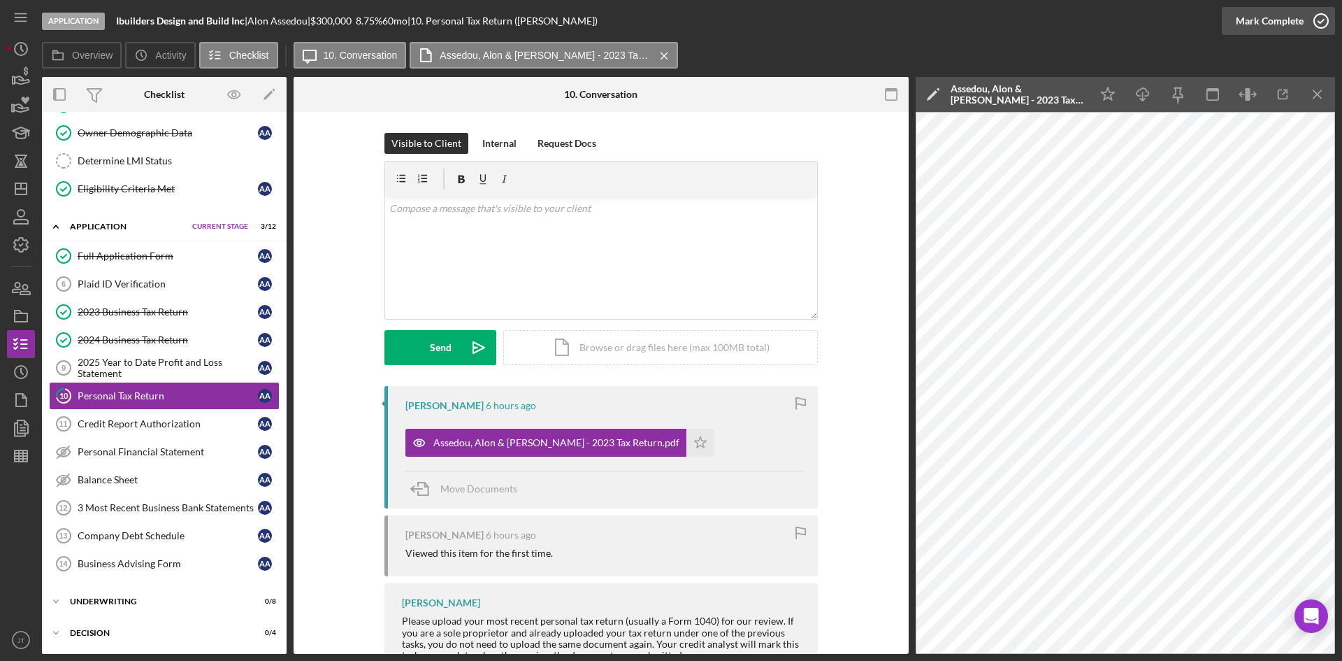
click at [1283, 28] on div "Mark Complete" at bounding box center [1270, 21] width 68 height 28
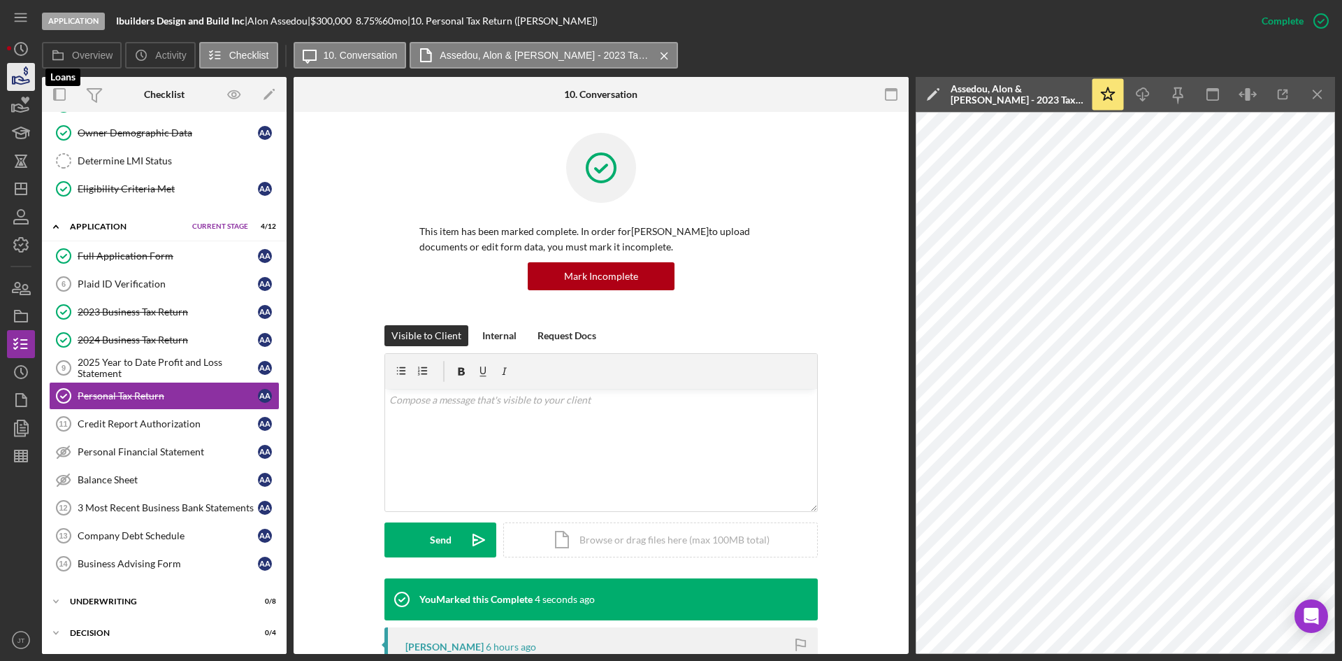
click at [13, 80] on polygon "button" at bounding box center [14, 80] width 2 height 7
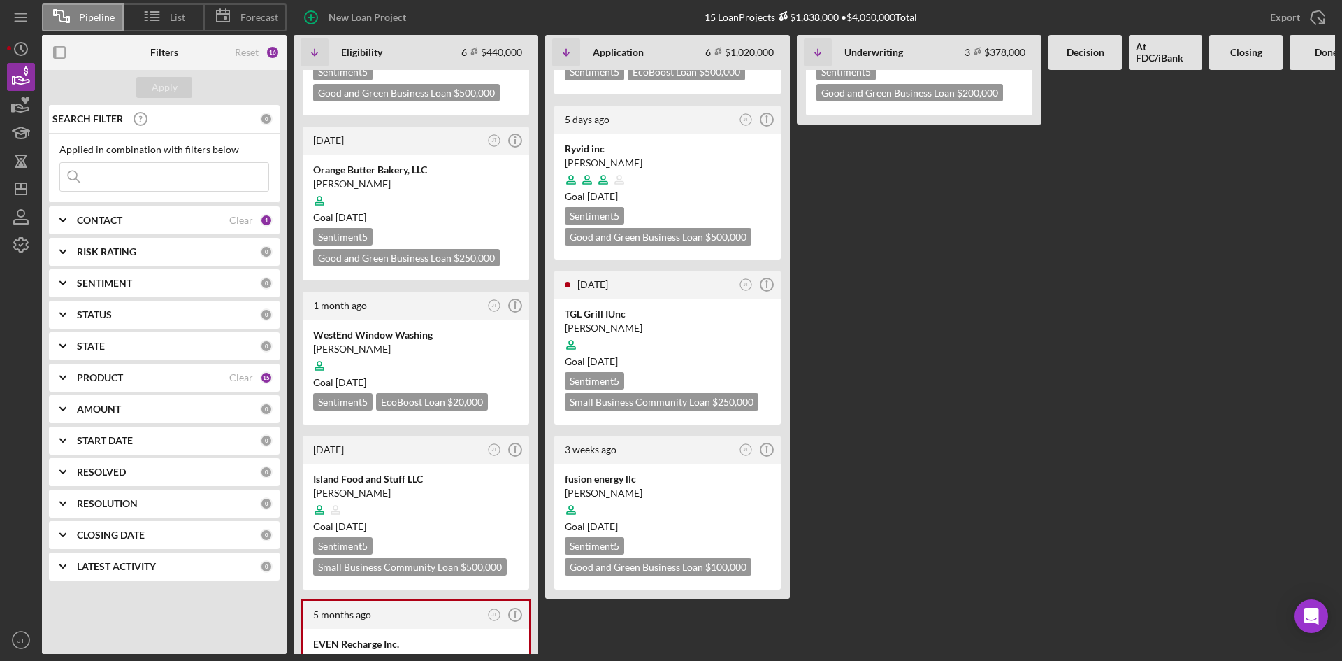
scroll to position [461, 0]
click at [693, 331] on div at bounding box center [668, 344] width 206 height 27
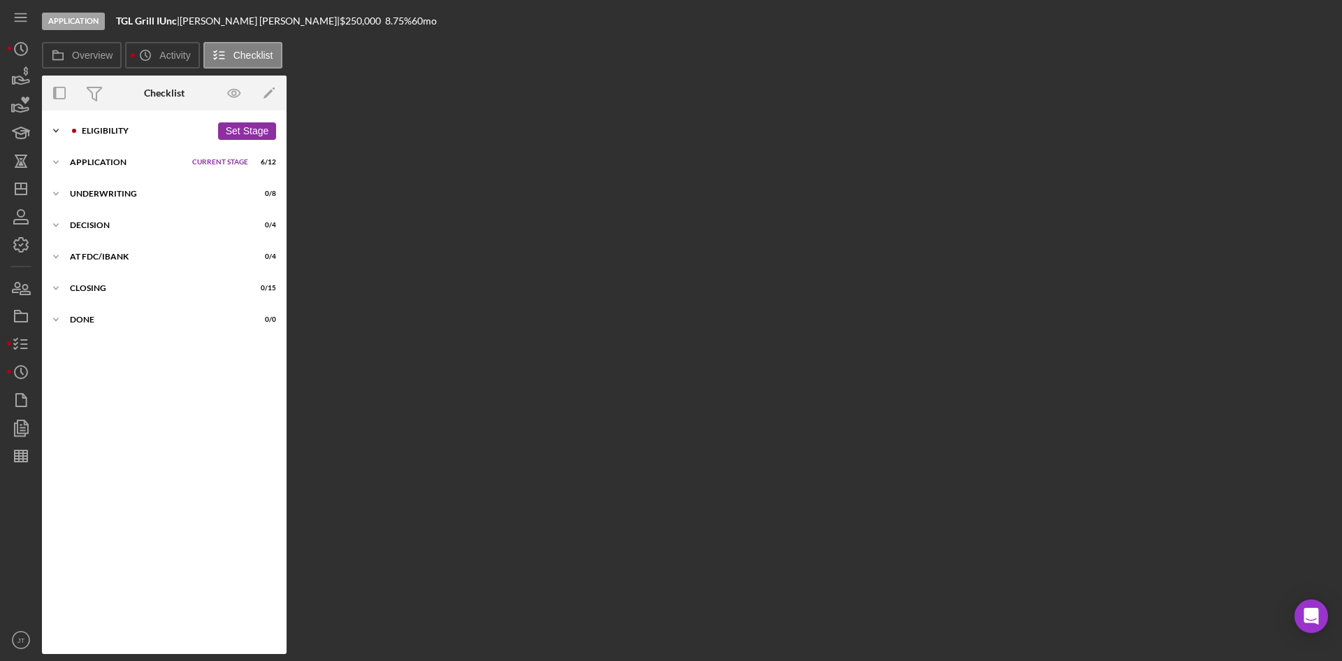
click at [106, 138] on div "Icon/Expander Eligibility 3 / 6 Set Stage" at bounding box center [164, 131] width 245 height 28
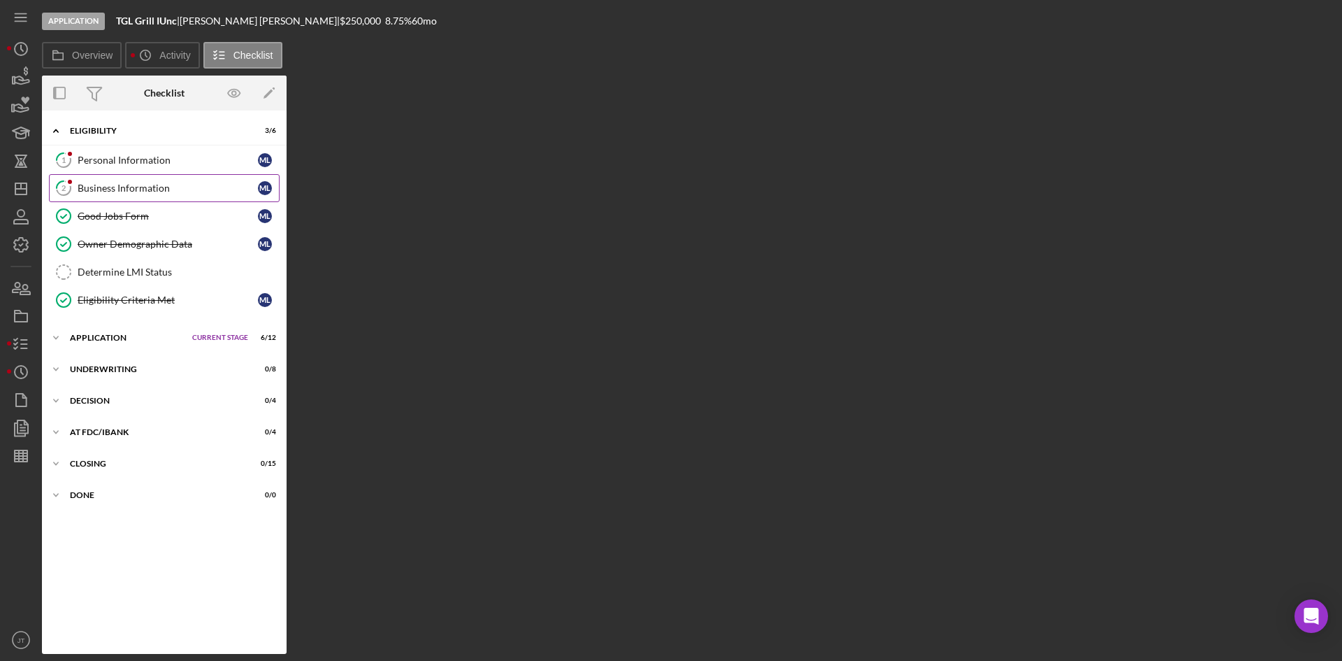
click at [114, 180] on link "2 Business Information M L" at bounding box center [164, 188] width 231 height 28
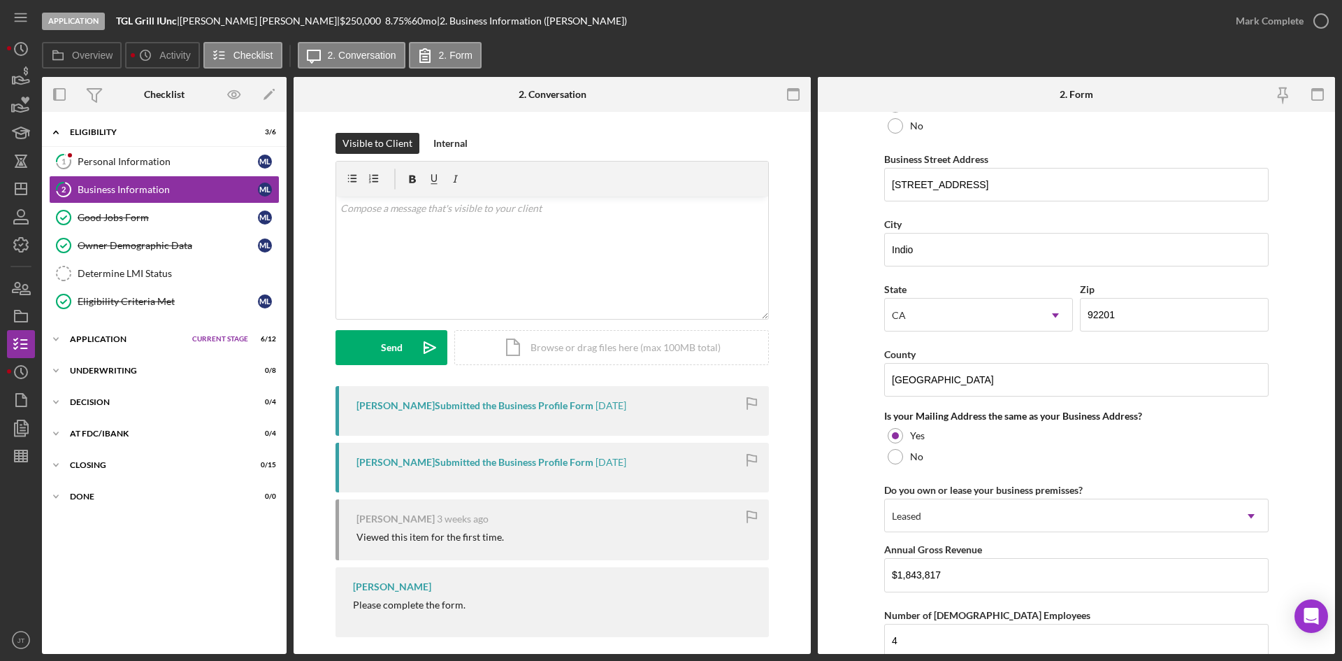
scroll to position [788, 0]
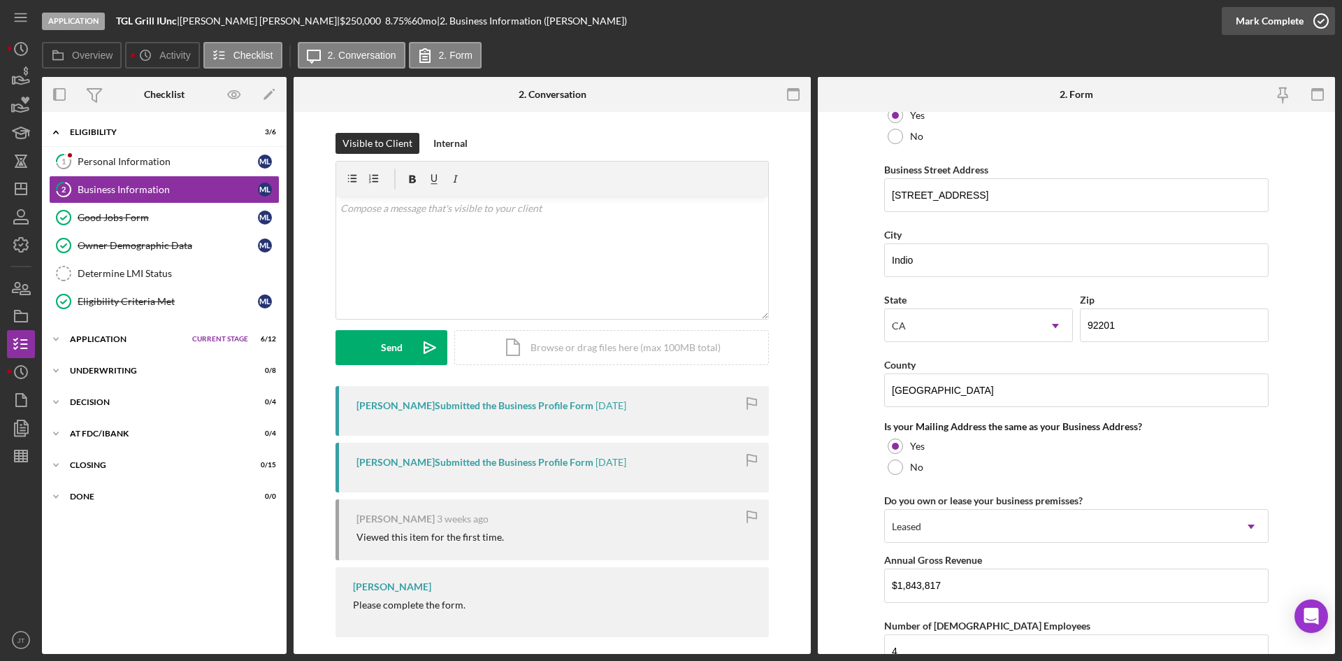
click at [1302, 29] on button "Mark Complete" at bounding box center [1278, 21] width 113 height 28
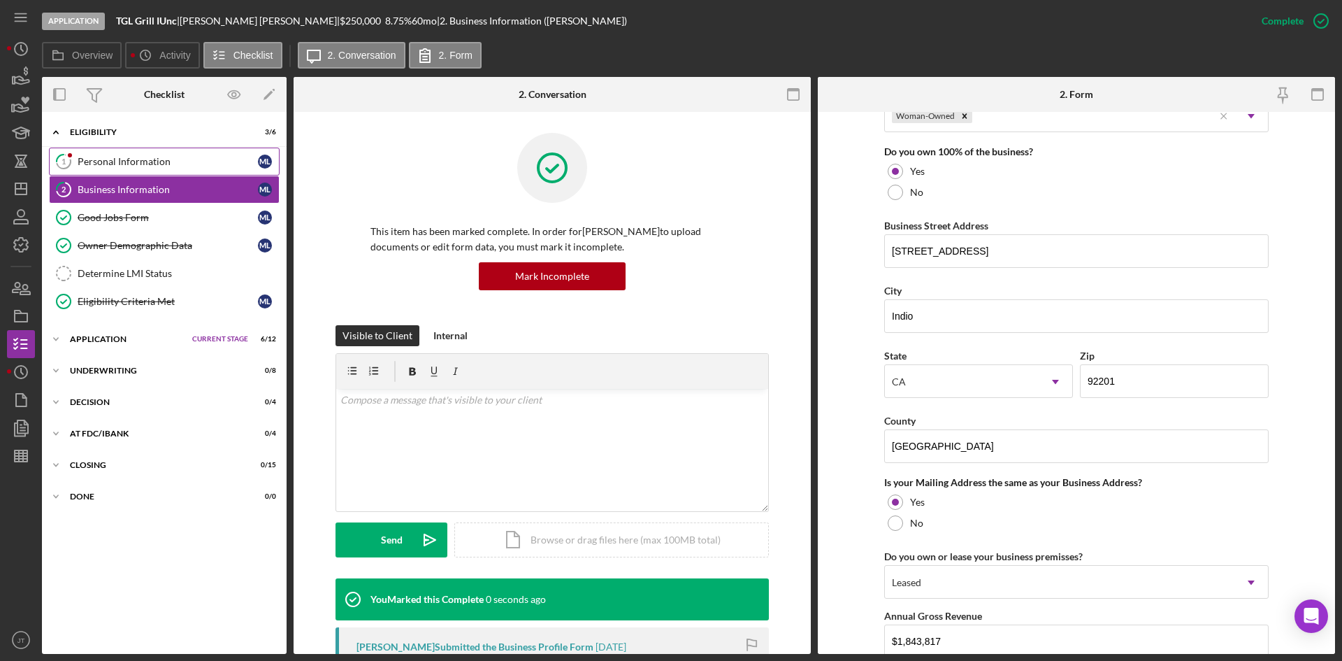
scroll to position [844, 0]
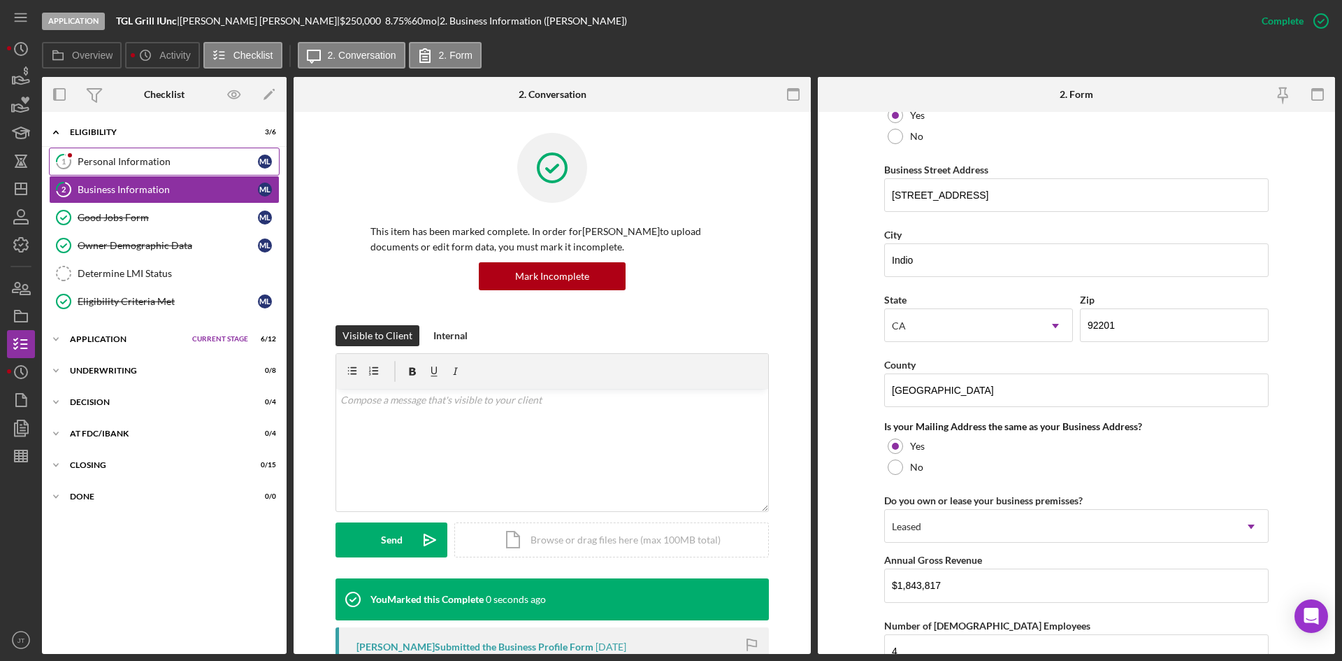
click at [99, 161] on div "Personal Information" at bounding box center [168, 161] width 180 height 11
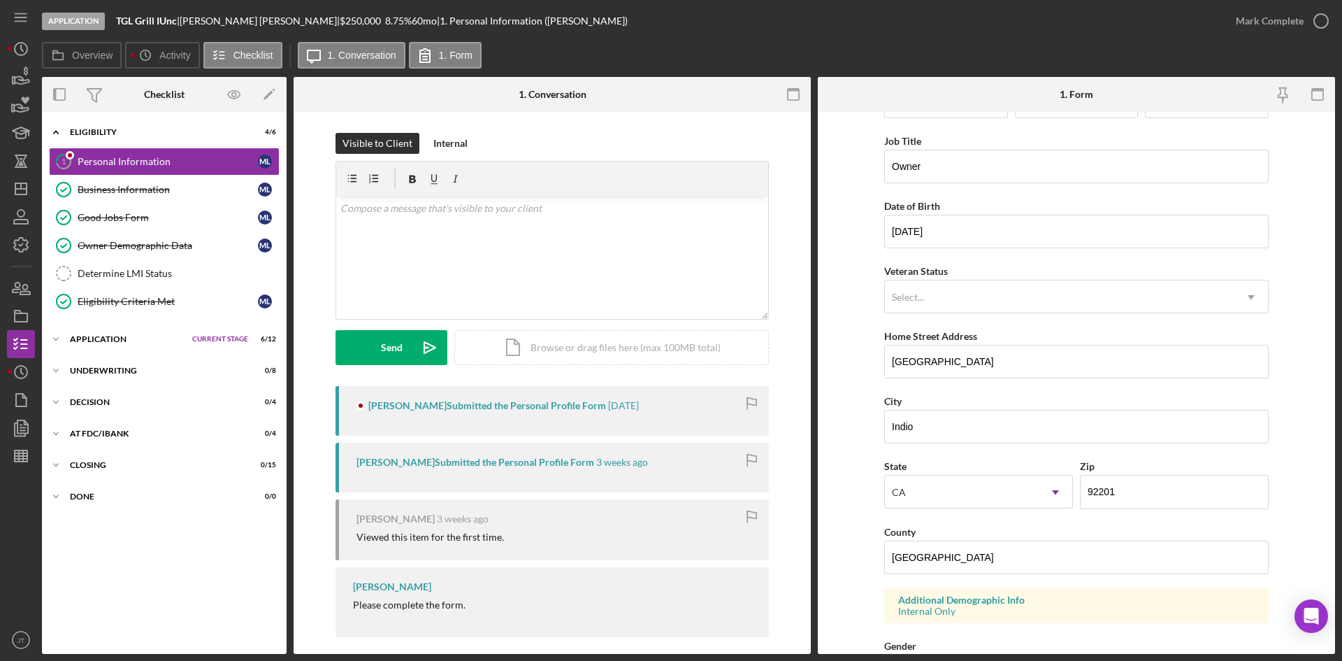
scroll to position [391, 0]
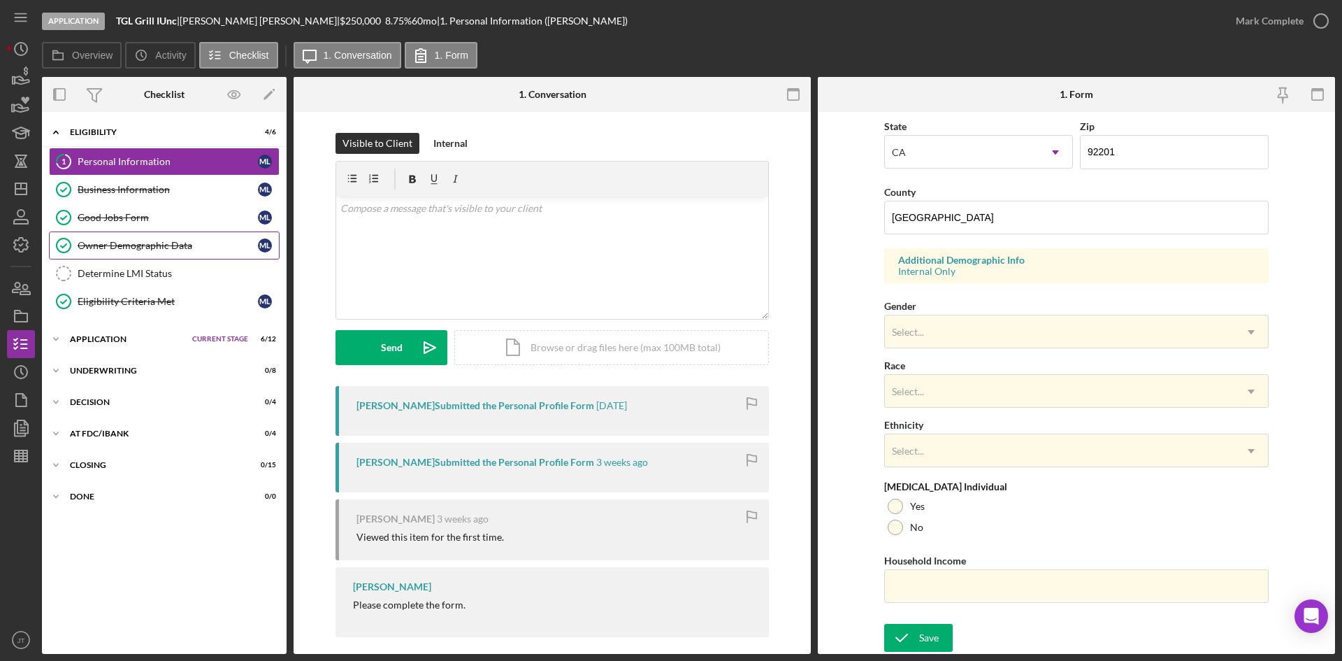
click at [125, 258] on link "Owner Demographic Data Owner Demographic Data M L" at bounding box center [164, 245] width 231 height 28
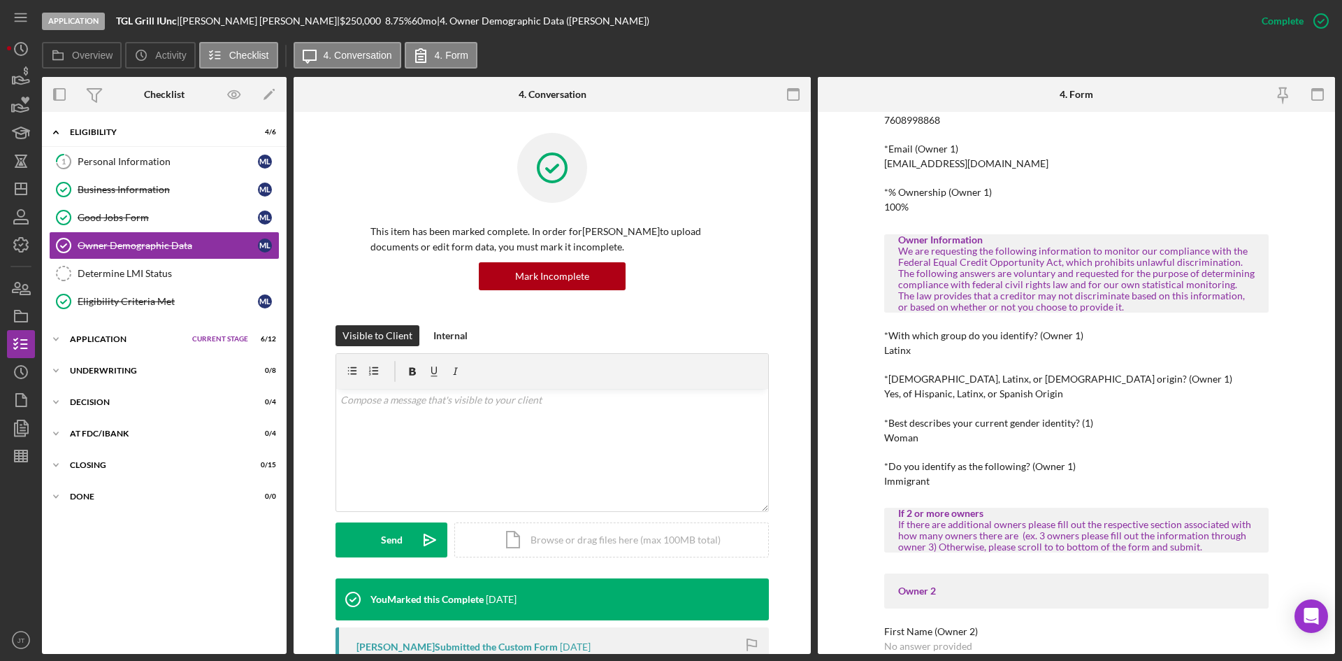
scroll to position [359, 0]
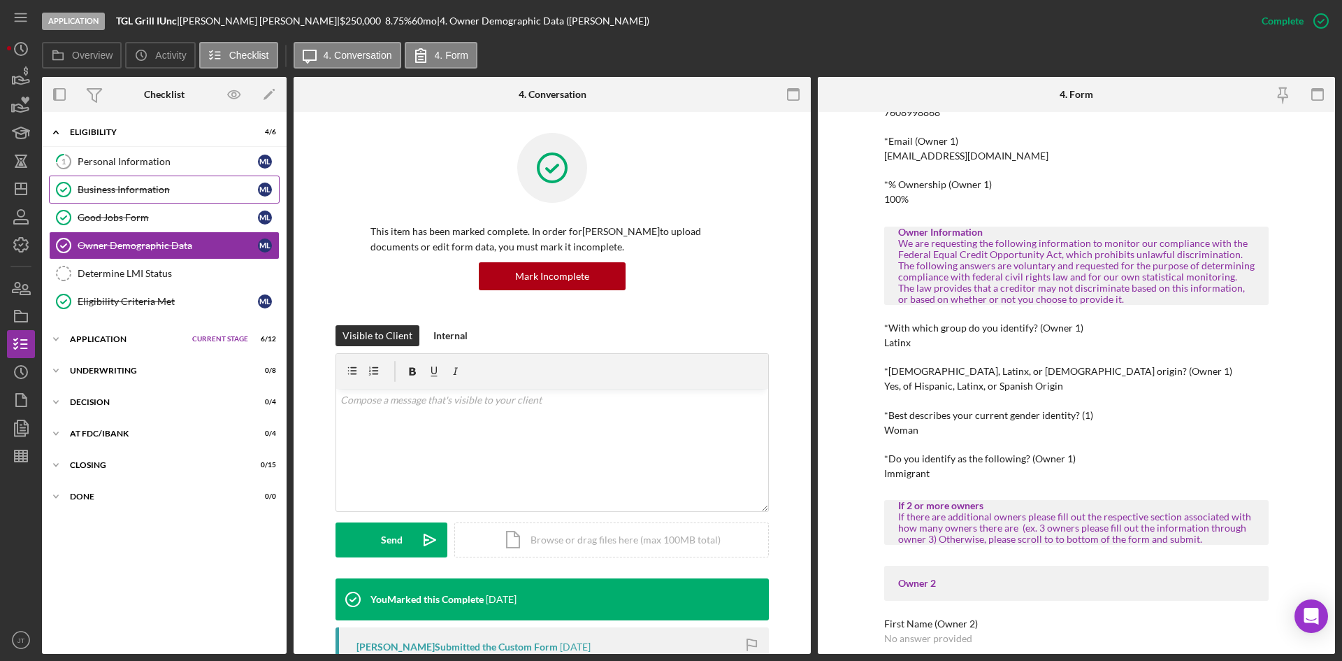
click at [134, 179] on link "Business Information Business Information M L" at bounding box center [164, 189] width 231 height 28
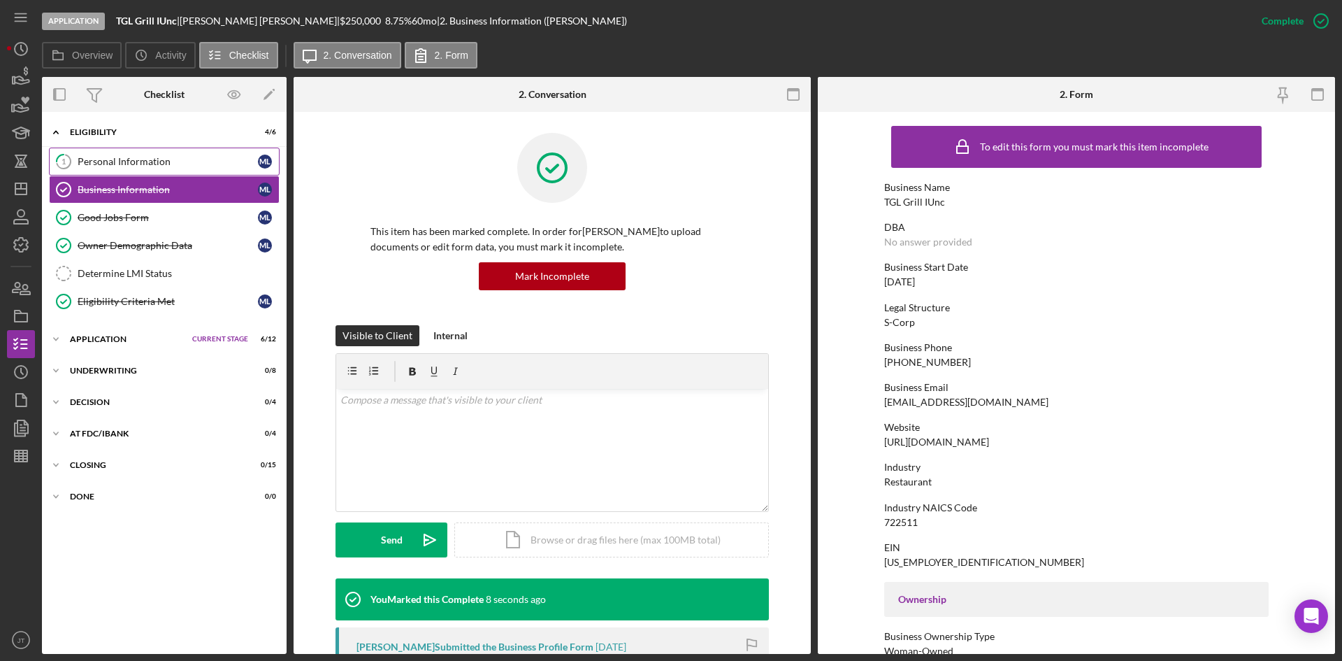
click at [130, 159] on div "Personal Information" at bounding box center [168, 161] width 180 height 11
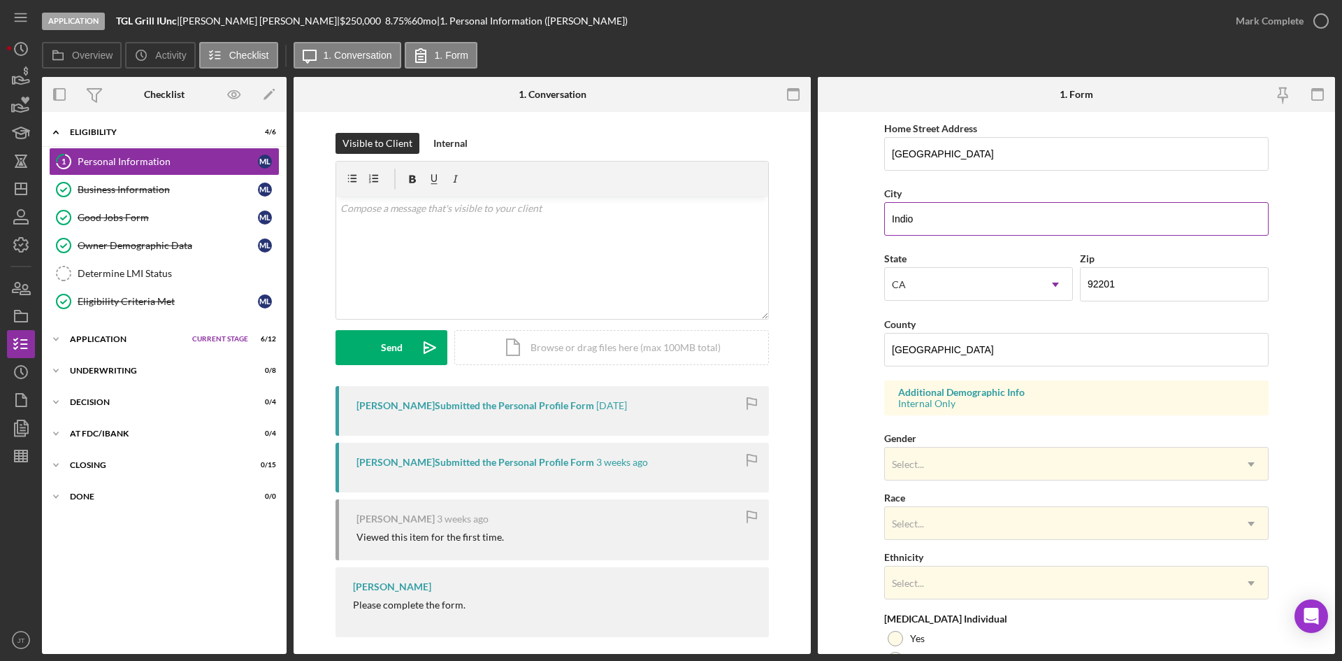
scroll to position [260, 0]
click at [947, 448] on div "Select..." at bounding box center [1060, 463] width 350 height 32
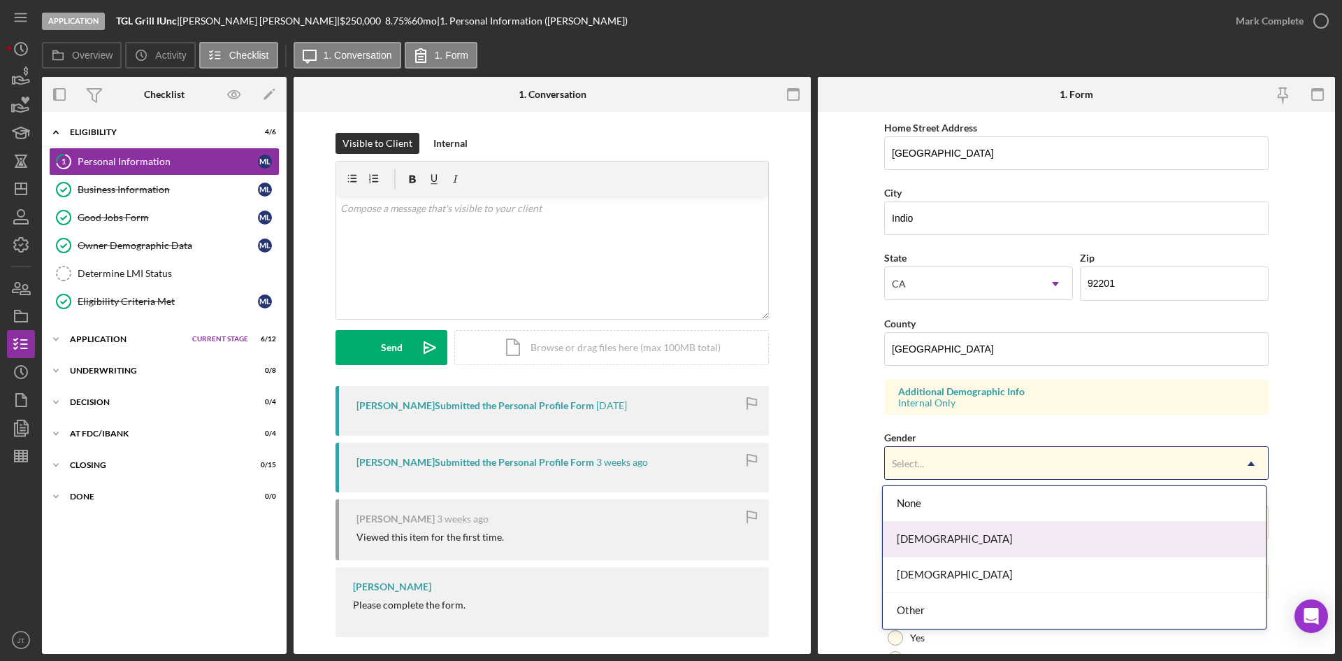
click at [938, 538] on div "[DEMOGRAPHIC_DATA]" at bounding box center [1074, 540] width 383 height 36
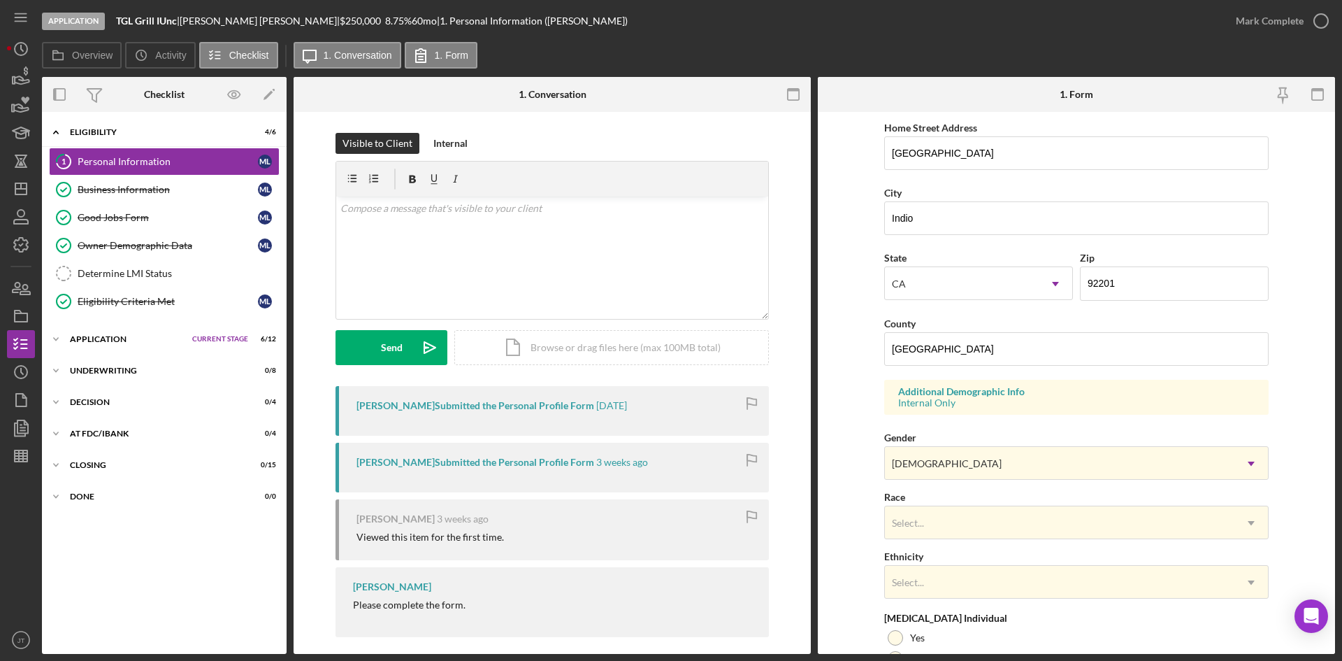
scroll to position [391, 0]
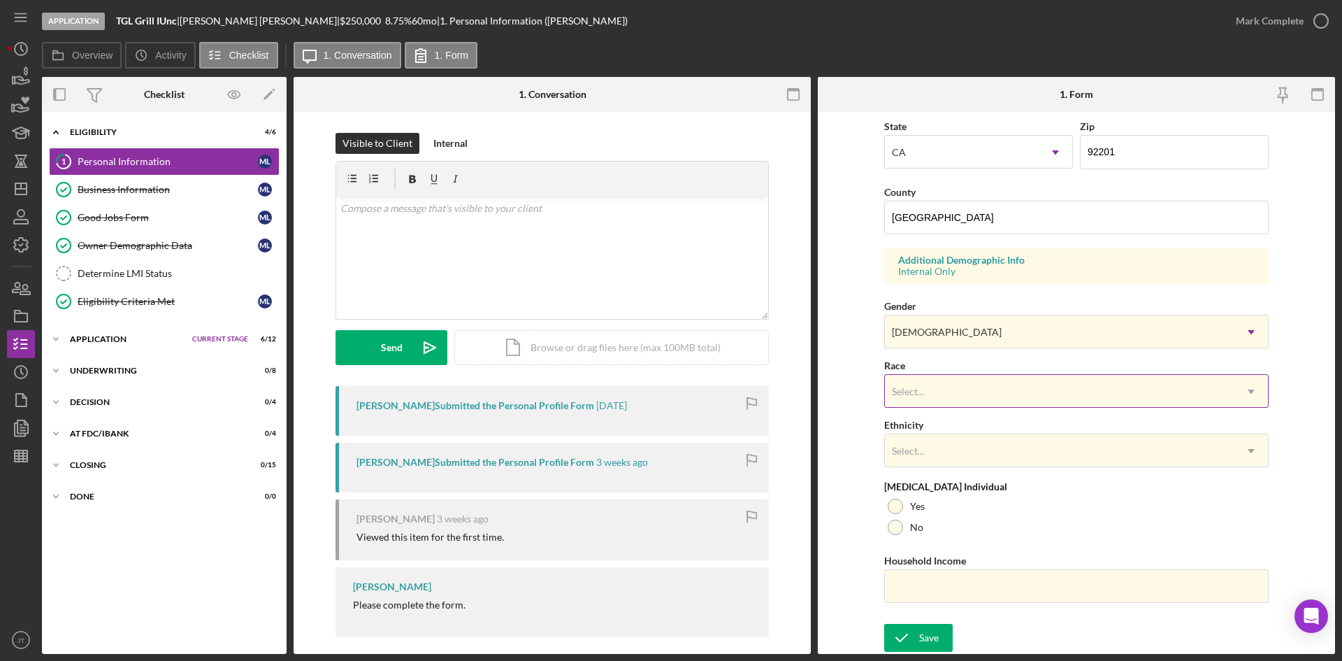
click at [948, 388] on div "Select..." at bounding box center [1060, 391] width 350 height 32
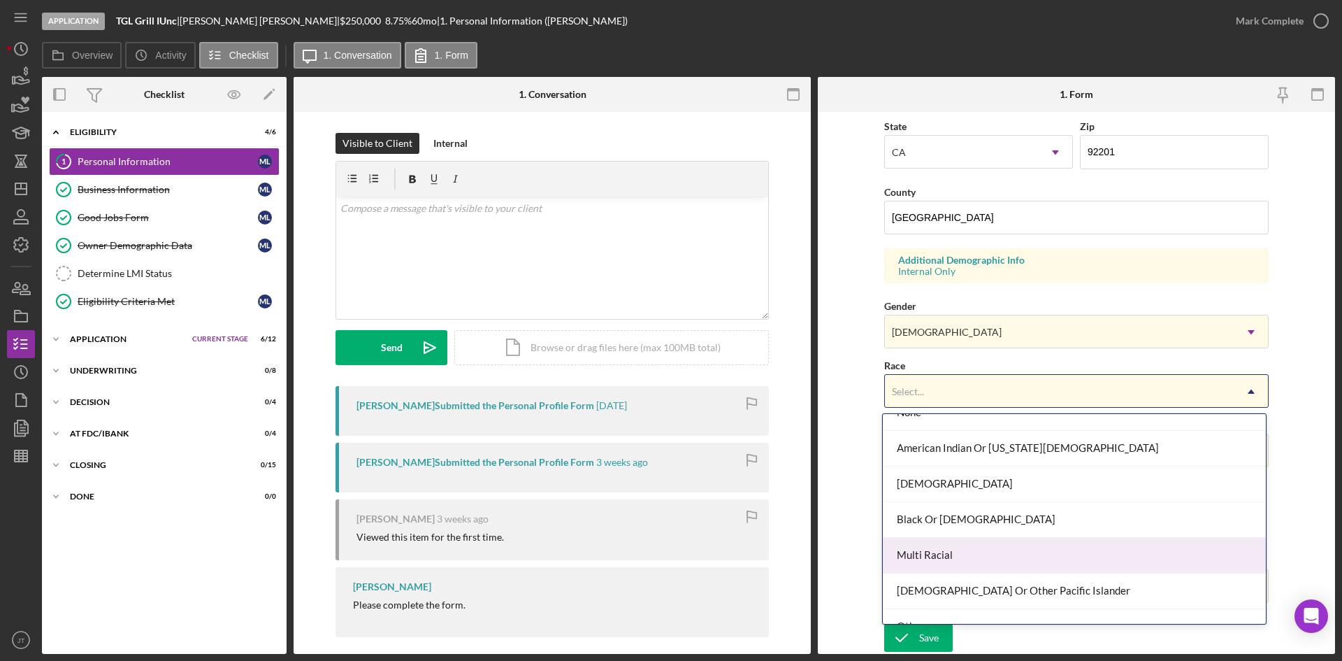
scroll to position [76, 0]
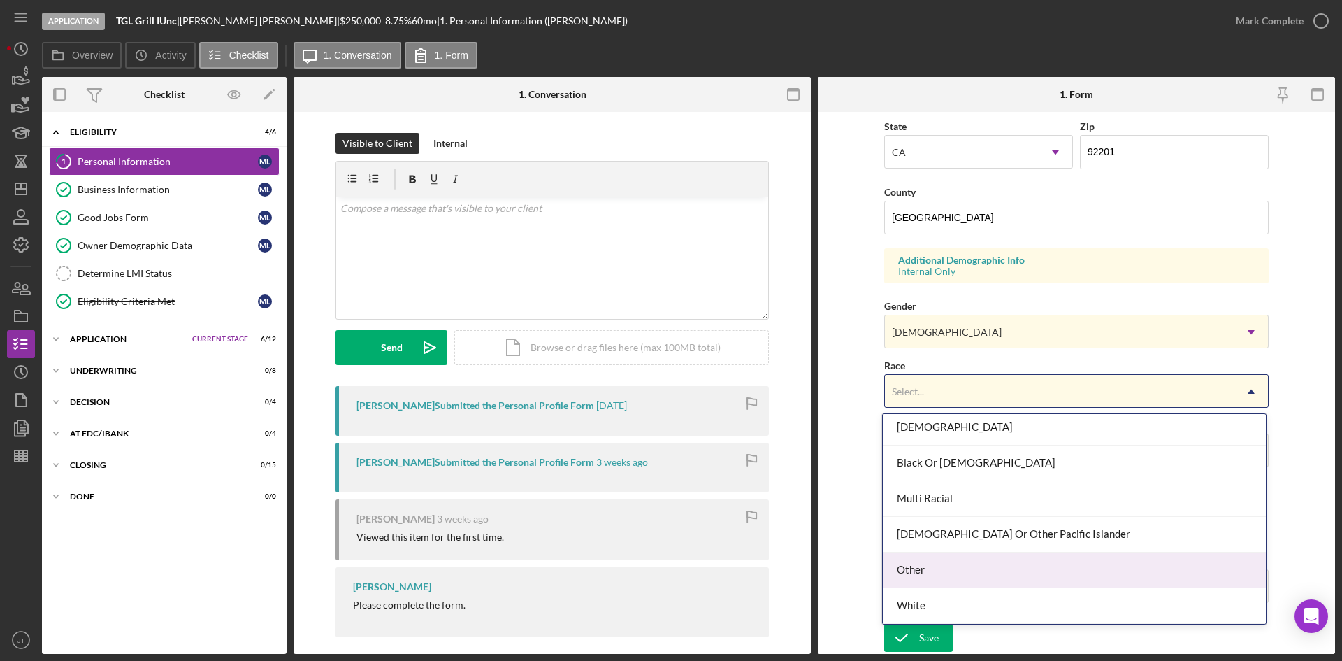
click at [916, 569] on div "Other" at bounding box center [1074, 570] width 383 height 36
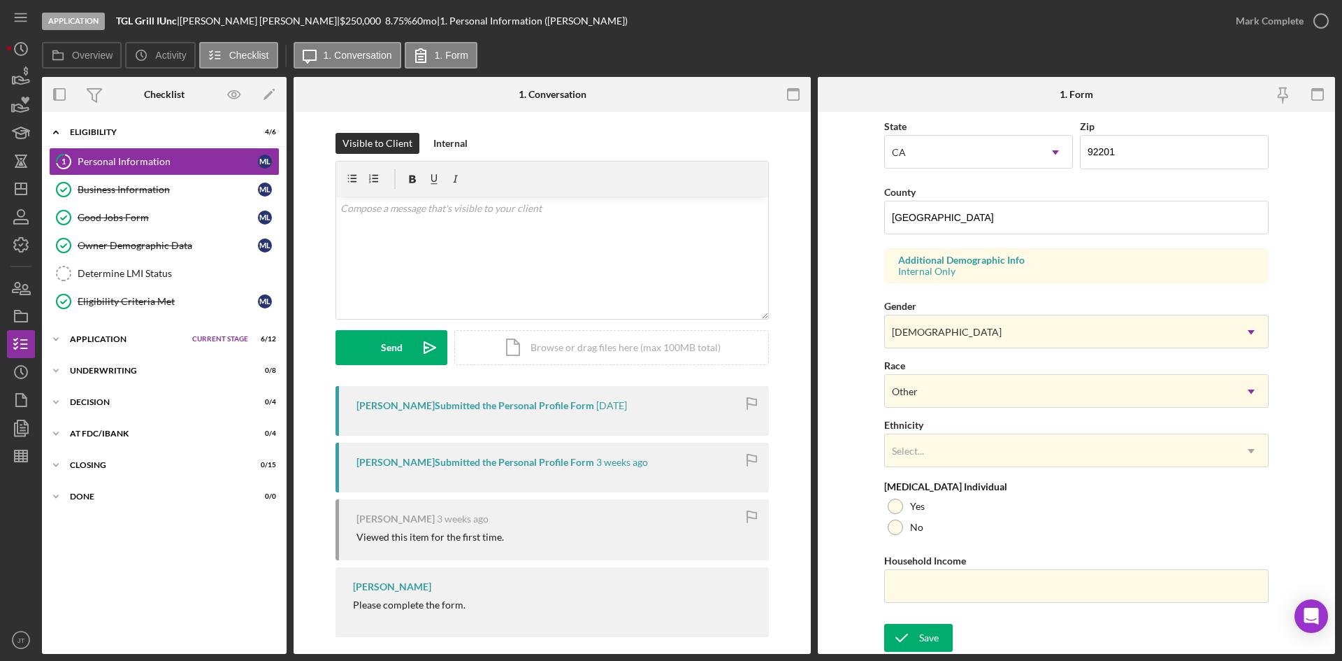
click at [905, 420] on div "Ethnicity Select... Icon/Dropdown Arrow" at bounding box center [1076, 441] width 384 height 51
click at [917, 447] on div "Select..." at bounding box center [908, 450] width 32 height 11
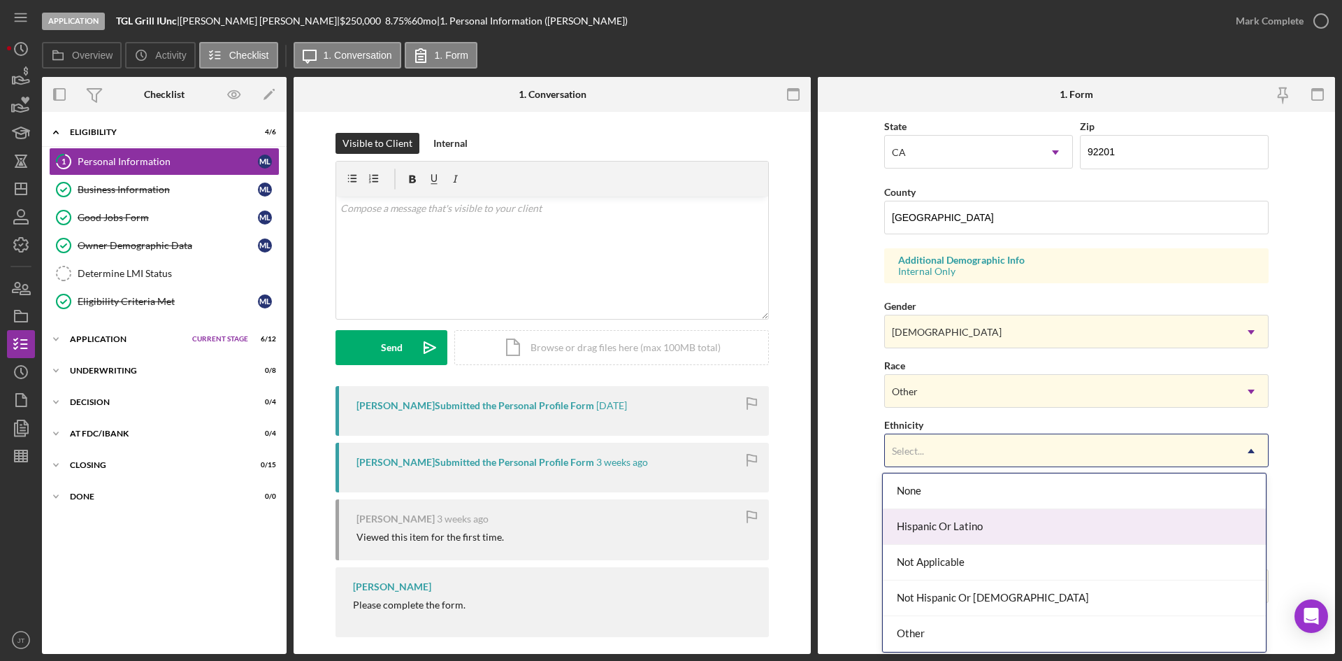
click at [919, 521] on div "Hispanic Or Latino" at bounding box center [1074, 527] width 383 height 36
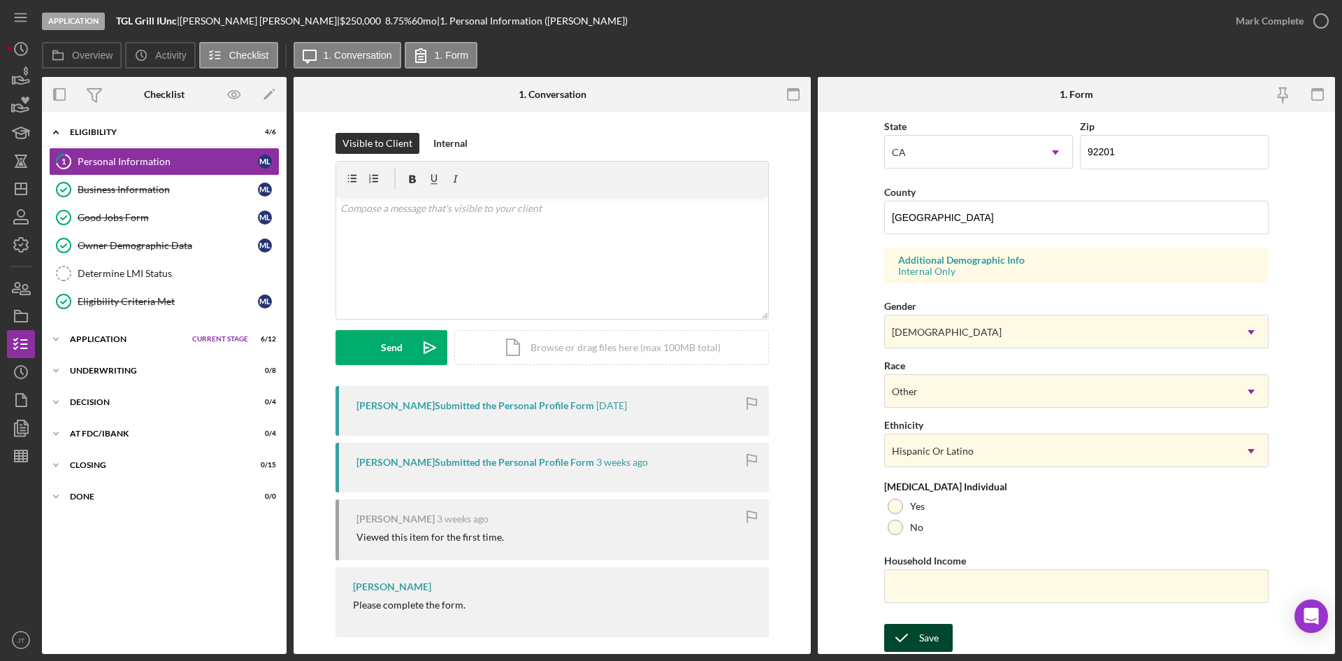
click at [921, 635] on div "Save" at bounding box center [929, 638] width 20 height 28
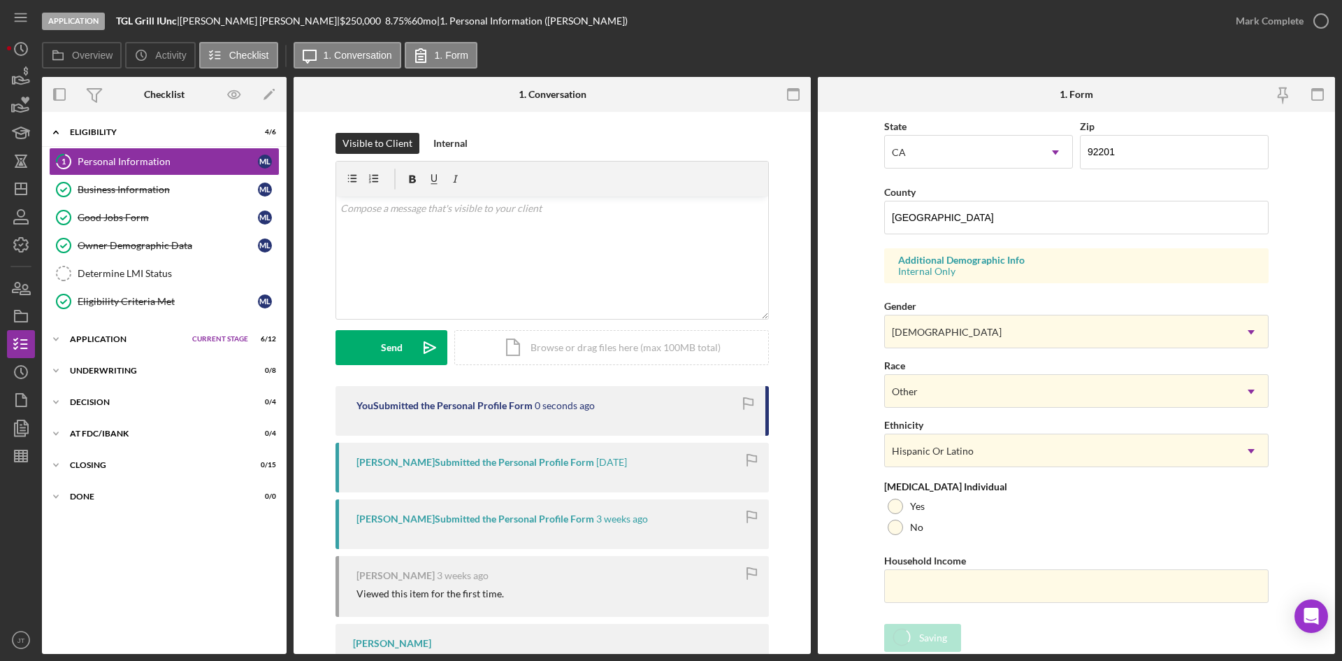
scroll to position [0, 0]
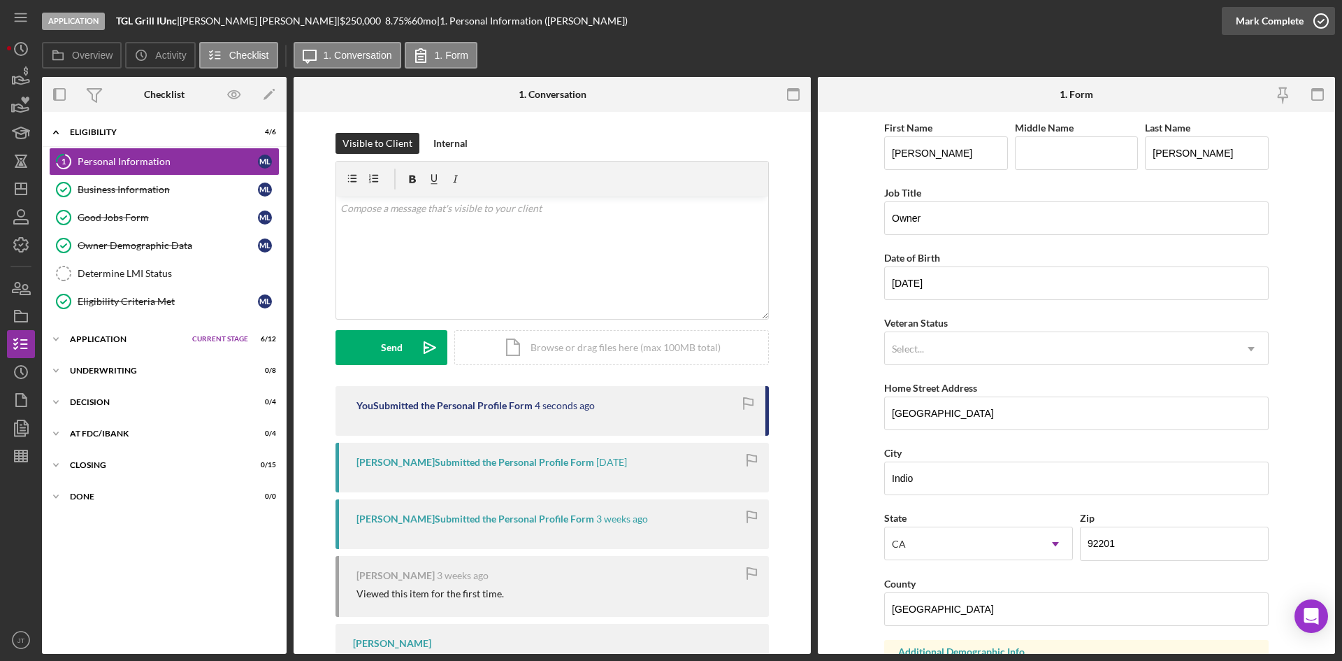
click at [1300, 22] on div "Mark Complete" at bounding box center [1270, 21] width 68 height 28
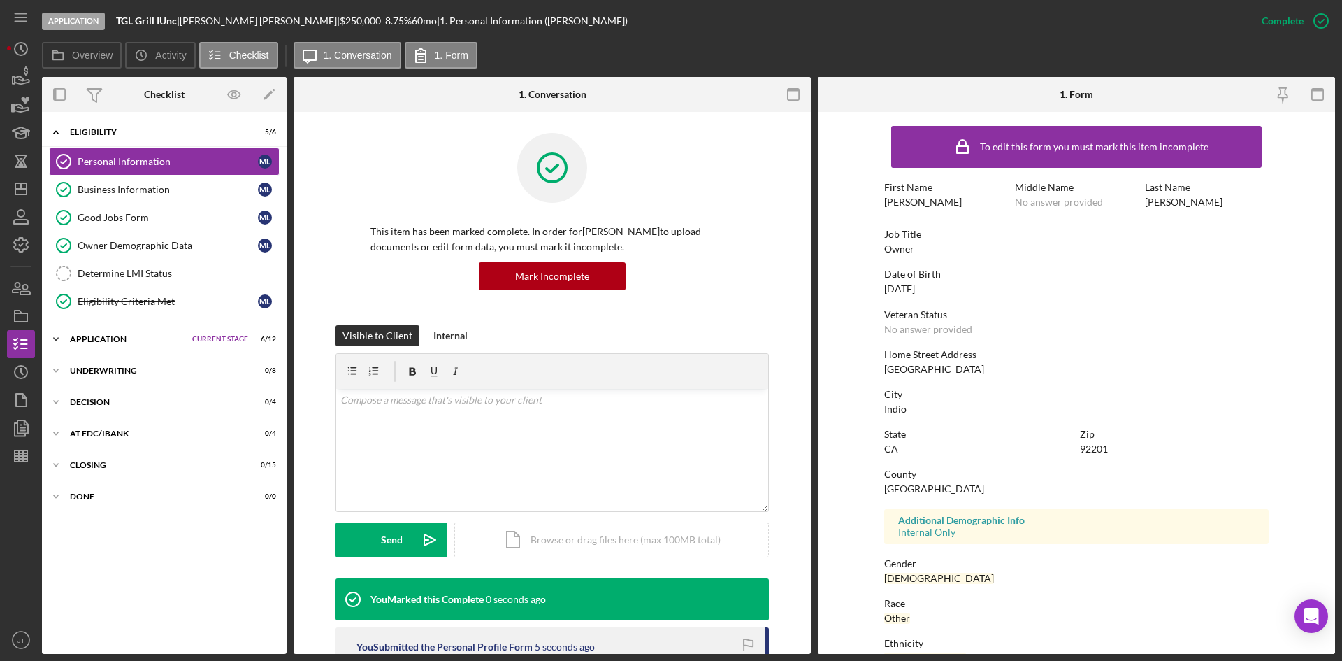
click at [126, 332] on div "Icon/Expander Application Current Stage 6 / 12 Set Stage" at bounding box center [164, 339] width 245 height 28
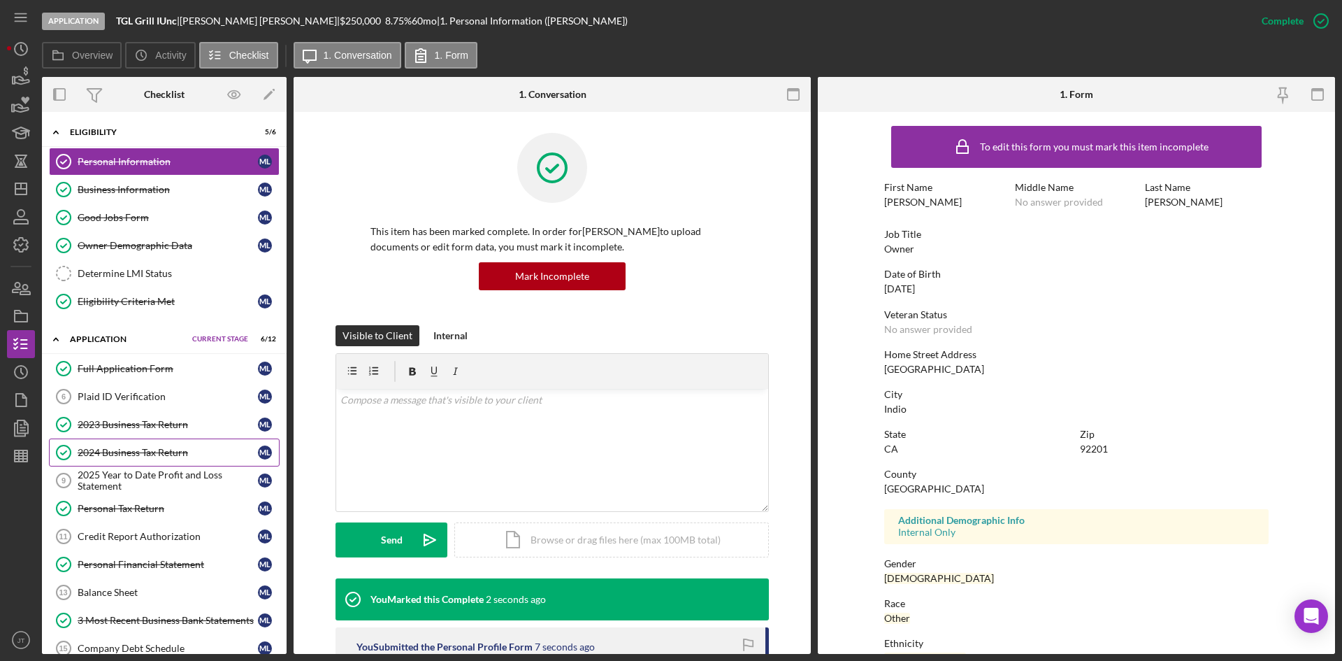
scroll to position [208, 0]
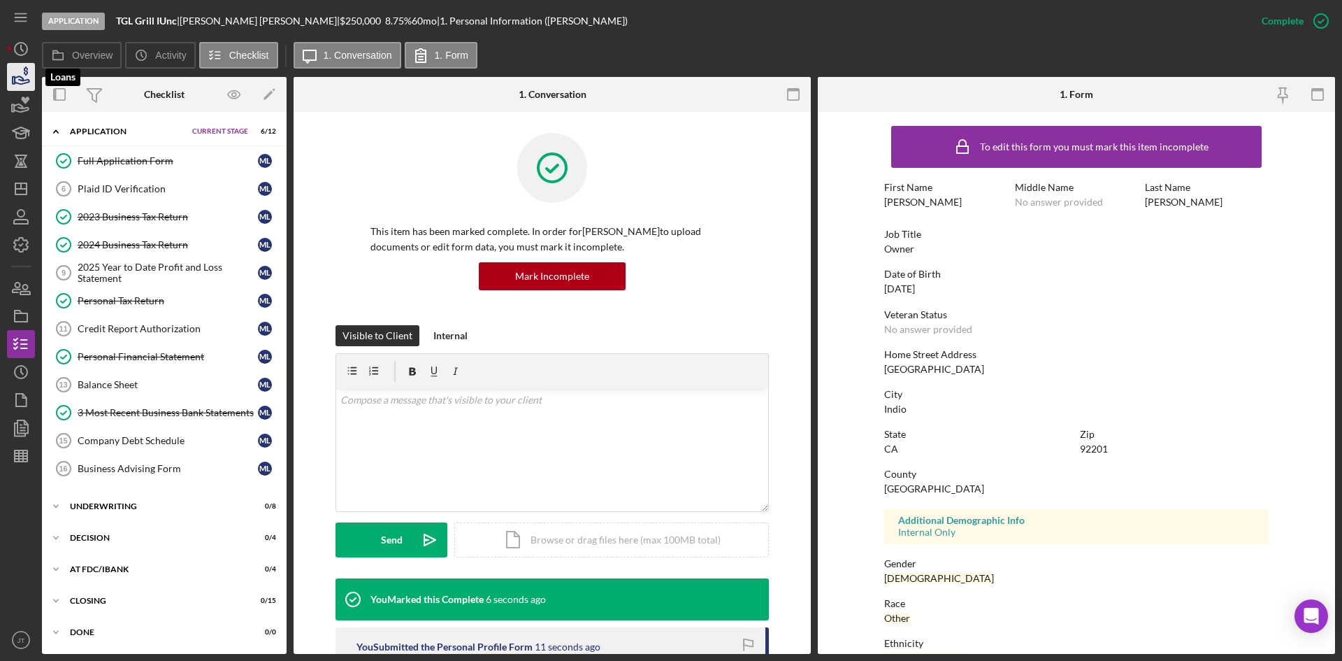
click at [18, 80] on icon "button" at bounding box center [20, 76] width 35 height 35
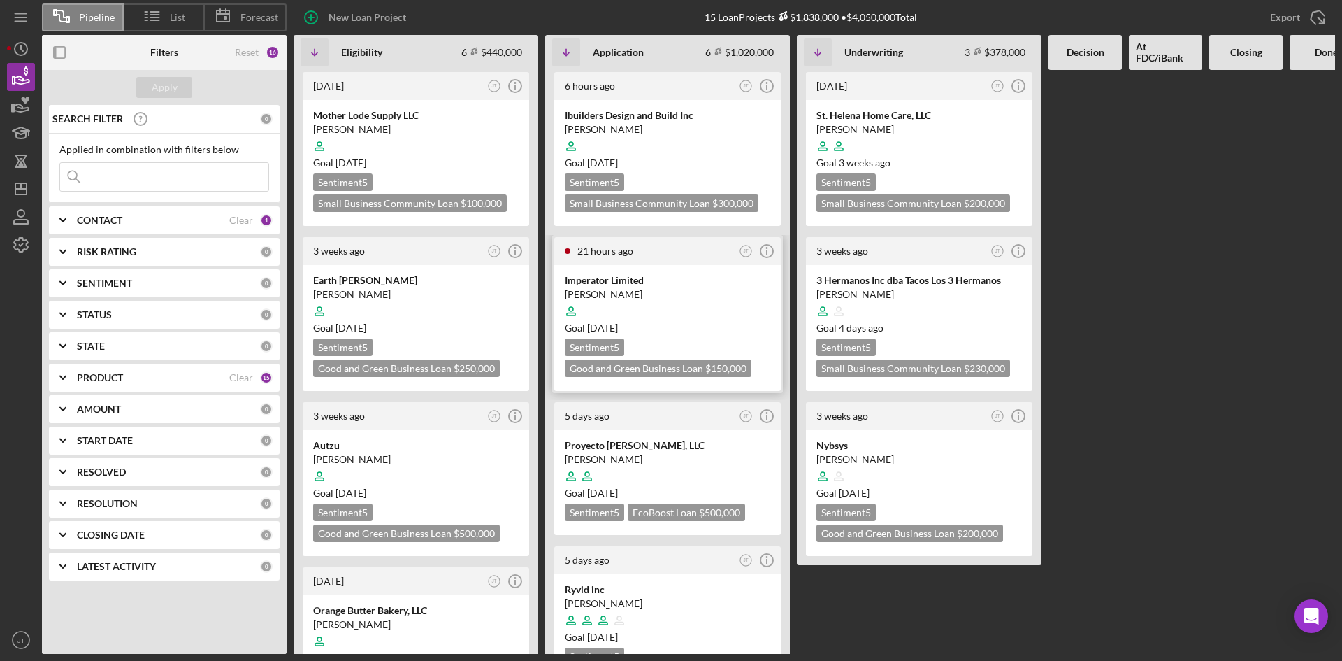
click at [678, 308] on div at bounding box center [668, 311] width 206 height 27
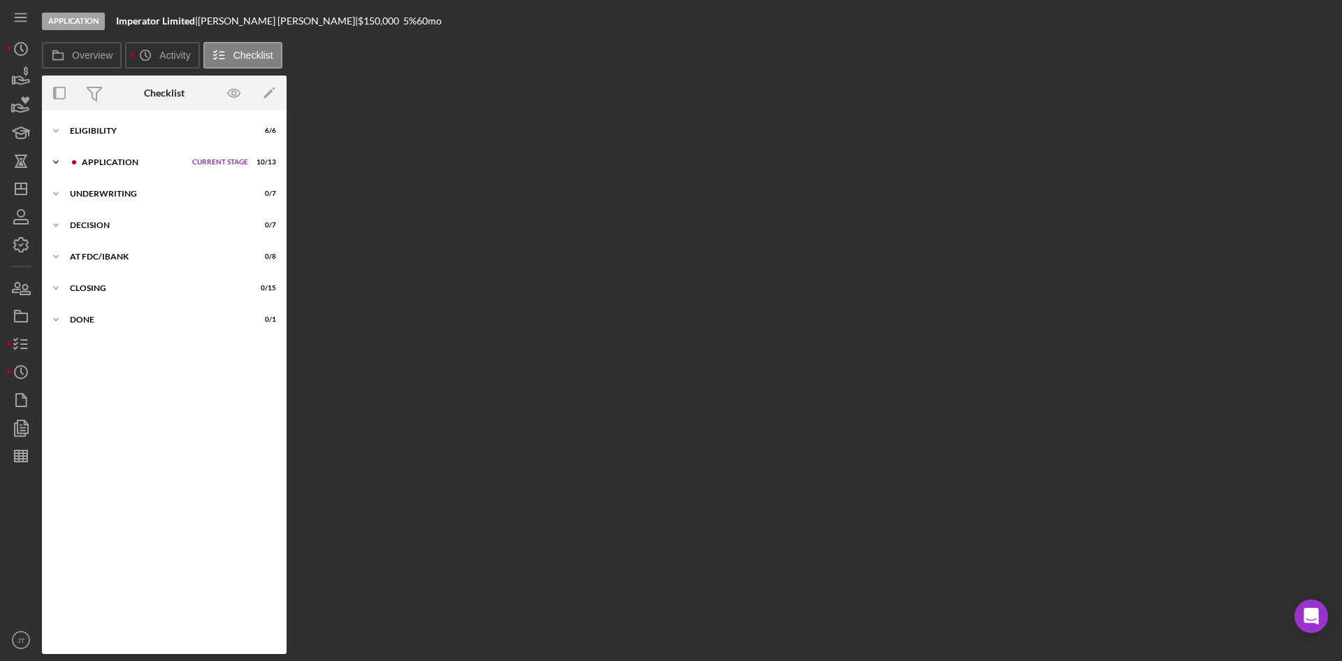
click at [120, 165] on div "Application" at bounding box center [133, 162] width 103 height 8
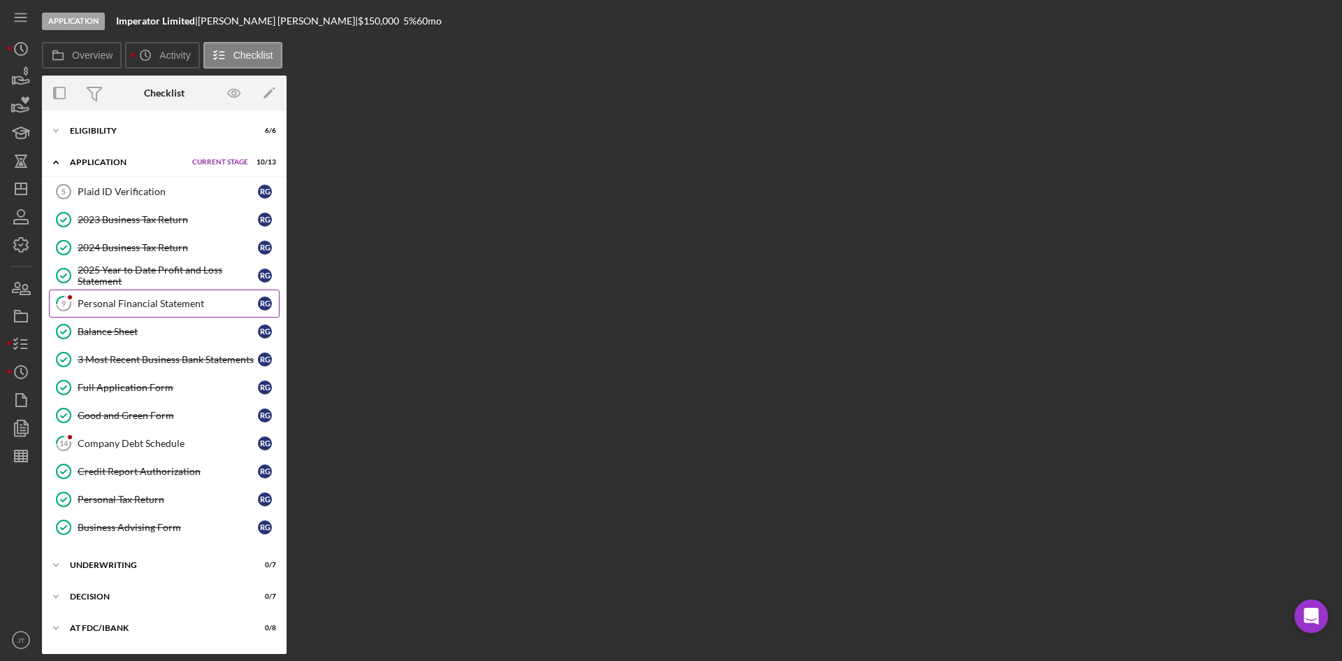
click at [139, 311] on link "9 Personal Financial Statement R G" at bounding box center [164, 303] width 231 height 28
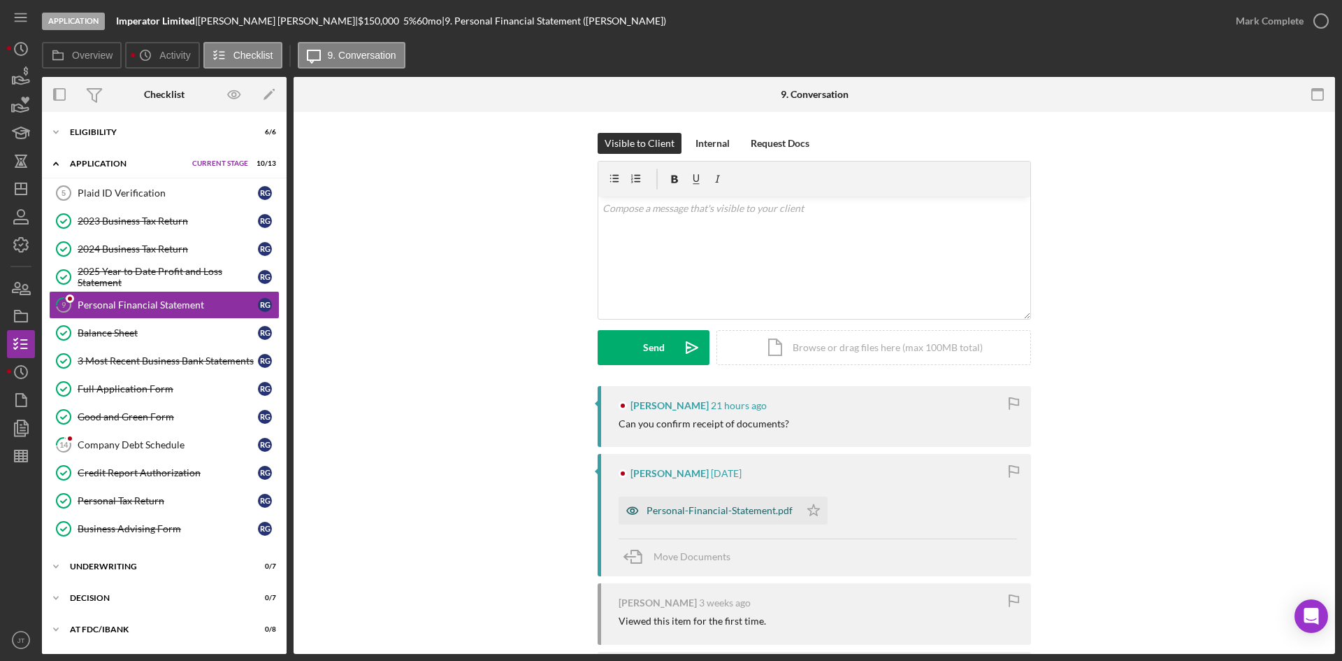
click at [675, 515] on div "Personal-Financial-Statement.pdf" at bounding box center [720, 510] width 146 height 11
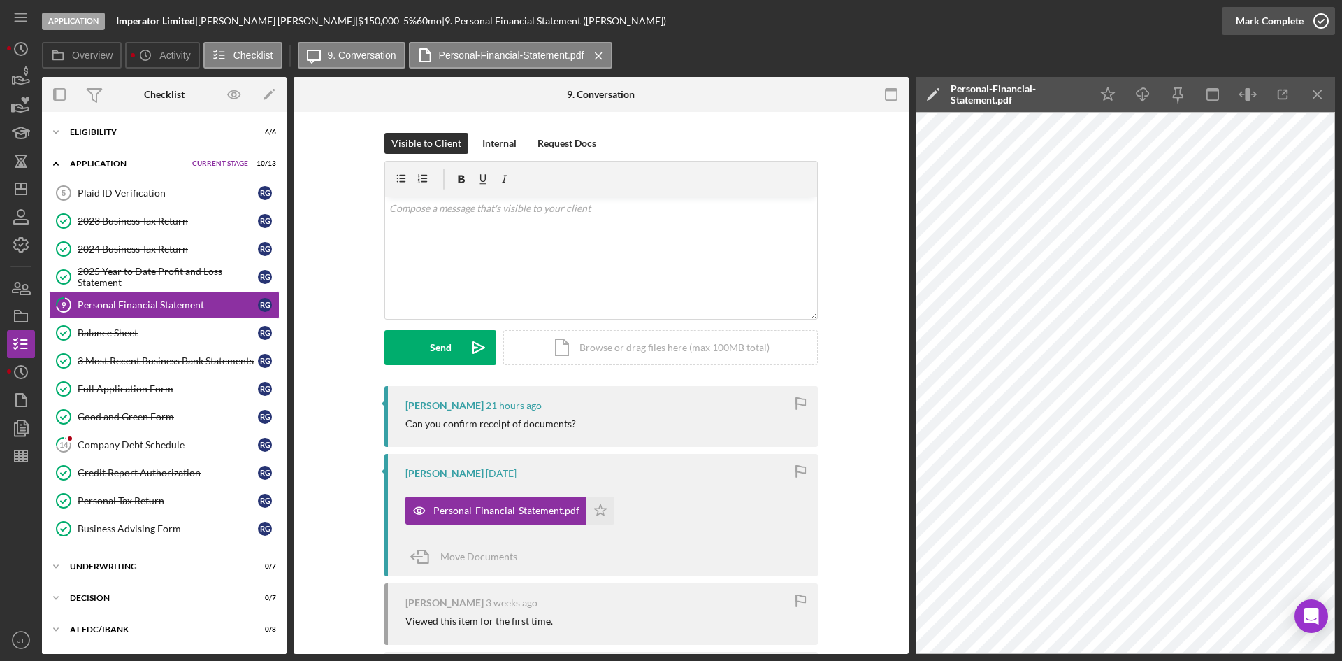
click at [1282, 17] on div "Mark Complete" at bounding box center [1270, 21] width 68 height 28
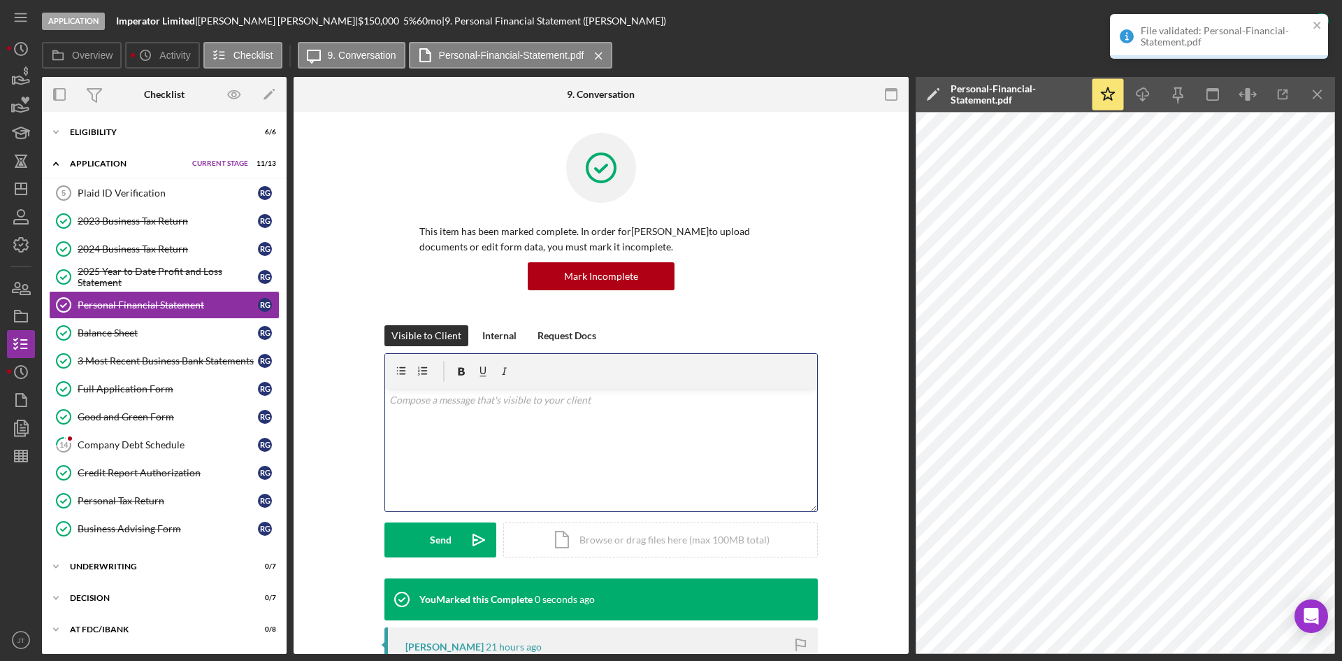
click at [454, 414] on div "v Color teal Color pink Remove color Add row above Add row below Add column bef…" at bounding box center [601, 450] width 432 height 122
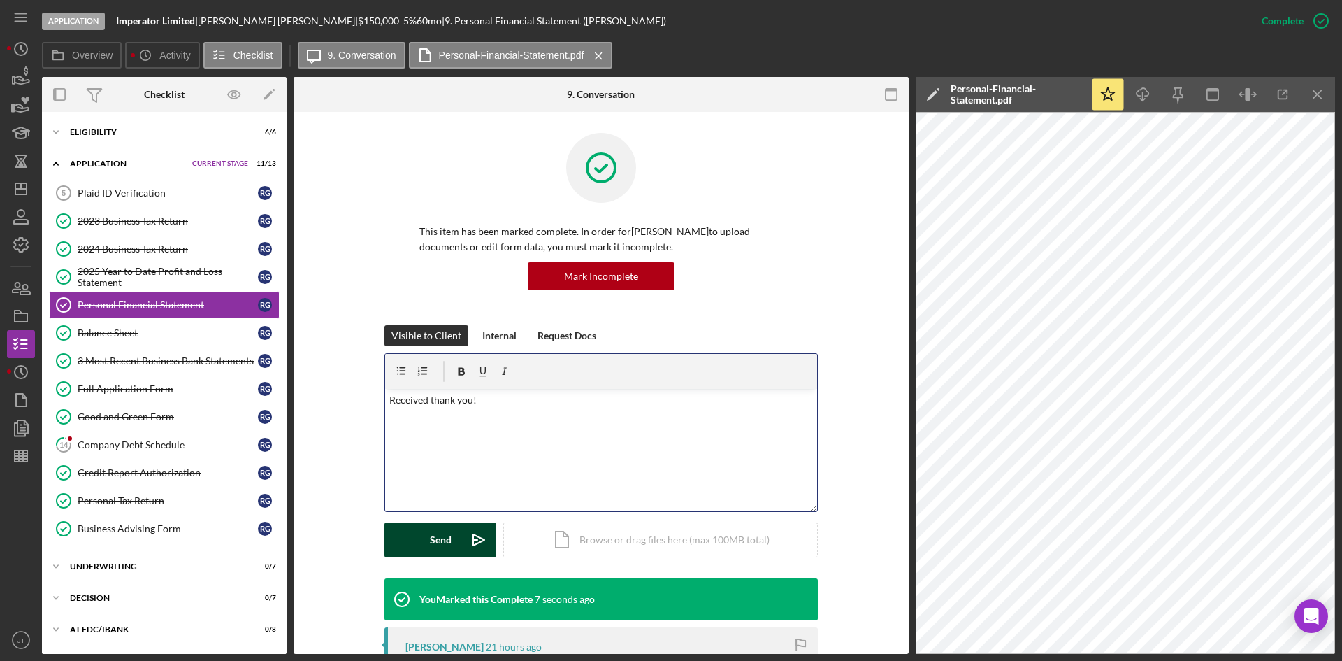
click at [431, 537] on div "Send" at bounding box center [441, 539] width 22 height 35
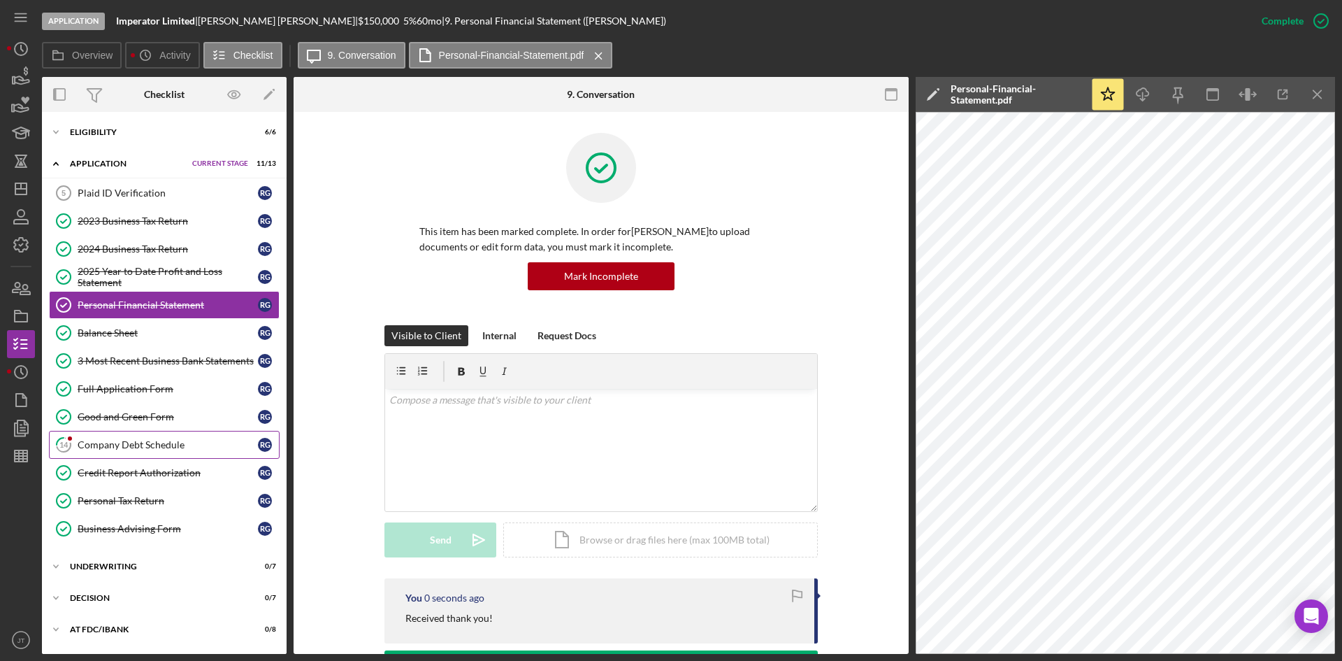
click at [155, 443] on div "Company Debt Schedule" at bounding box center [168, 444] width 180 height 11
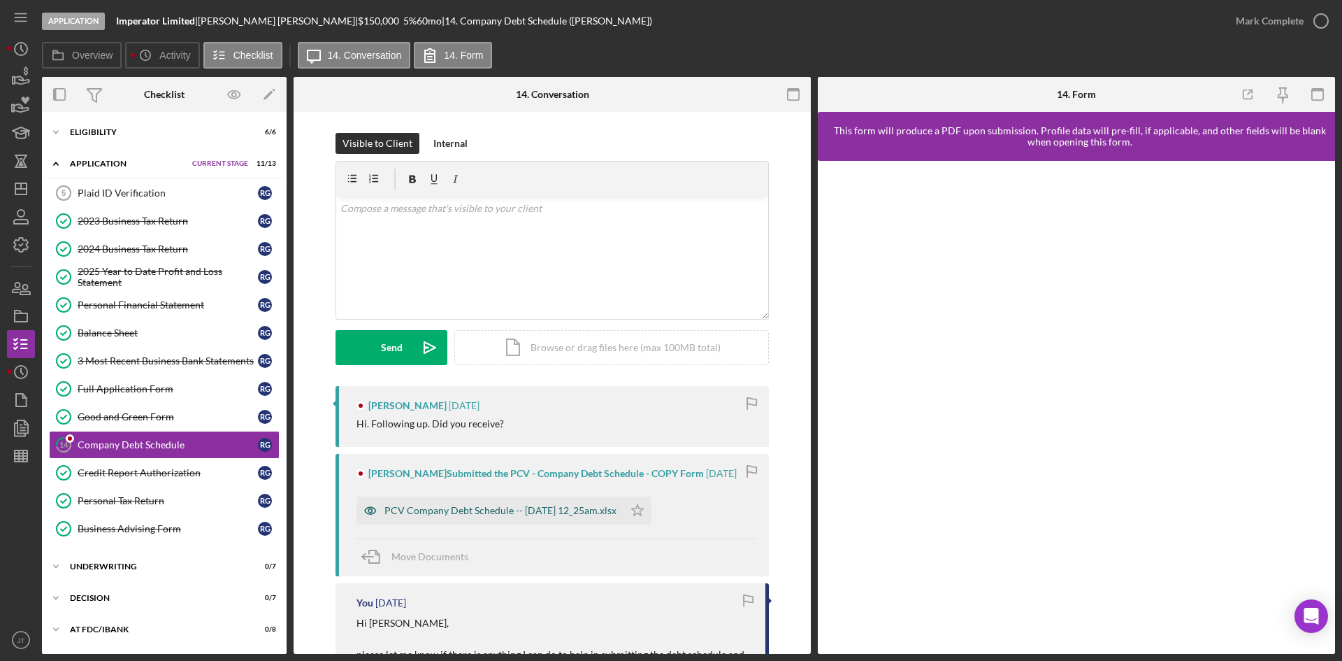
click at [460, 522] on div "PCV Company Debt Schedule -- [DATE] 12_25am.xlsx" at bounding box center [490, 510] width 267 height 28
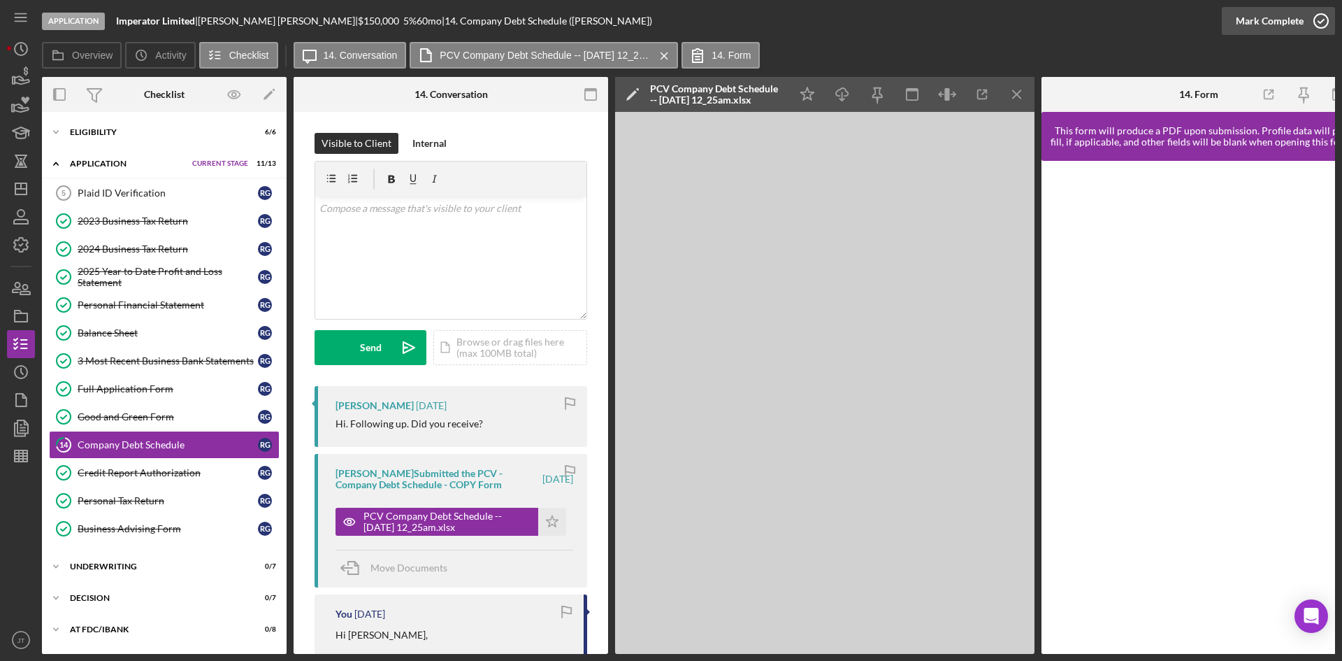
click at [1259, 30] on div "Mark Complete" at bounding box center [1270, 21] width 68 height 28
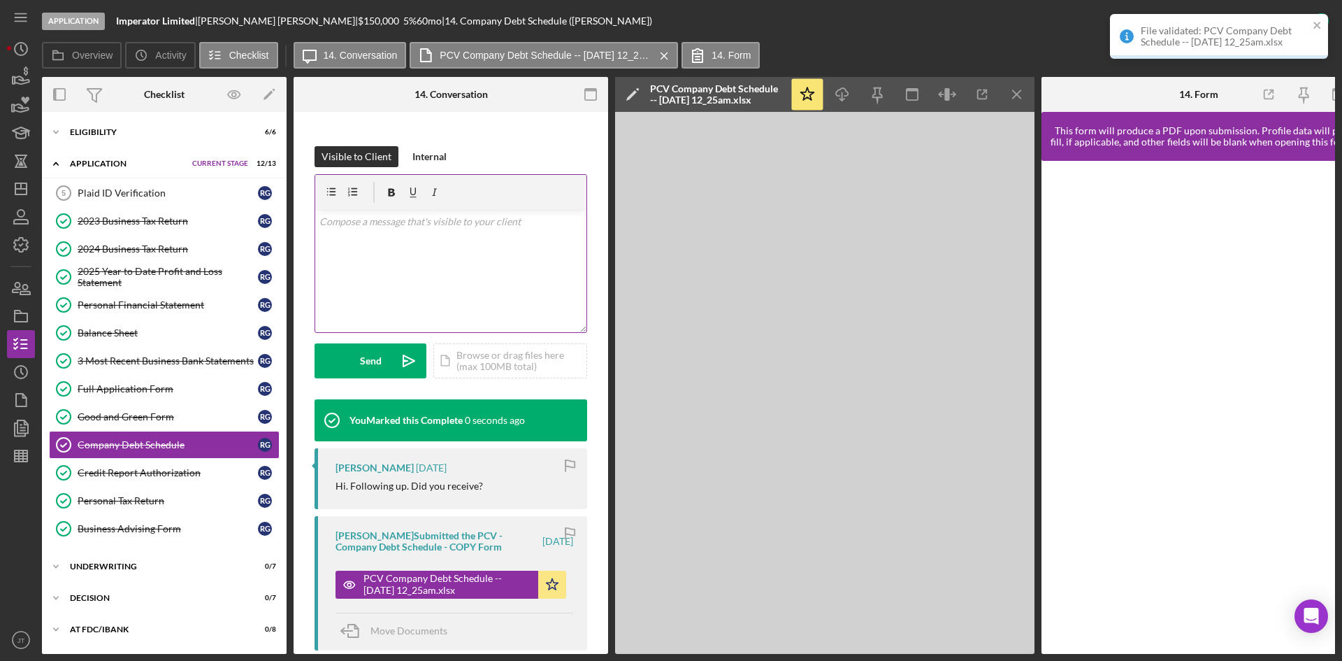
scroll to position [195, 0]
click at [381, 290] on div "v Color teal Color pink Remove color Add row above Add row below Add column bef…" at bounding box center [450, 270] width 271 height 122
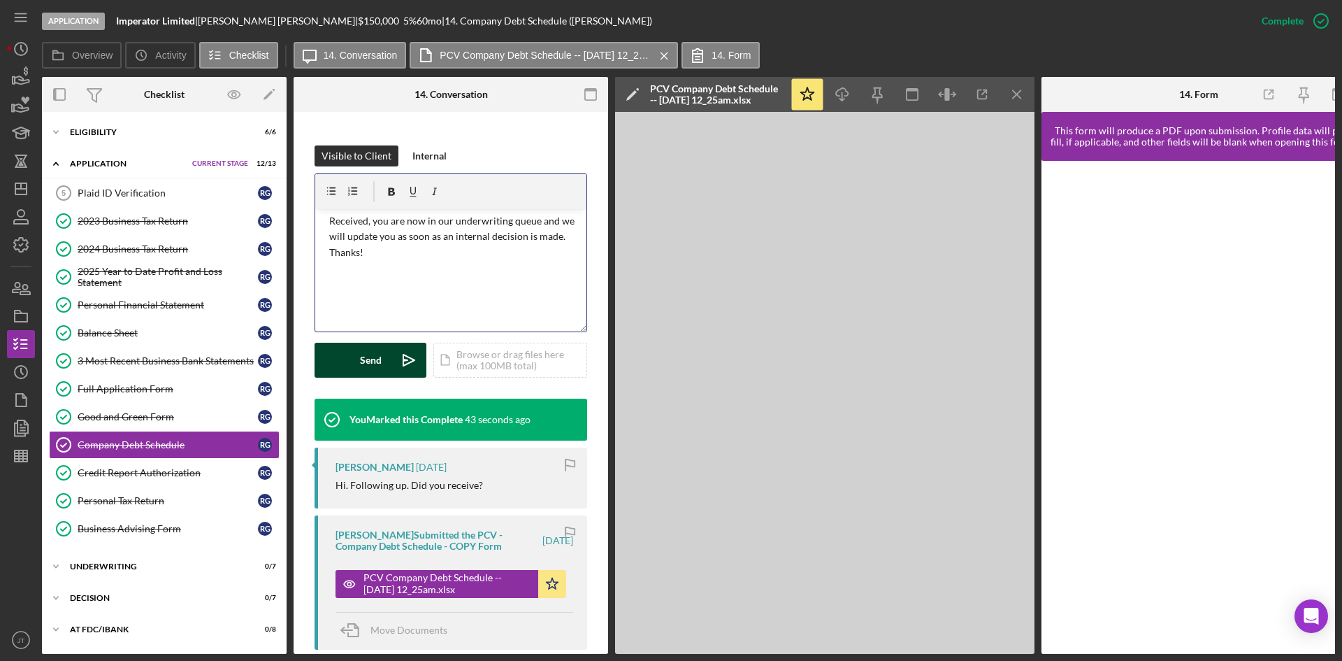
click at [377, 356] on div "Send" at bounding box center [371, 360] width 22 height 35
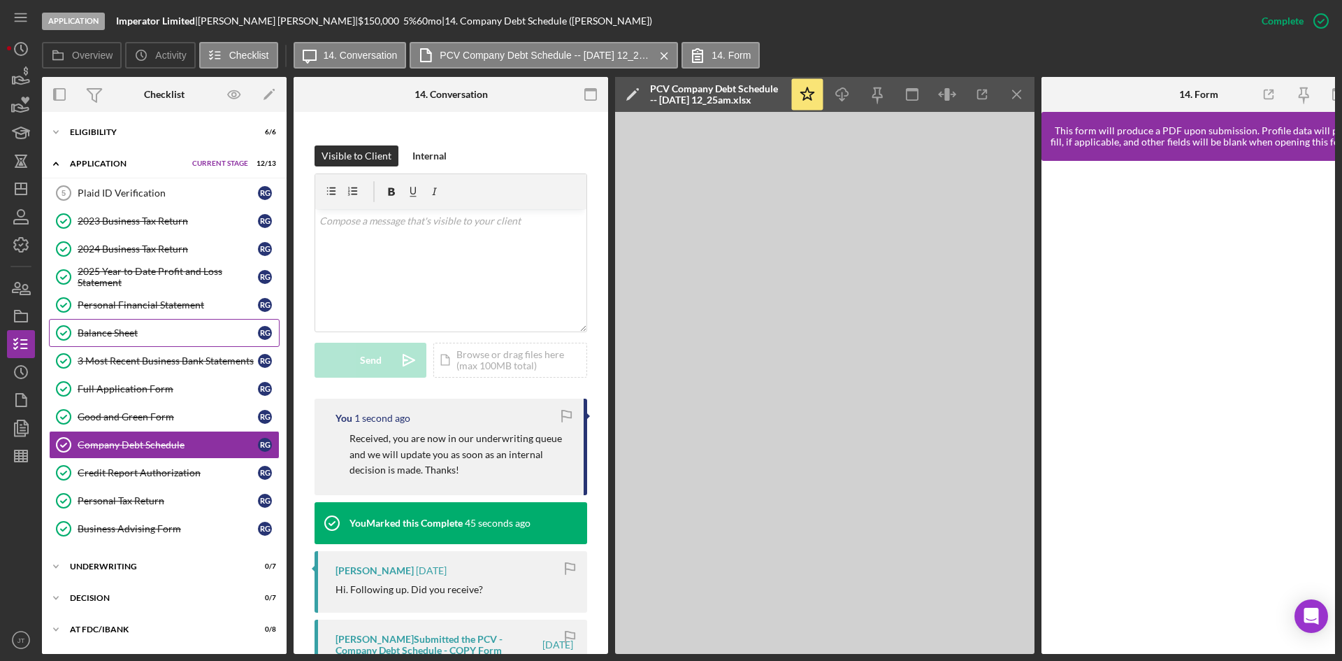
scroll to position [64, 0]
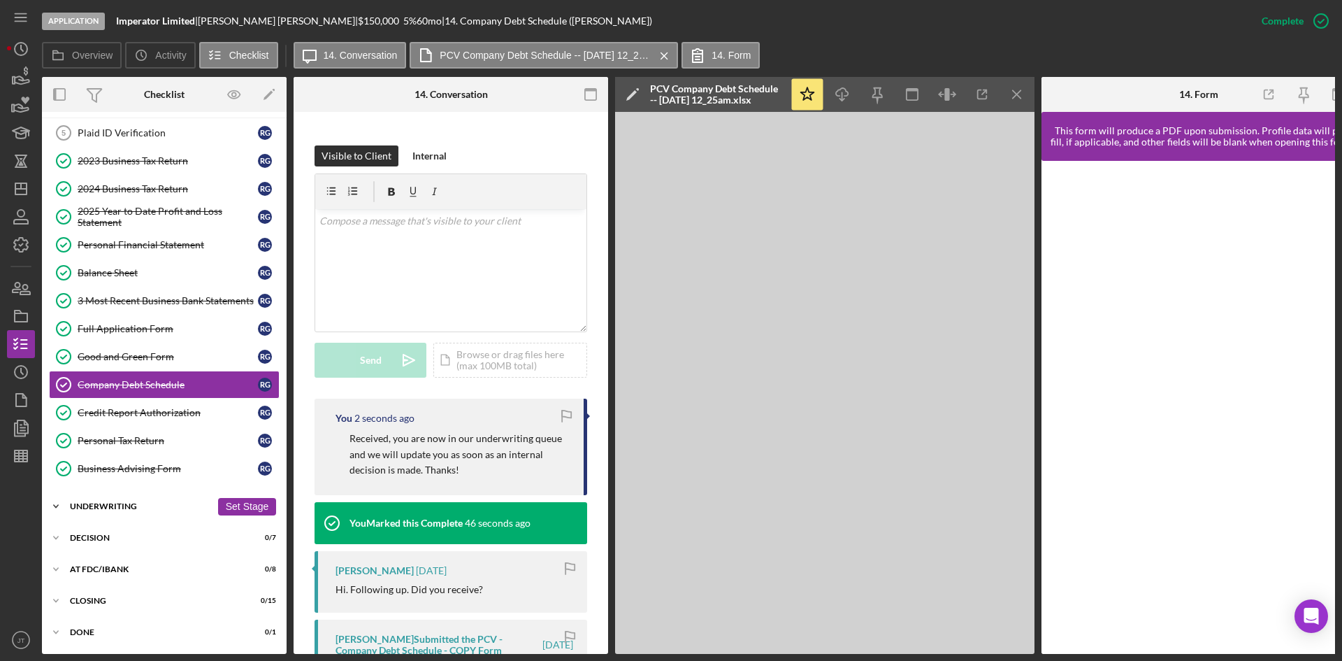
click at [124, 512] on div "Icon/Expander Underwriting 0 / 7 Set Stage" at bounding box center [164, 506] width 245 height 28
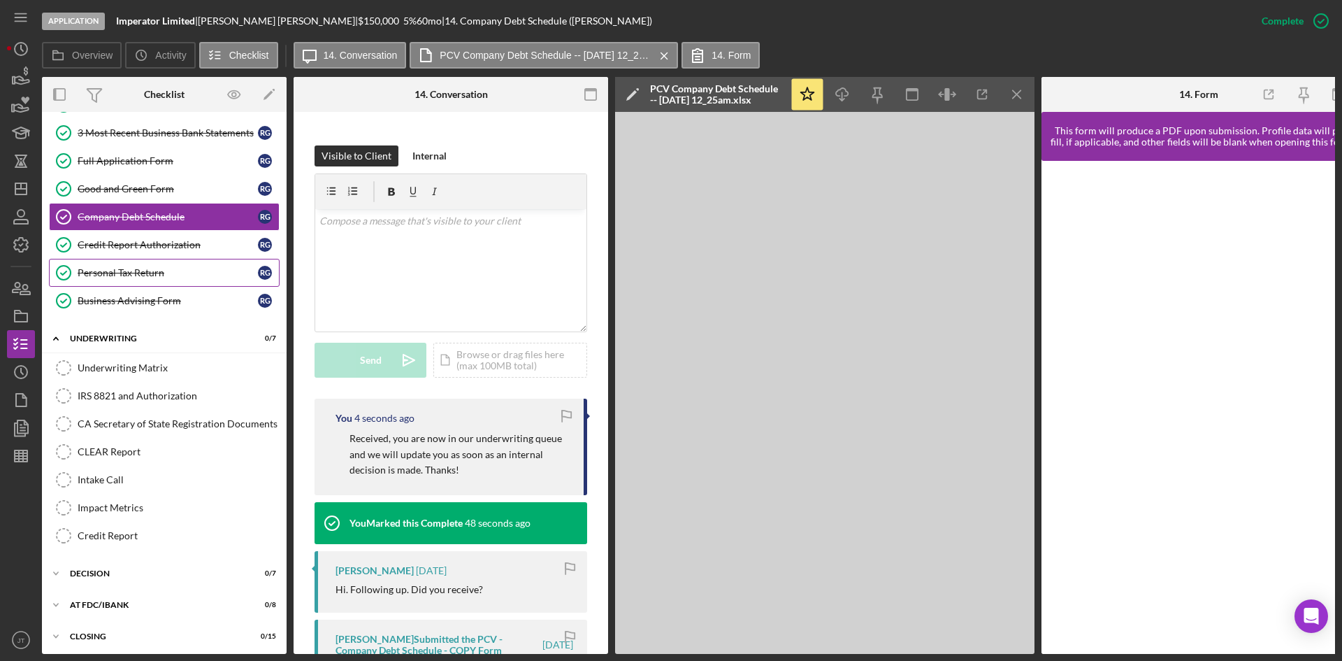
scroll to position [0, 0]
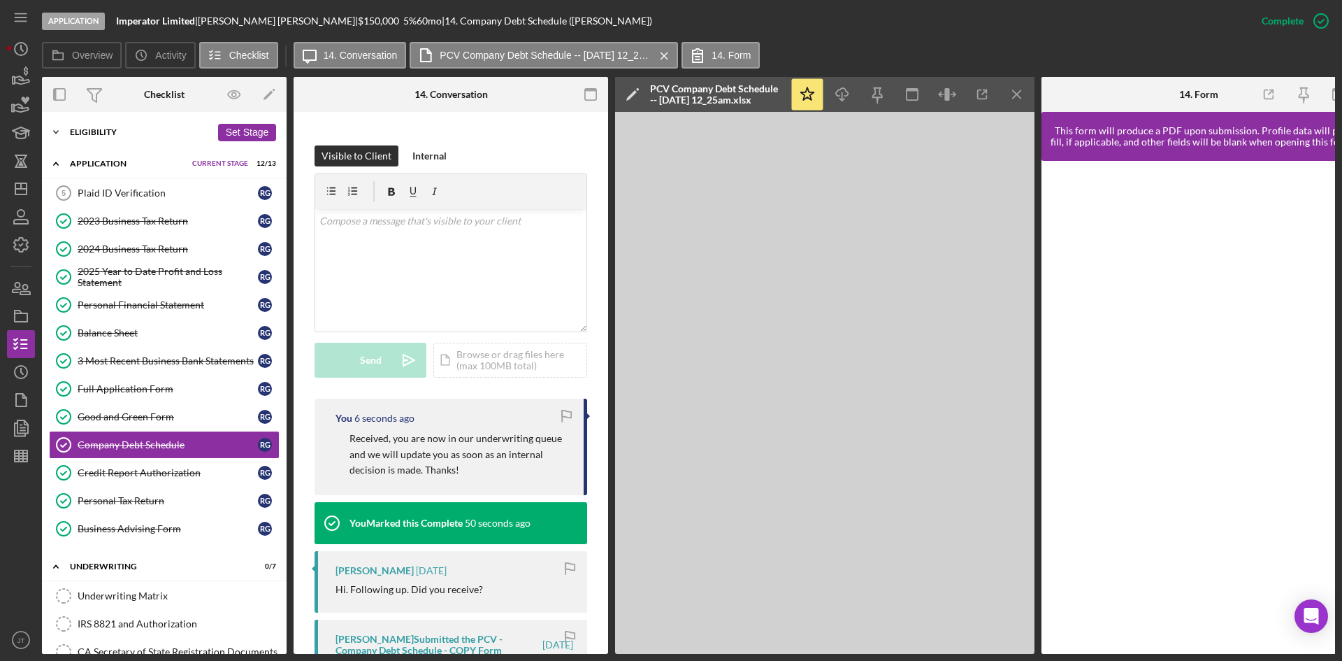
click at [122, 134] on div "Eligibility" at bounding box center [140, 132] width 141 height 8
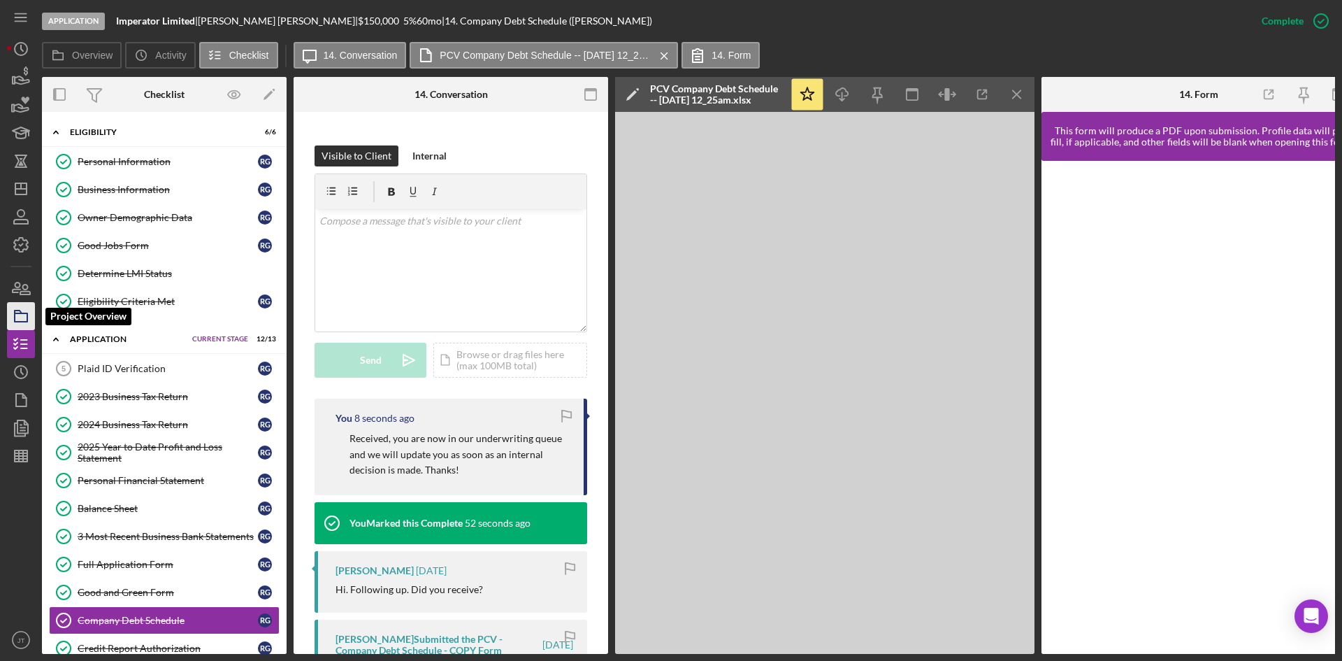
click at [30, 312] on icon "button" at bounding box center [20, 316] width 35 height 35
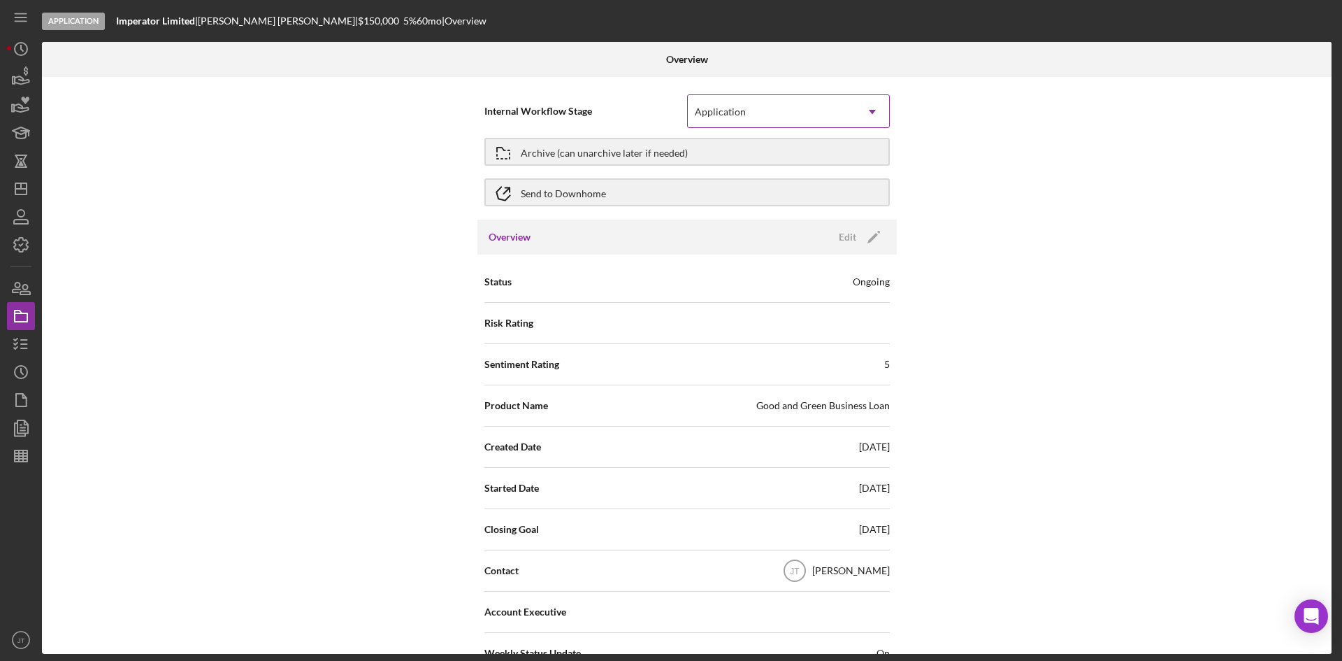
click at [714, 115] on div "Application" at bounding box center [720, 111] width 51 height 11
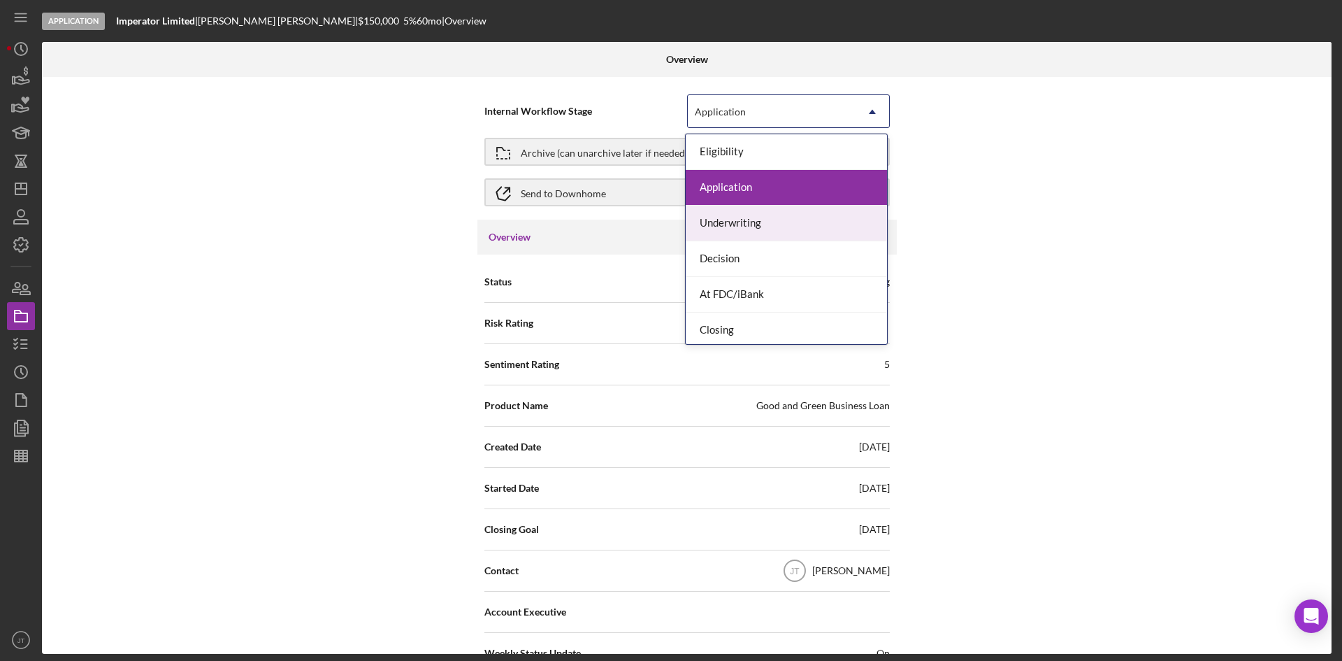
click at [718, 221] on div "Underwriting" at bounding box center [786, 224] width 201 height 36
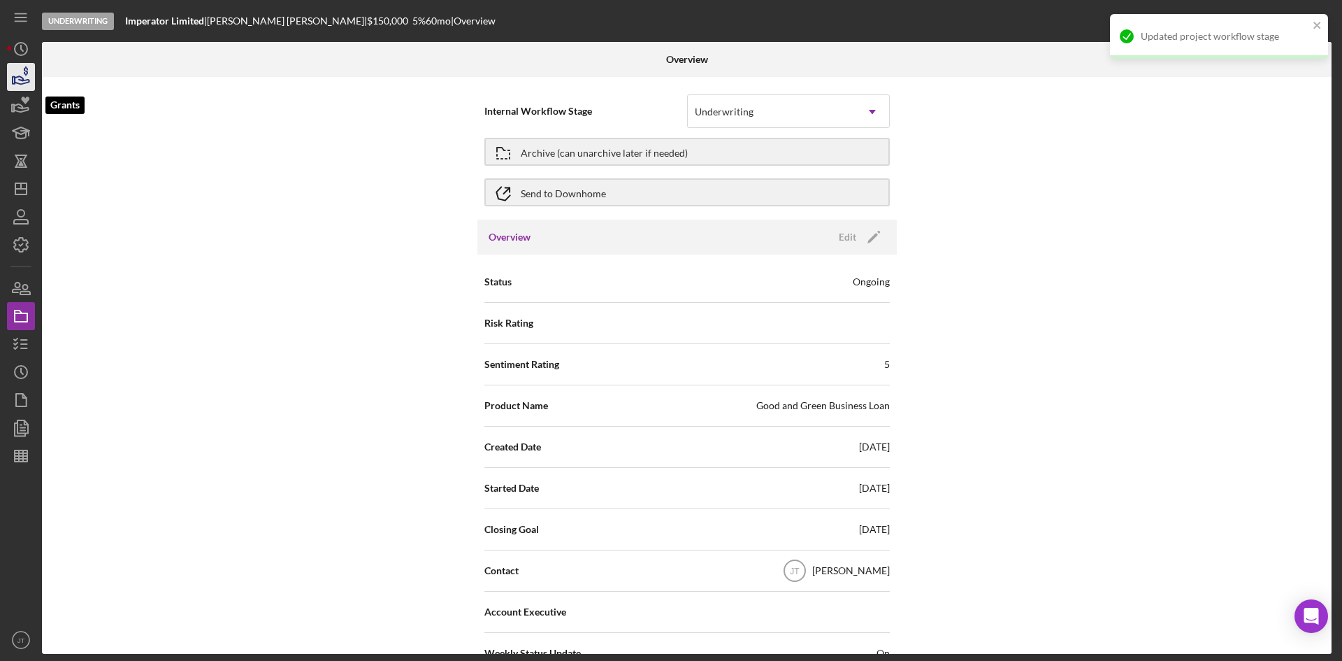
click at [22, 85] on icon "button" at bounding box center [20, 76] width 35 height 35
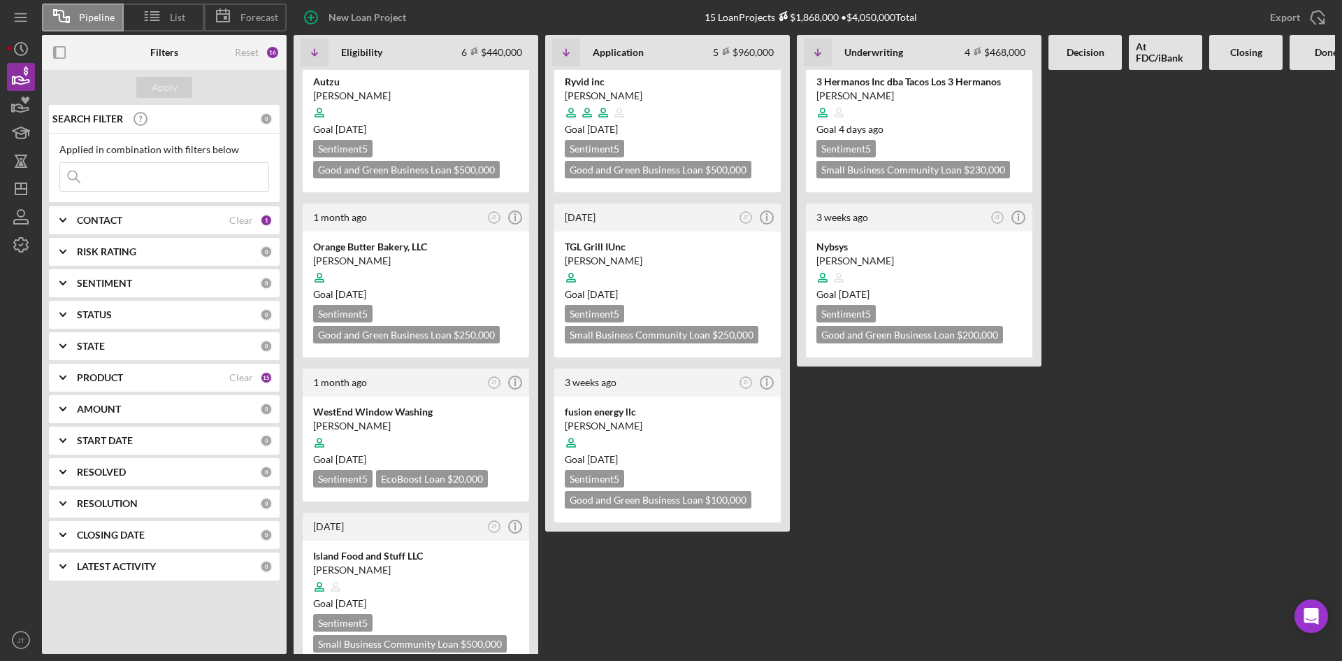
scroll to position [589, 0]
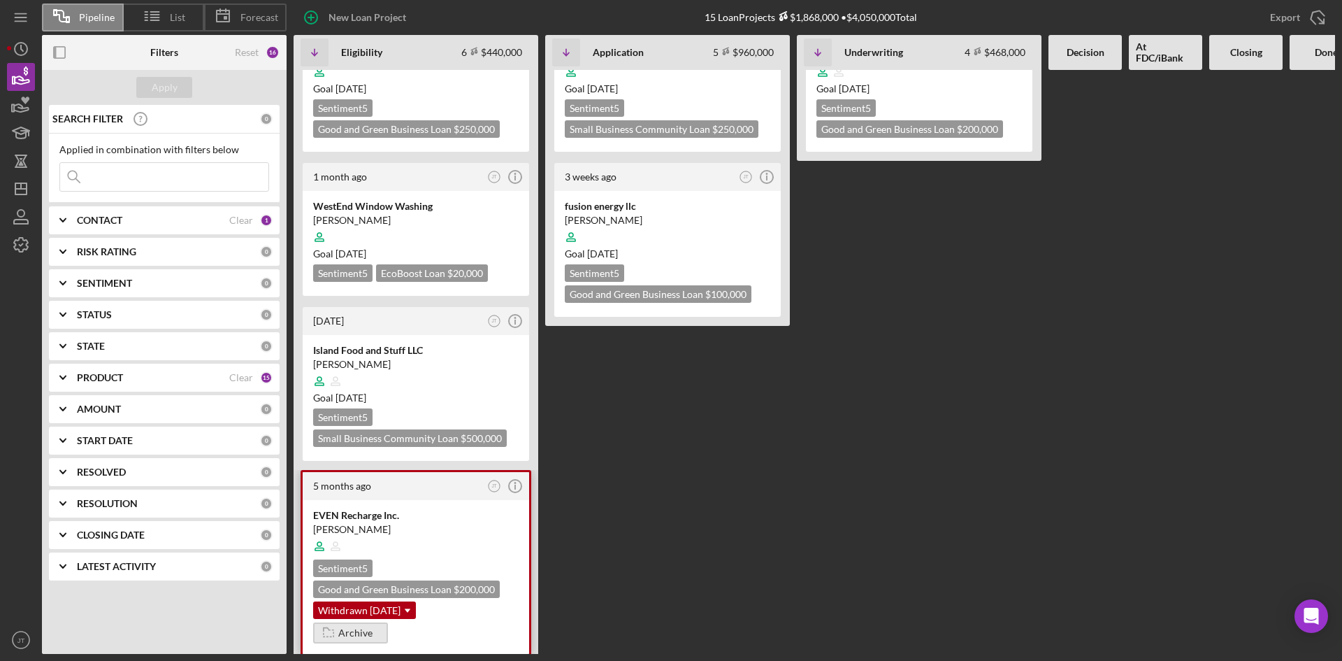
click at [351, 622] on div "Archive" at bounding box center [355, 632] width 34 height 21
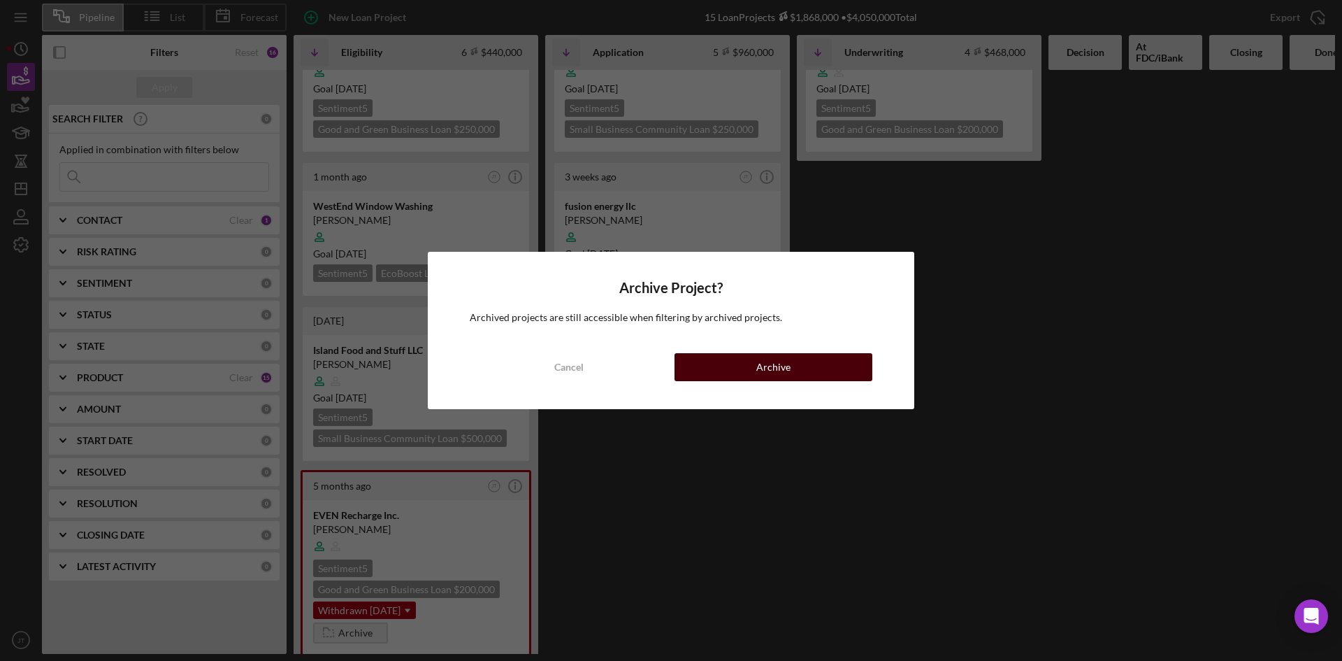
click at [767, 362] on div "Archive" at bounding box center [773, 367] width 34 height 28
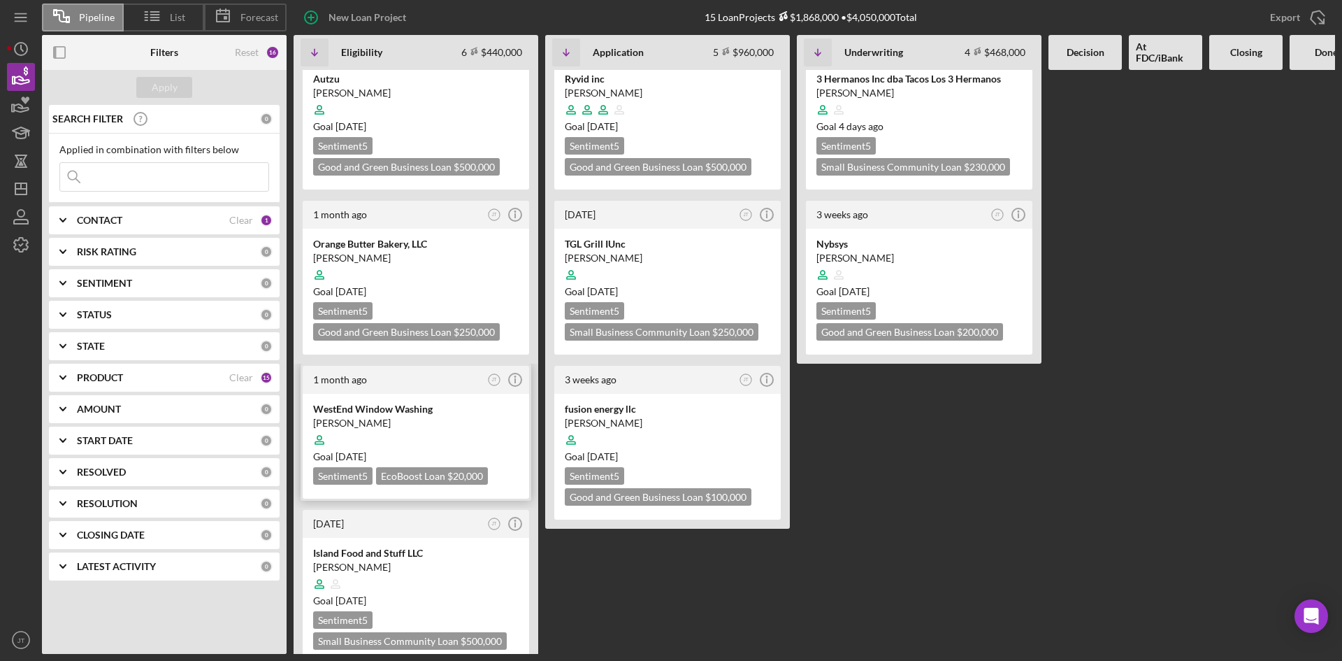
scroll to position [382, 0]
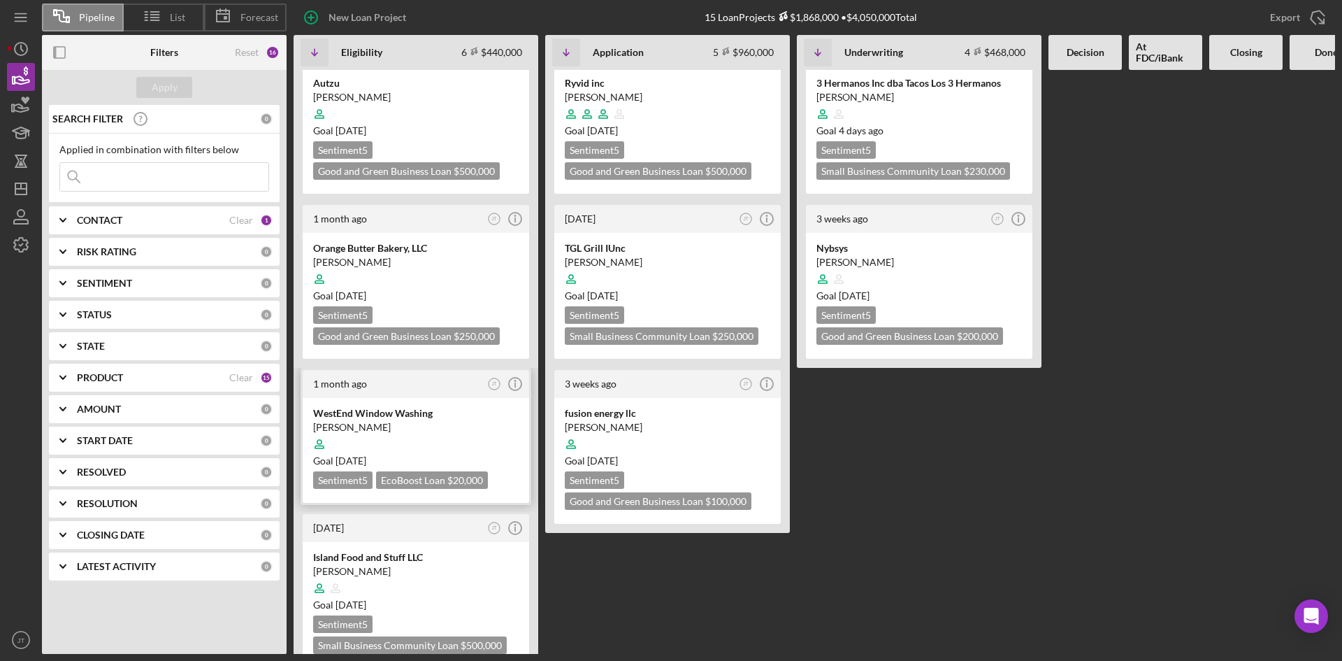
click at [477, 431] on div at bounding box center [416, 444] width 206 height 27
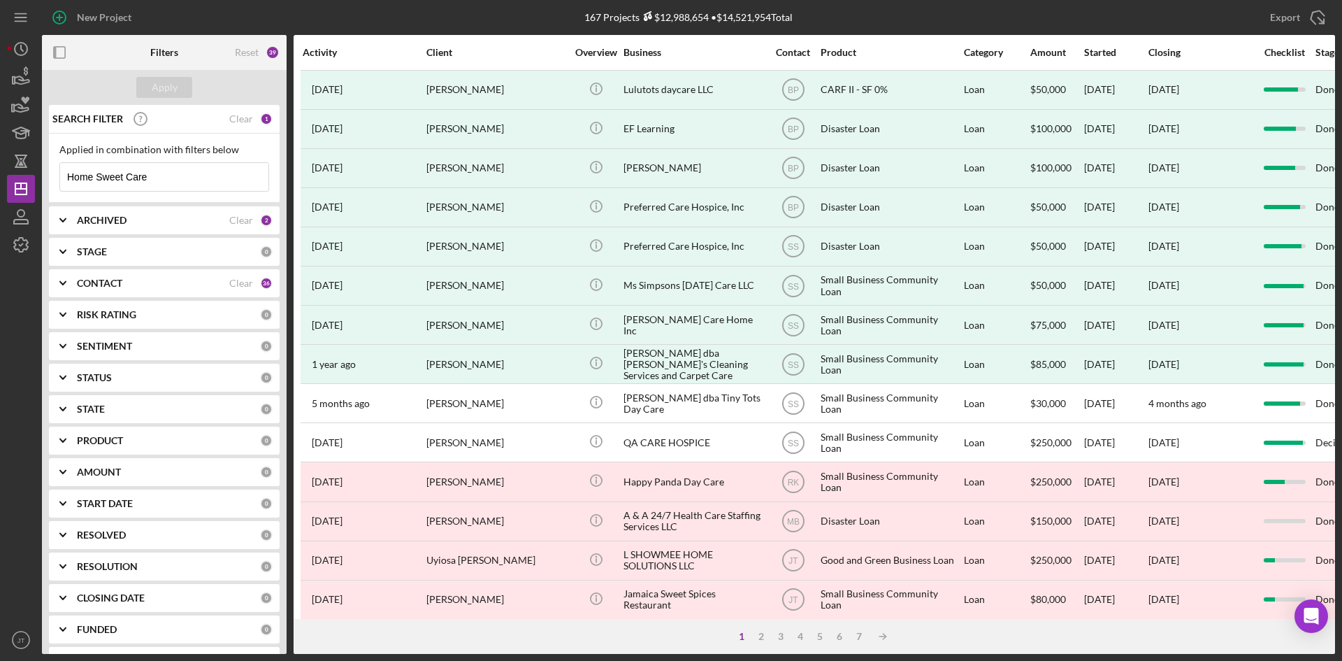
click at [186, 183] on input "Home Sweet Care" at bounding box center [164, 177] width 208 height 28
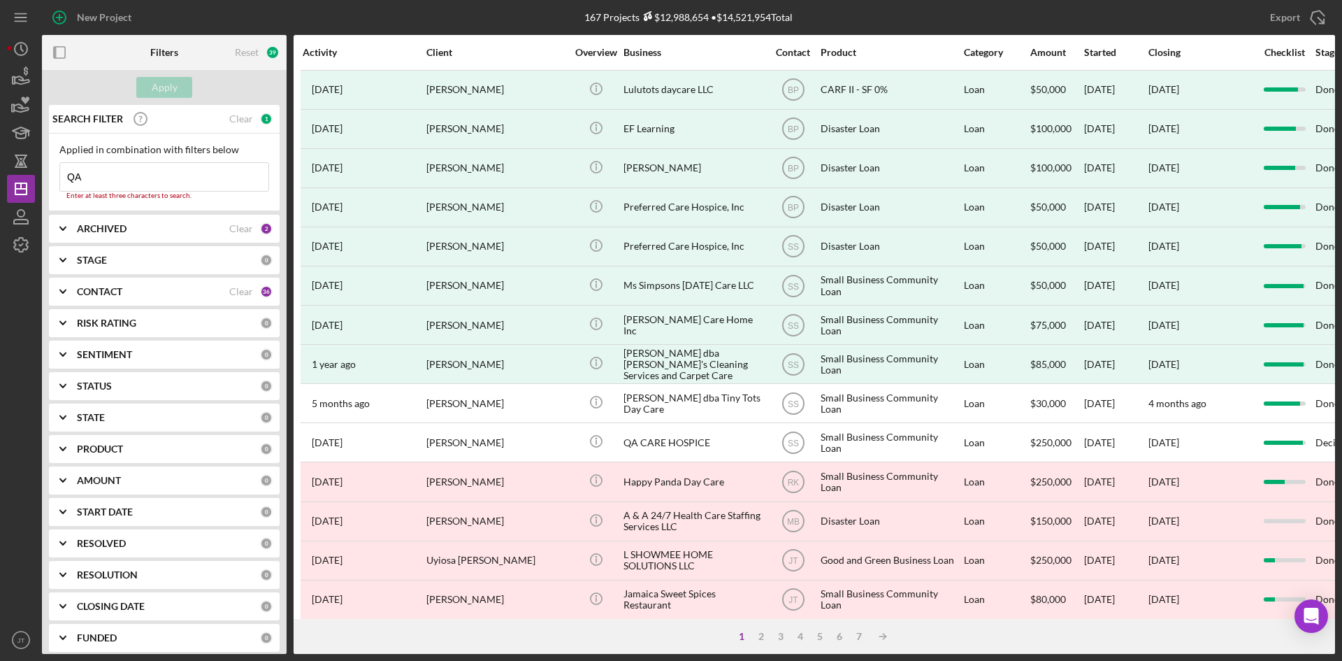
click at [173, 168] on input "QA" at bounding box center [164, 177] width 208 height 28
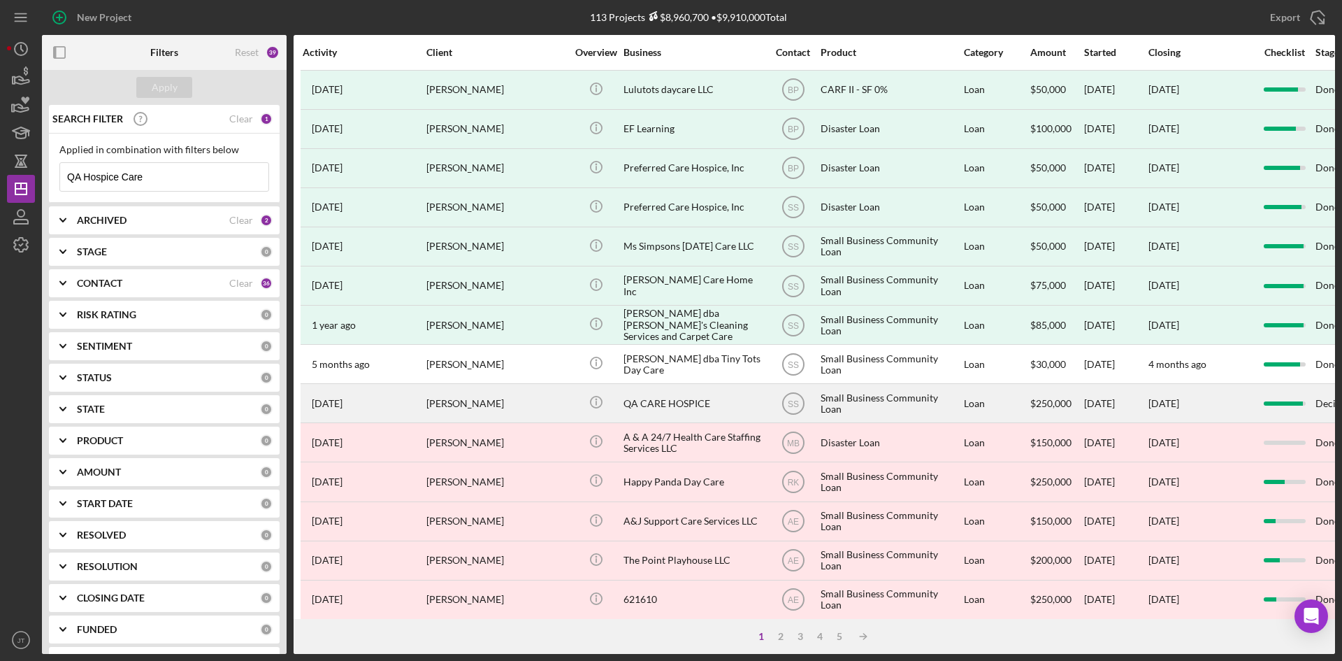
type input "QA Hospice Care"
click at [627, 405] on div "QA CARE HOSPICE" at bounding box center [694, 402] width 140 height 37
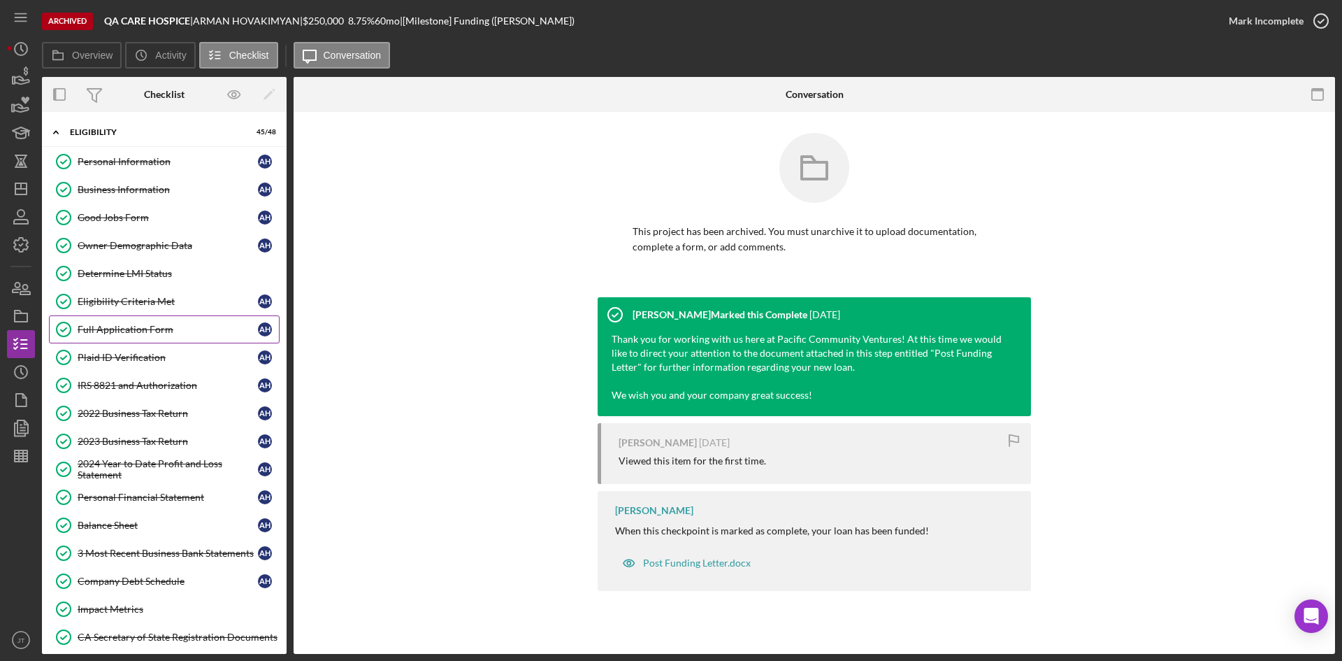
click at [138, 329] on div "Full Application Form" at bounding box center [168, 329] width 180 height 11
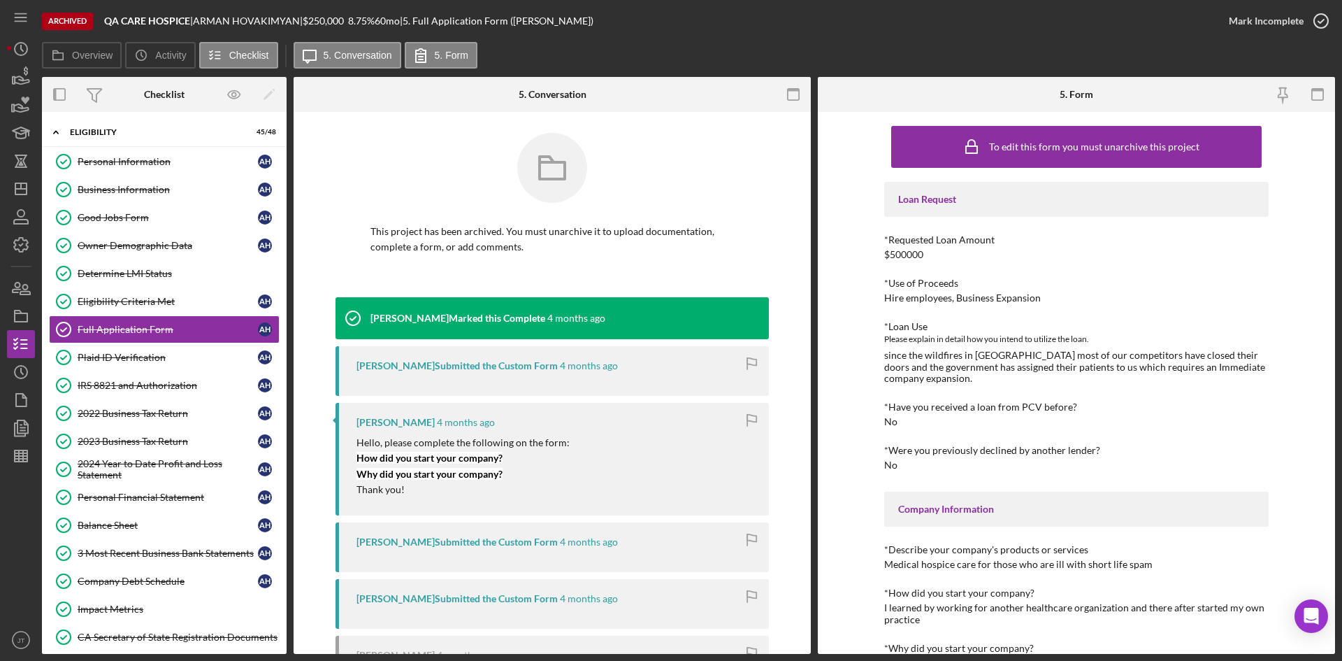
click at [851, 284] on div "To edit this form you must unarchive this project Loan Request *Requested Loan …" at bounding box center [1076, 383] width 517 height 542
click at [511, 461] on p "How did you start your company?" at bounding box center [463, 457] width 213 height 15
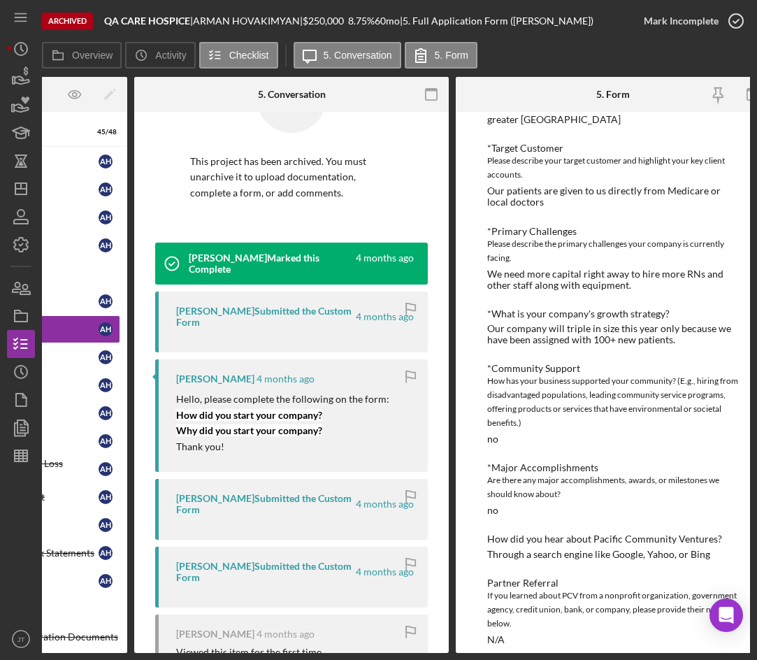
scroll to position [637, 0]
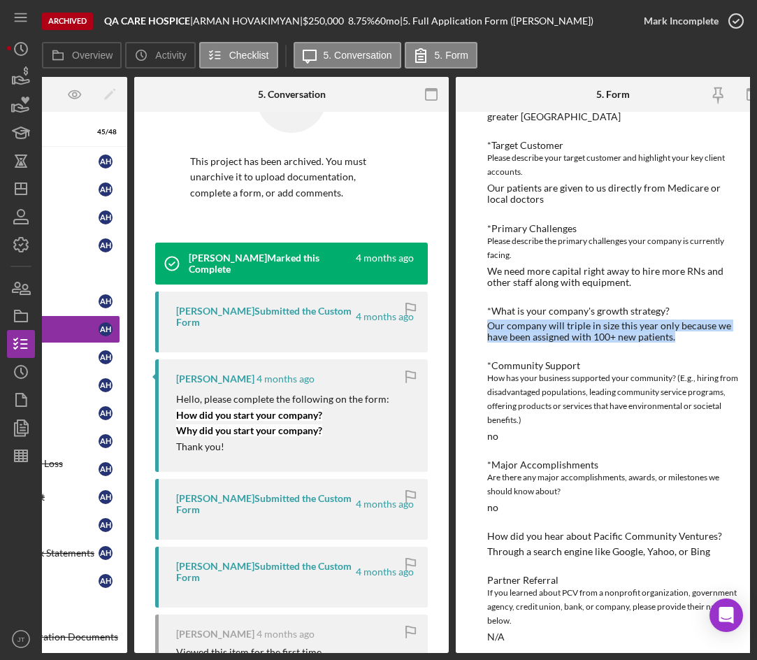
drag, startPoint x: 674, startPoint y: 339, endPoint x: 477, endPoint y: 329, distance: 196.7
click at [477, 329] on div "To edit this form you must unarchive this project Loan Request *Requested Loan …" at bounding box center [613, 382] width 315 height 541
copy div "Our company will triple in size this year only because we have been assigned wi…"
